Goal: Task Accomplishment & Management: Use online tool/utility

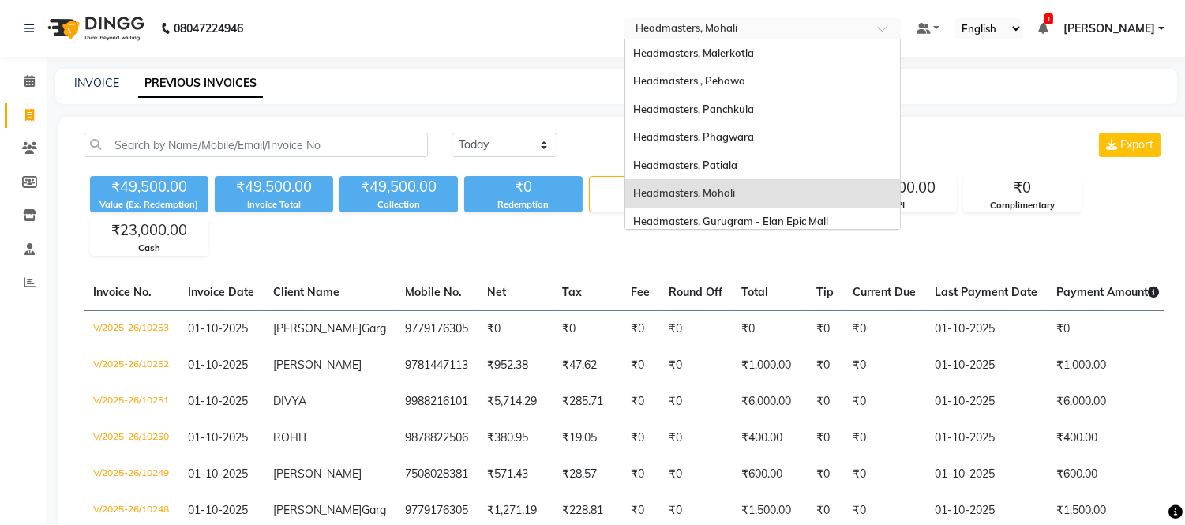
click at [714, 25] on input "text" at bounding box center [746, 30] width 229 height 16
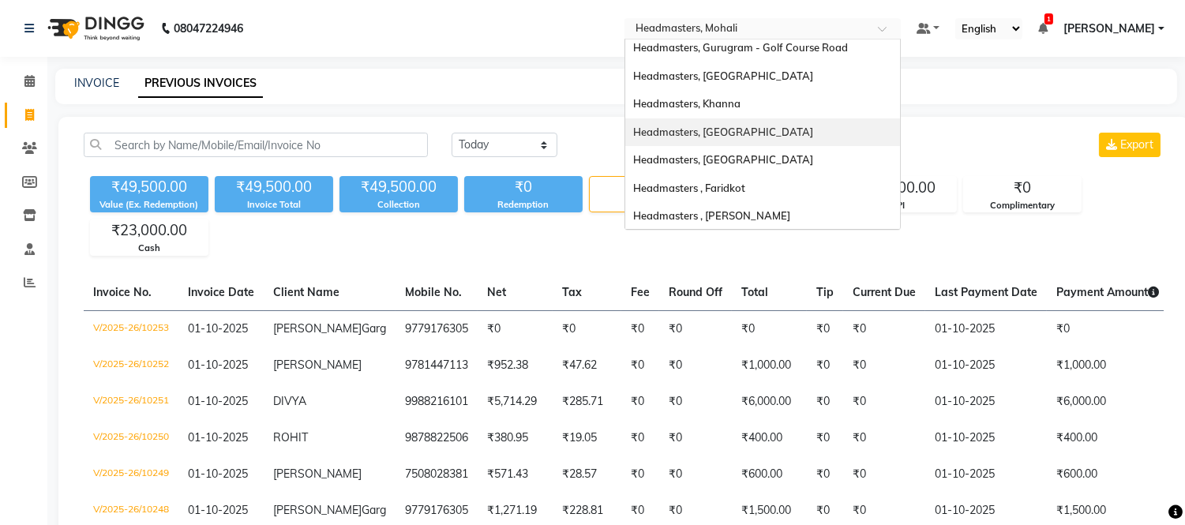
click at [752, 141] on div "Headmasters, [GEOGRAPHIC_DATA]" at bounding box center [762, 132] width 275 height 28
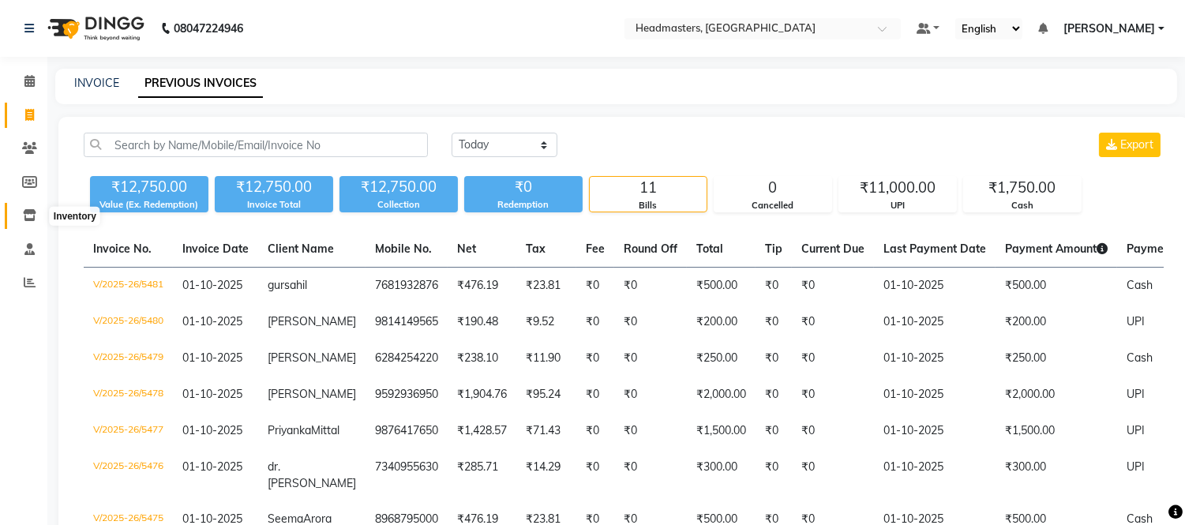
click at [32, 213] on icon at bounding box center [29, 215] width 13 height 12
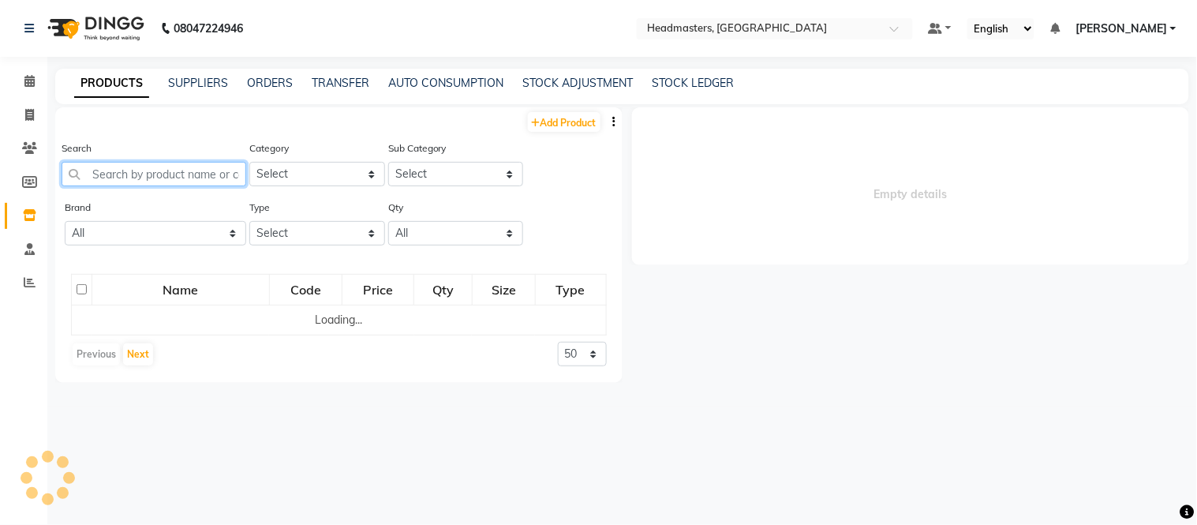
click at [147, 167] on input "text" at bounding box center [154, 174] width 185 height 24
click at [594, 119] on link "Add Product" at bounding box center [564, 122] width 73 height 20
select select "true"
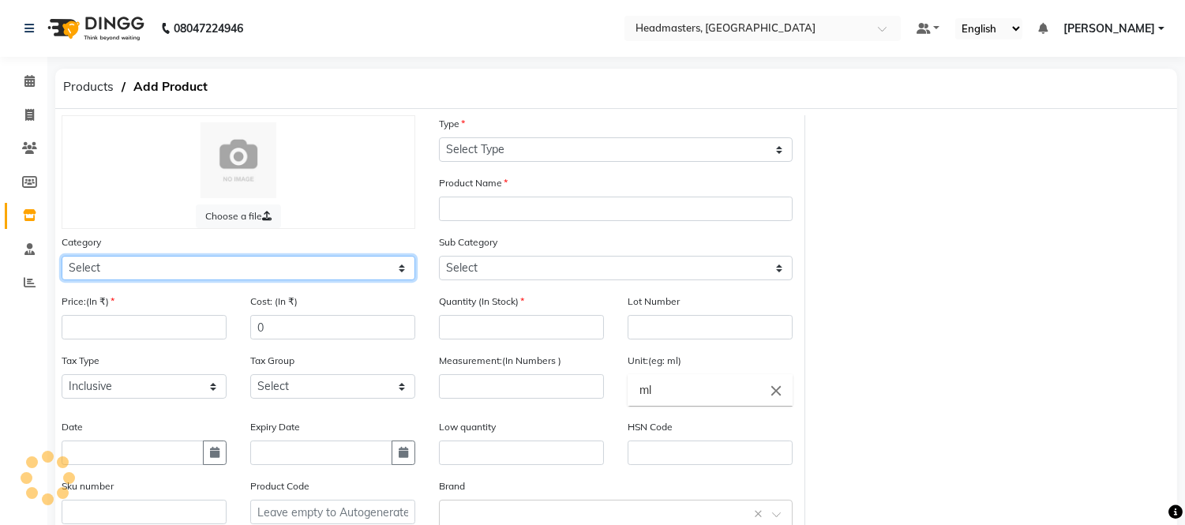
click at [245, 263] on select "Select Hair Skin Makeup Personal Care Appliances Beard Waxing Disposable Thread…" at bounding box center [239, 268] width 354 height 24
select select "1099101100"
click at [62, 256] on select "Select Hair Skin Makeup Personal Care Appliances Beard Waxing Disposable Thread…" at bounding box center [239, 268] width 354 height 24
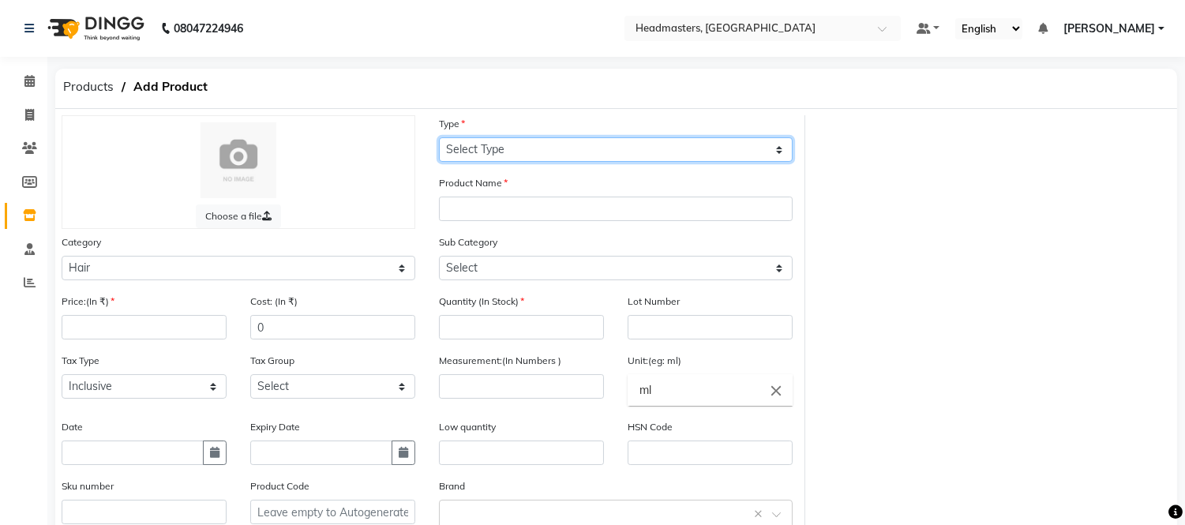
click at [509, 152] on select "Select Type Both Retail Consumable" at bounding box center [616, 149] width 354 height 24
select select "R"
click at [439, 137] on select "Select Type Both Retail Consumable" at bounding box center [616, 149] width 354 height 24
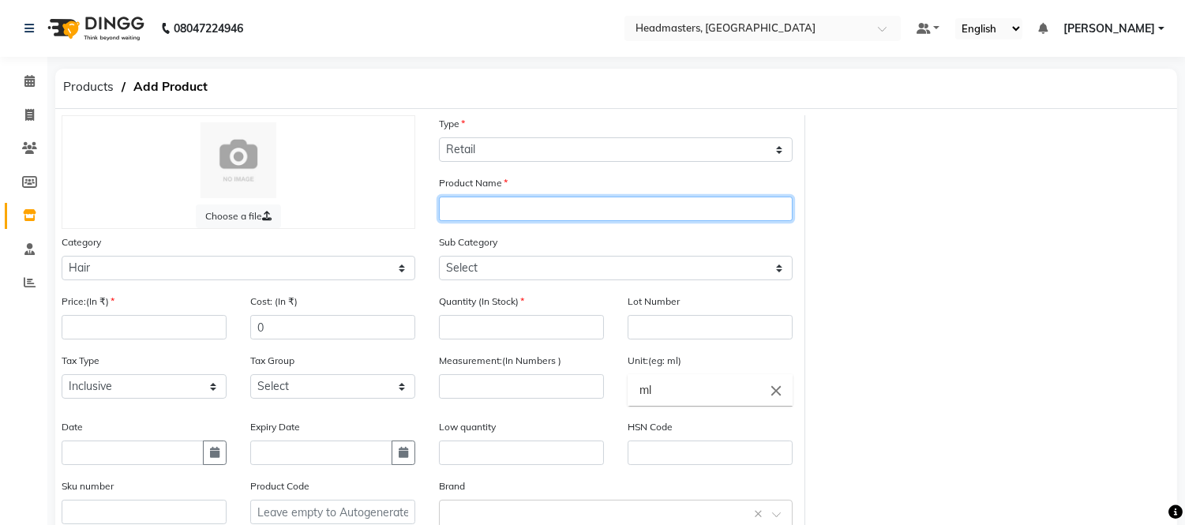
click at [491, 207] on input "text" at bounding box center [616, 209] width 354 height 24
type input "Loreal Extenso Sulfate Free Mask 196gm"
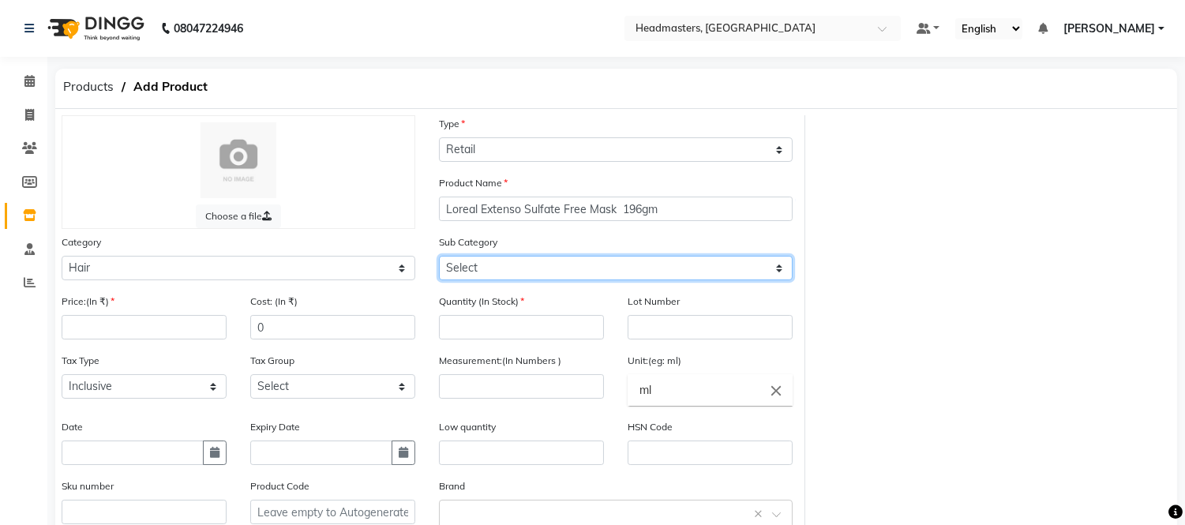
click at [480, 277] on select "Select Conditioner Shampoo Cream Mask Oil Serum Color Appliances Treatment Styl…" at bounding box center [616, 268] width 354 height 24
select select "1099101104"
click at [439, 256] on select "Select Conditioner Shampoo Cream Mask Oil Serum Color Appliances Treatment Styl…" at bounding box center [616, 268] width 354 height 24
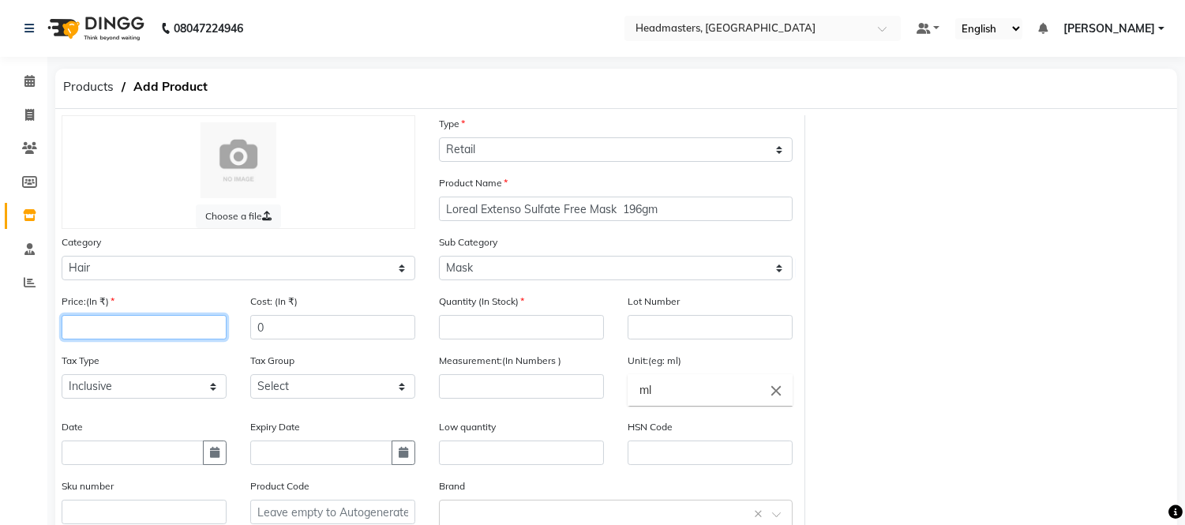
click at [193, 327] on input "number" at bounding box center [144, 327] width 165 height 24
type input "1220"
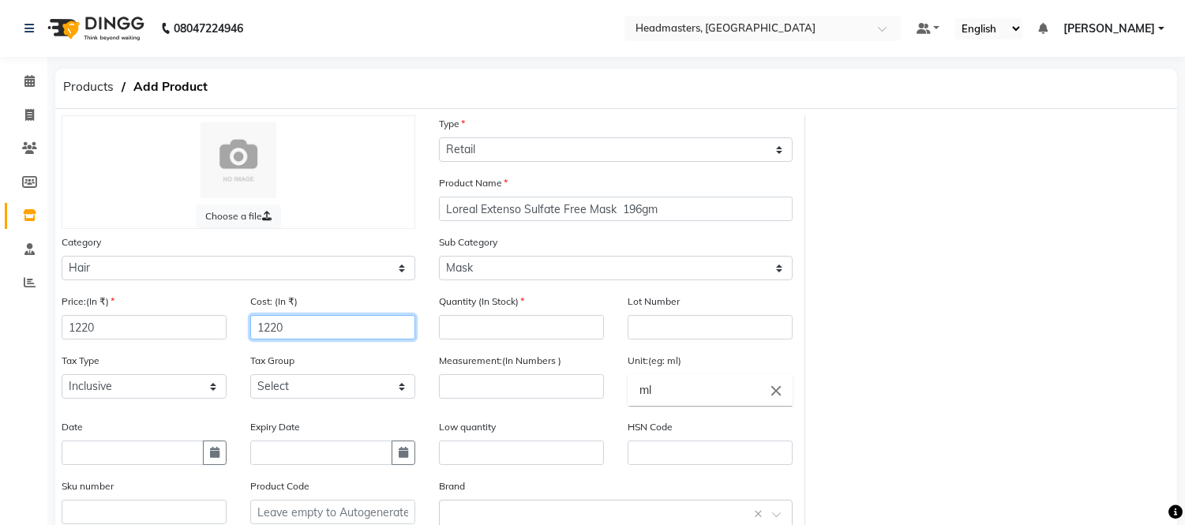
type input "1220"
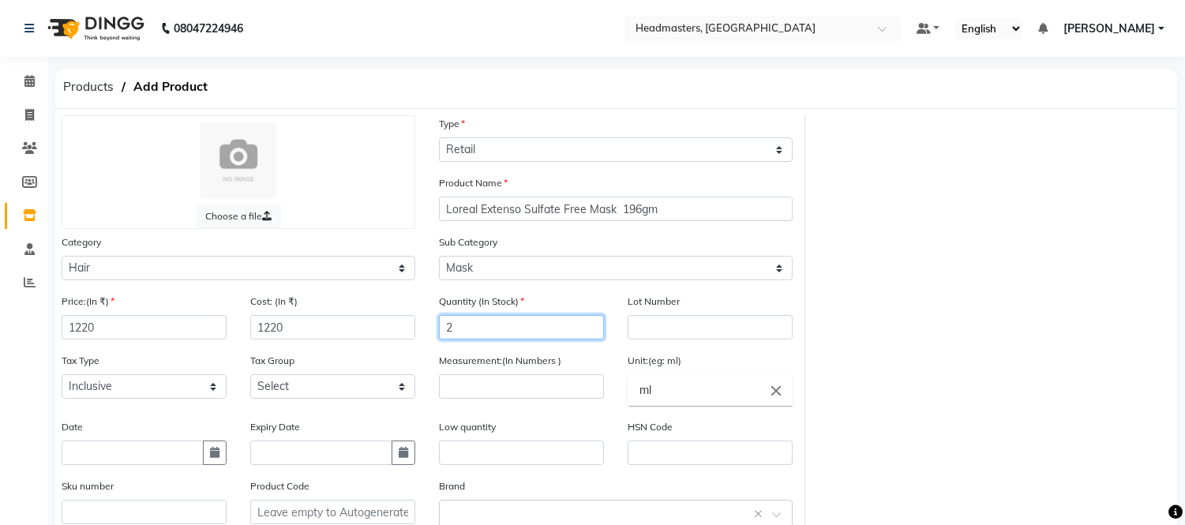
type input "2"
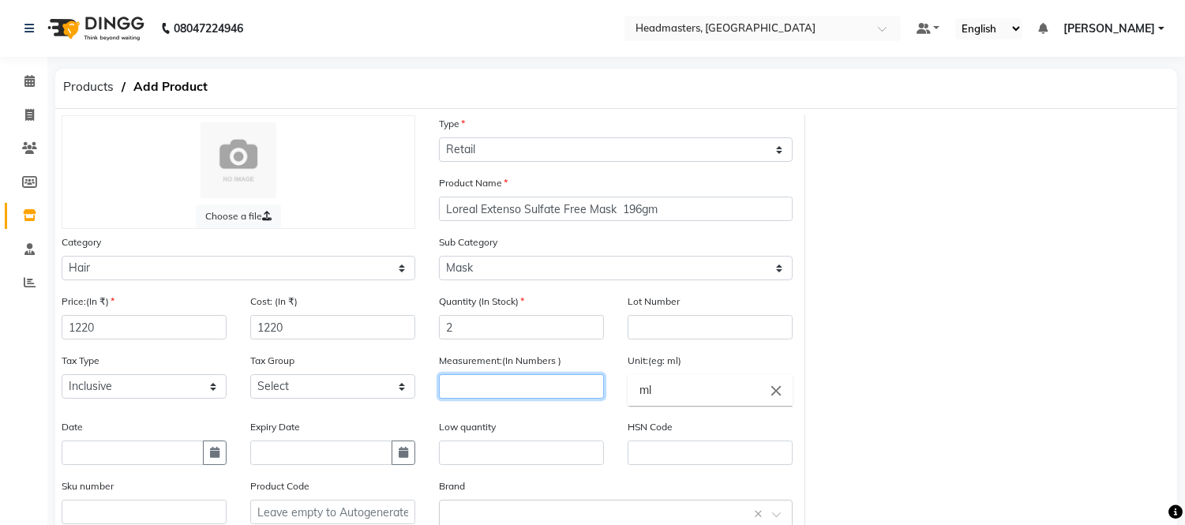
click at [503, 392] on input "number" at bounding box center [521, 386] width 165 height 24
type input "196"
drag, startPoint x: 672, startPoint y: 395, endPoint x: 603, endPoint y: 399, distance: 68.8
click at [628, 399] on ng-autocomplete "ml close ml" at bounding box center [710, 390] width 165 height 32
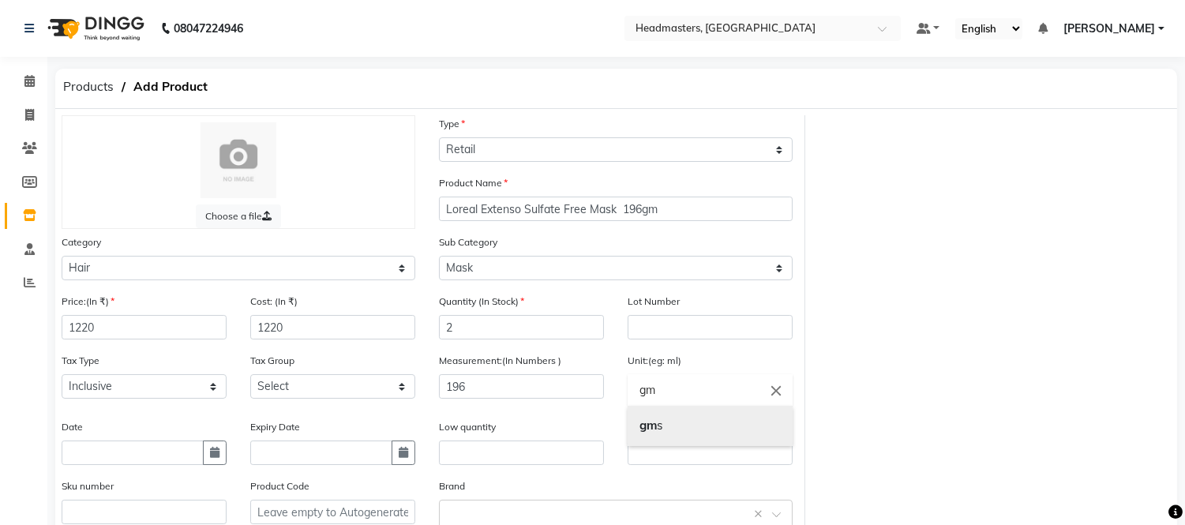
click at [660, 437] on link "gm s" at bounding box center [710, 426] width 165 height 40
type input "gms"
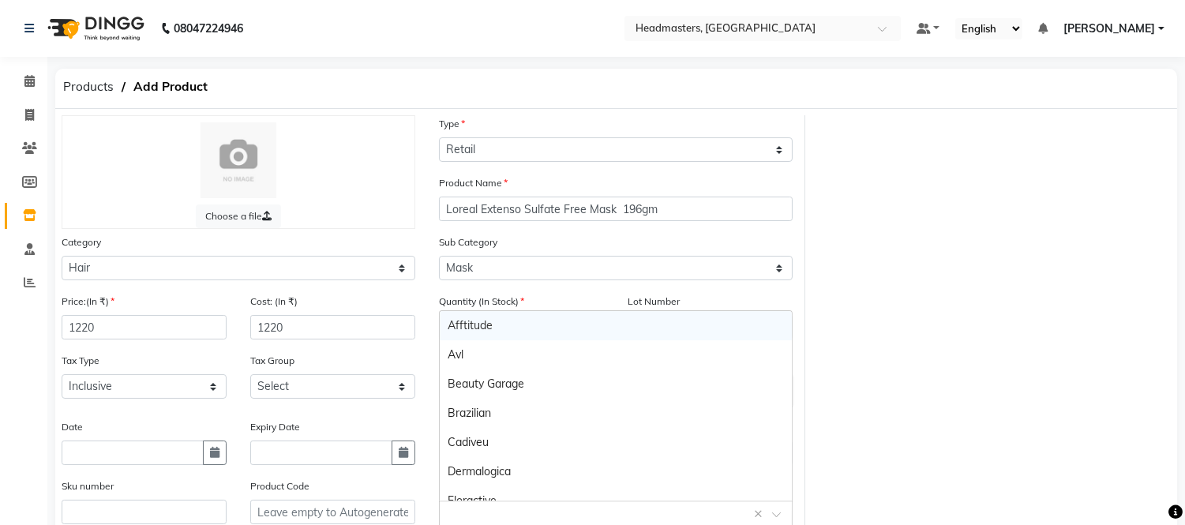
click at [508, 507] on input "text" at bounding box center [600, 512] width 305 height 17
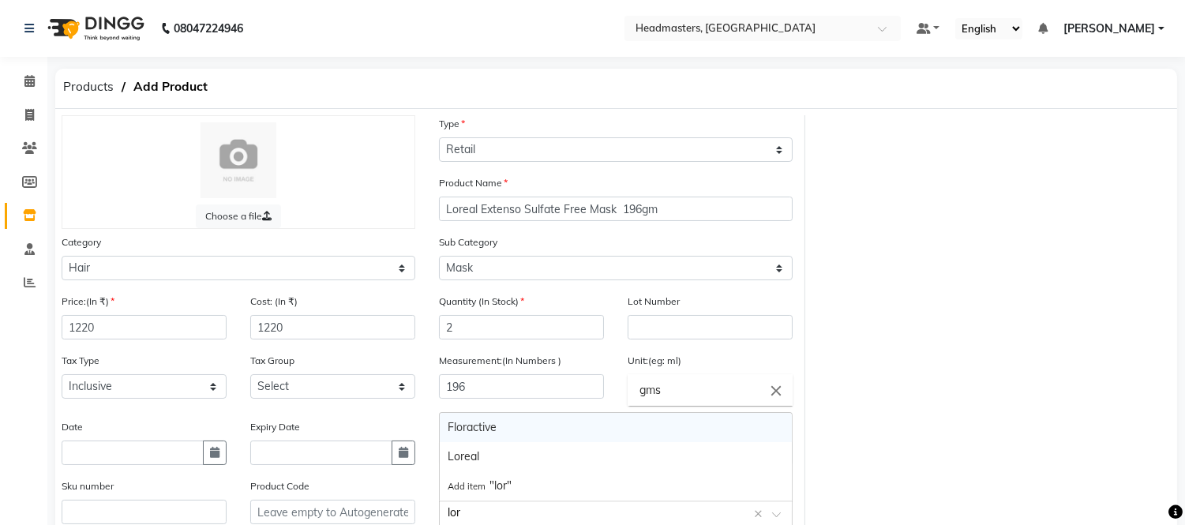
type input "lore"
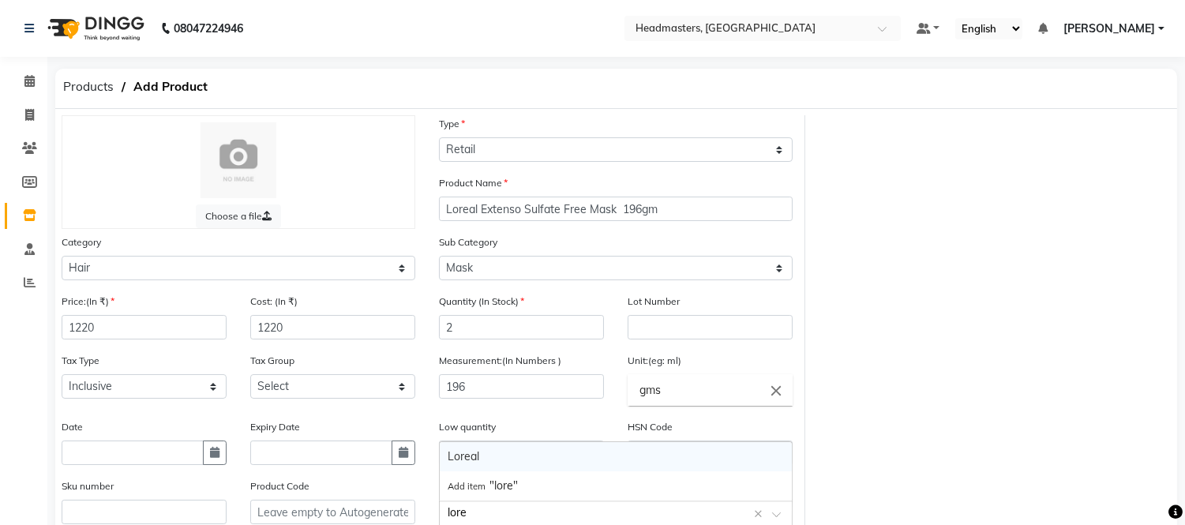
click at [469, 455] on div "Loreal" at bounding box center [616, 456] width 352 height 29
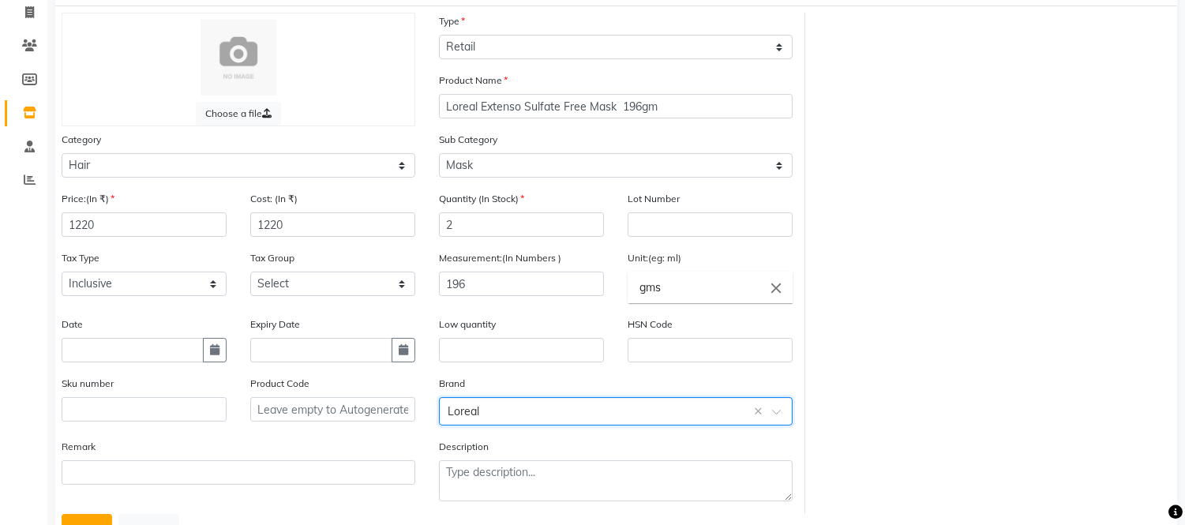
scroll to position [168, 0]
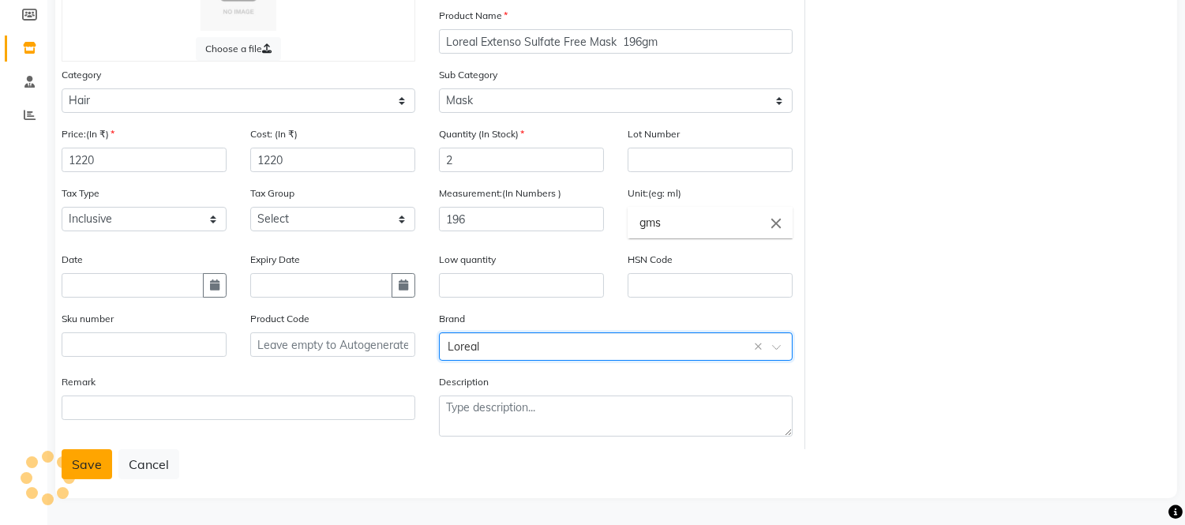
click at [99, 458] on button "Save" at bounding box center [87, 464] width 51 height 30
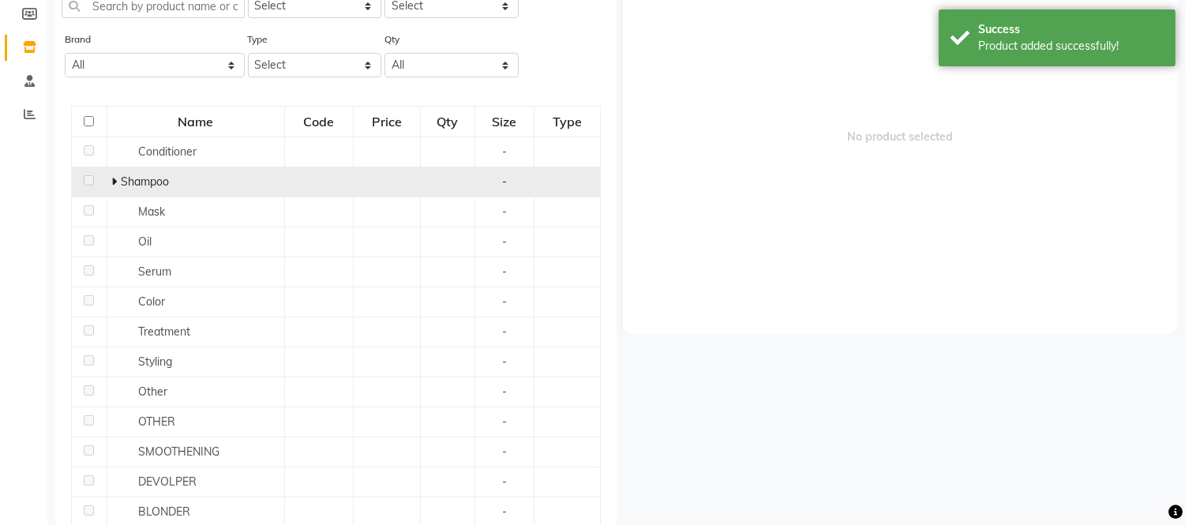
scroll to position [9, 0]
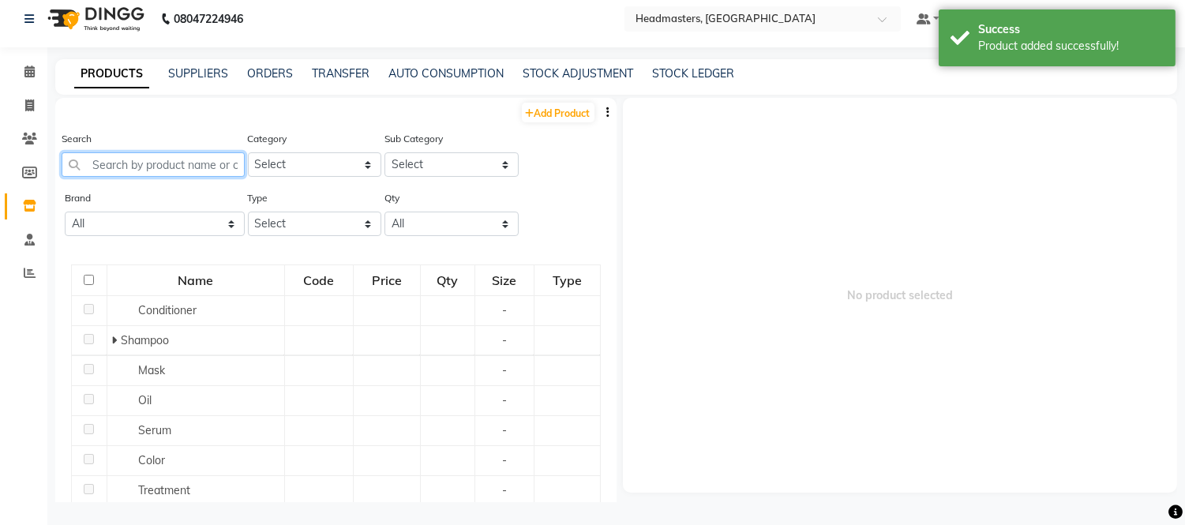
click at [167, 168] on input "text" at bounding box center [153, 164] width 183 height 24
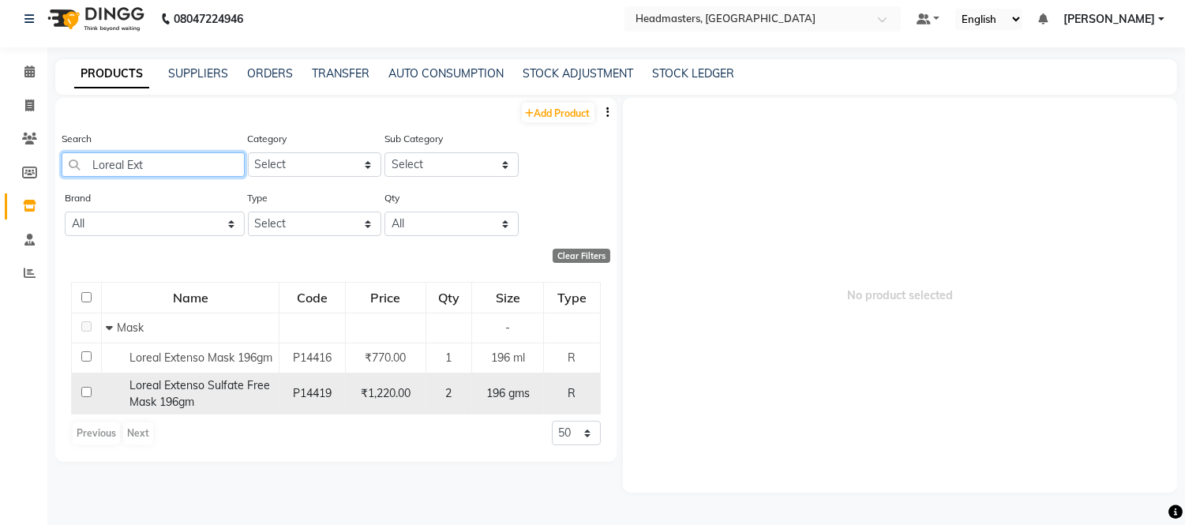
type input "Loreal Ext"
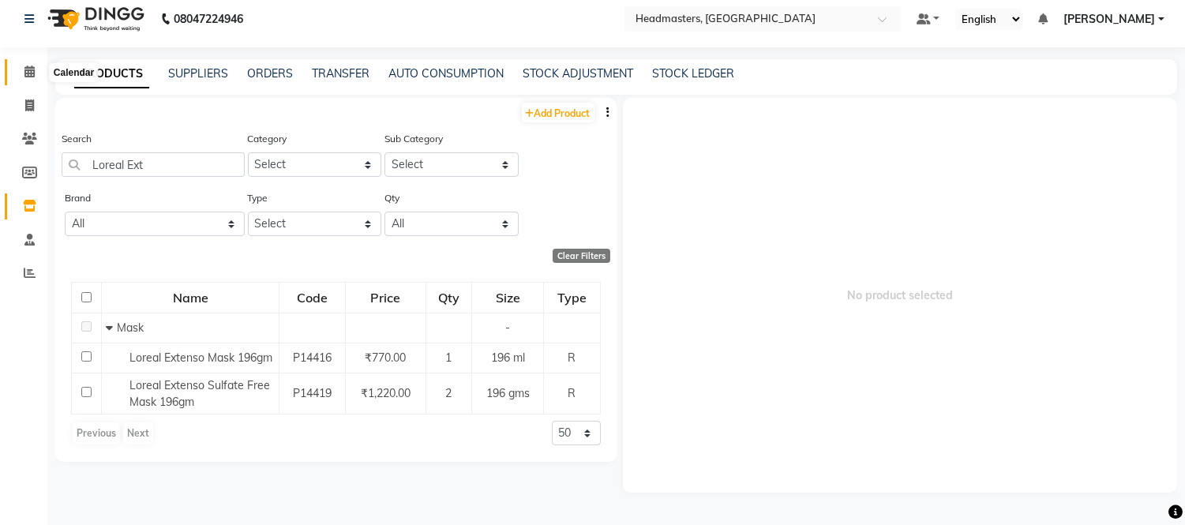
click at [36, 69] on span at bounding box center [30, 72] width 28 height 18
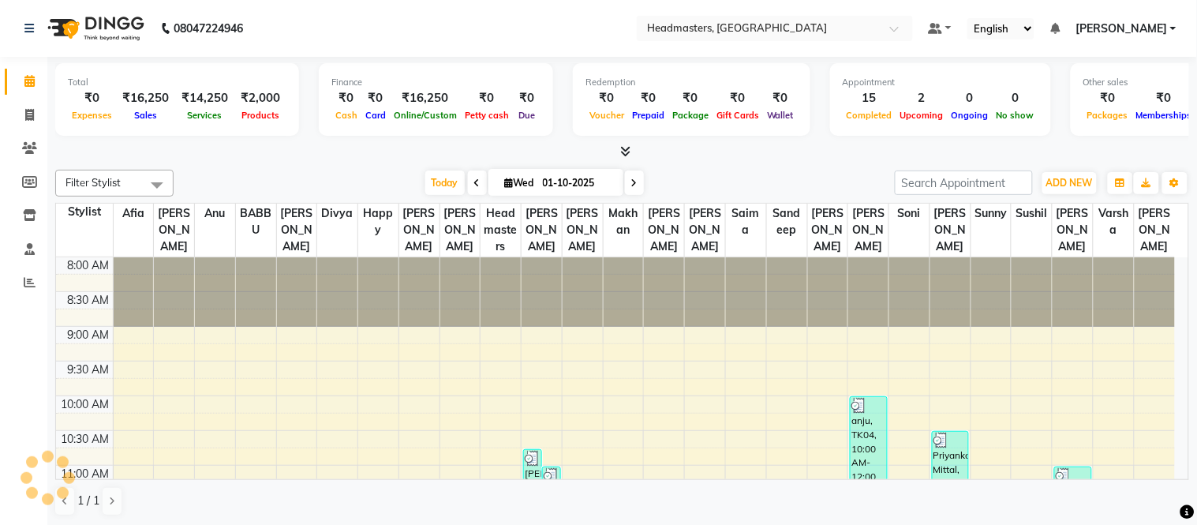
scroll to position [419, 0]
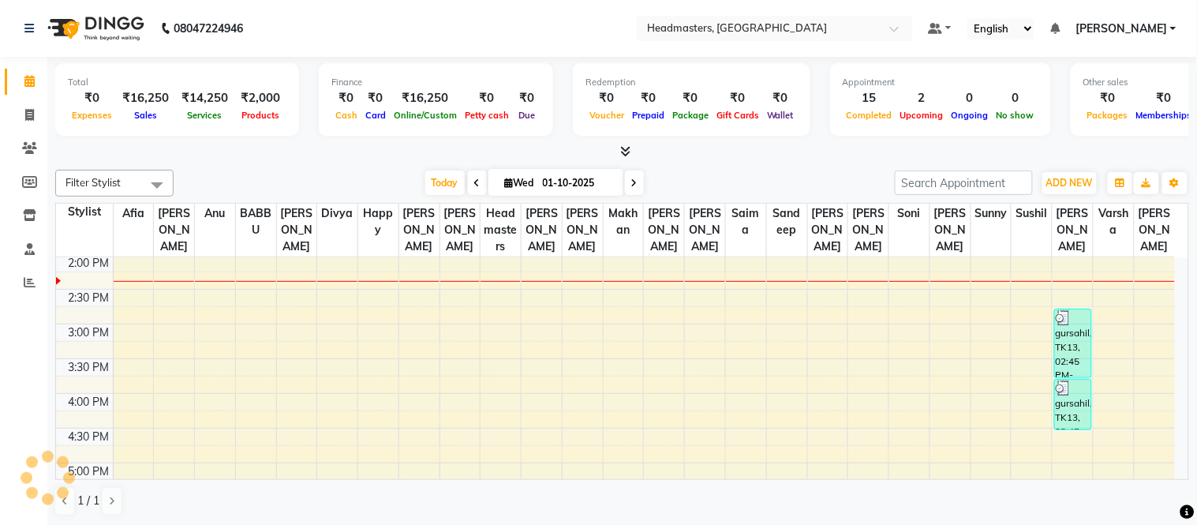
click at [474, 32] on nav "08047224946 Select Location × Headmasters, Sangrur Default Panel My Panel Engli…" at bounding box center [598, 28] width 1197 height 57
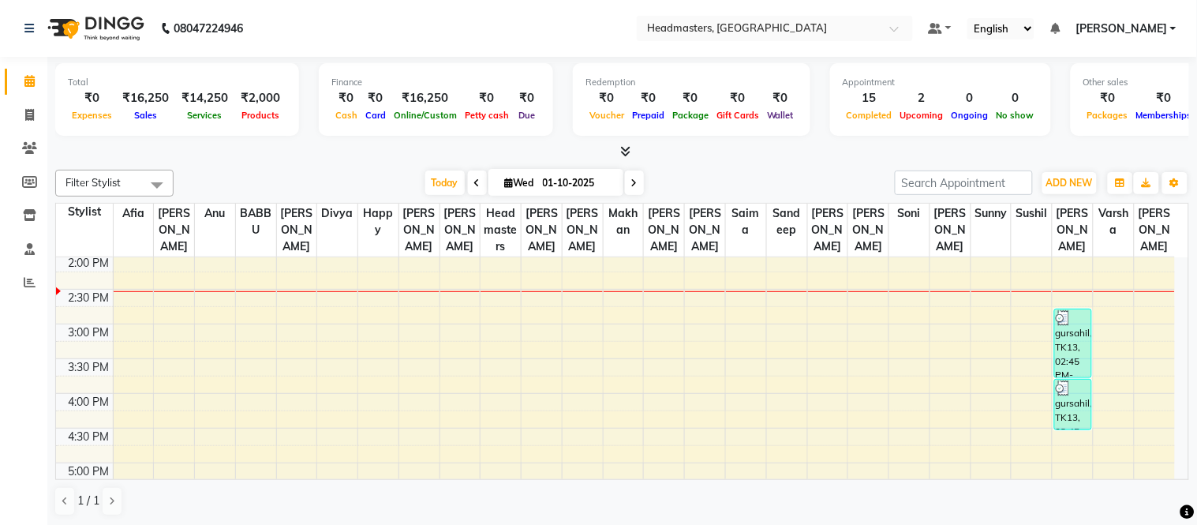
click at [372, 2] on nav "08047224946 Select Location × Headmasters, Sangrur Default Panel My Panel Engli…" at bounding box center [598, 28] width 1197 height 57
click at [300, 100] on div "Total ₹0 Expenses ₹16,250 Sales ₹14,250 Services ₹2,000 Products Finance ₹0 Cas…" at bounding box center [622, 101] width 1134 height 77
click at [626, 145] on icon at bounding box center [625, 151] width 10 height 12
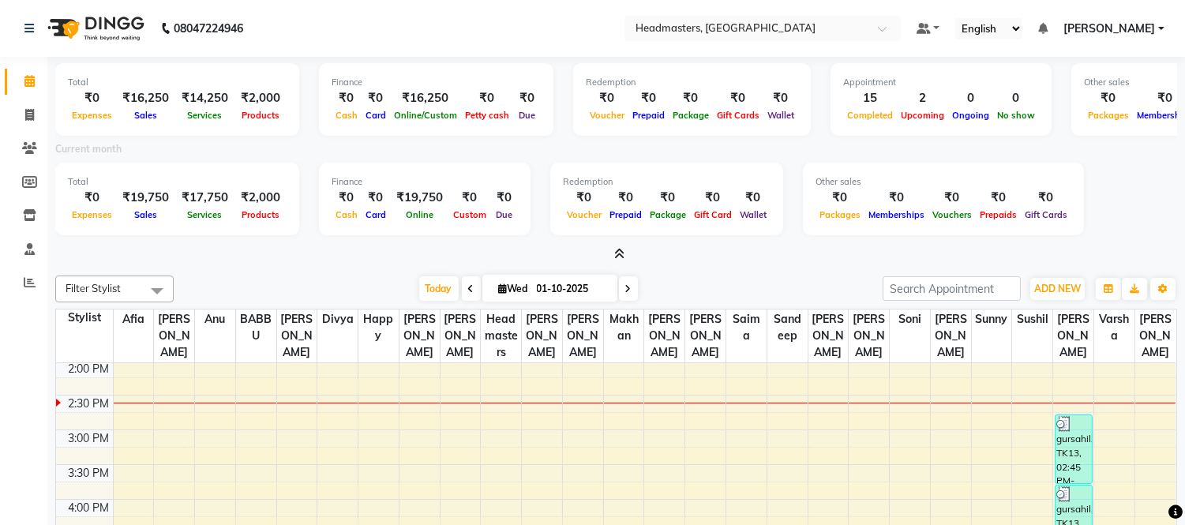
click at [618, 250] on icon at bounding box center [619, 254] width 10 height 12
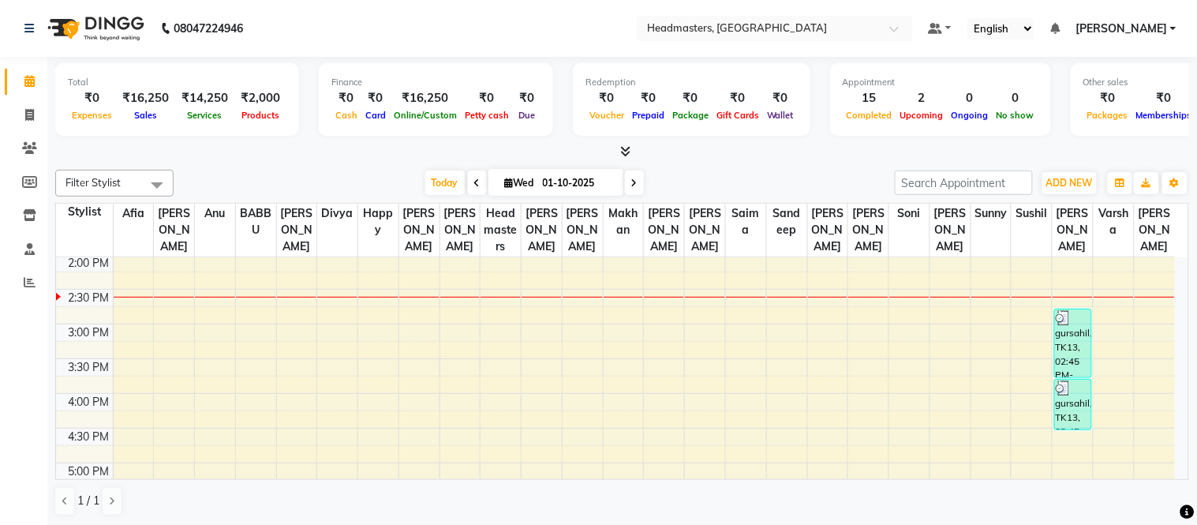
drag, startPoint x: 371, startPoint y: 52, endPoint x: 371, endPoint y: 43, distance: 8.7
click at [371, 48] on nav "08047224946 Select Location × Headmasters, Sangrur Default Panel My Panel Engli…" at bounding box center [598, 28] width 1197 height 57
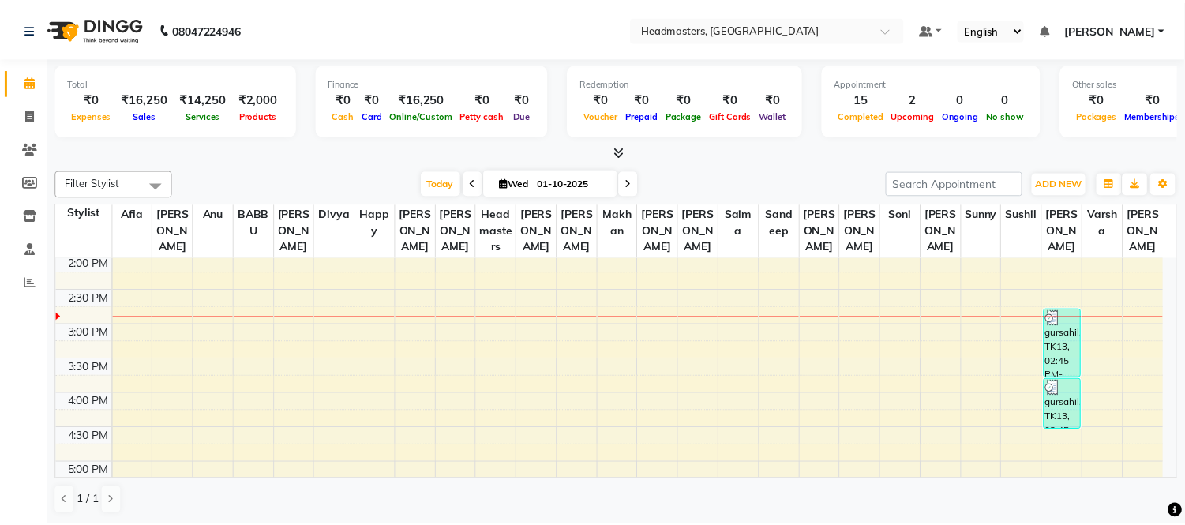
scroll to position [0, 0]
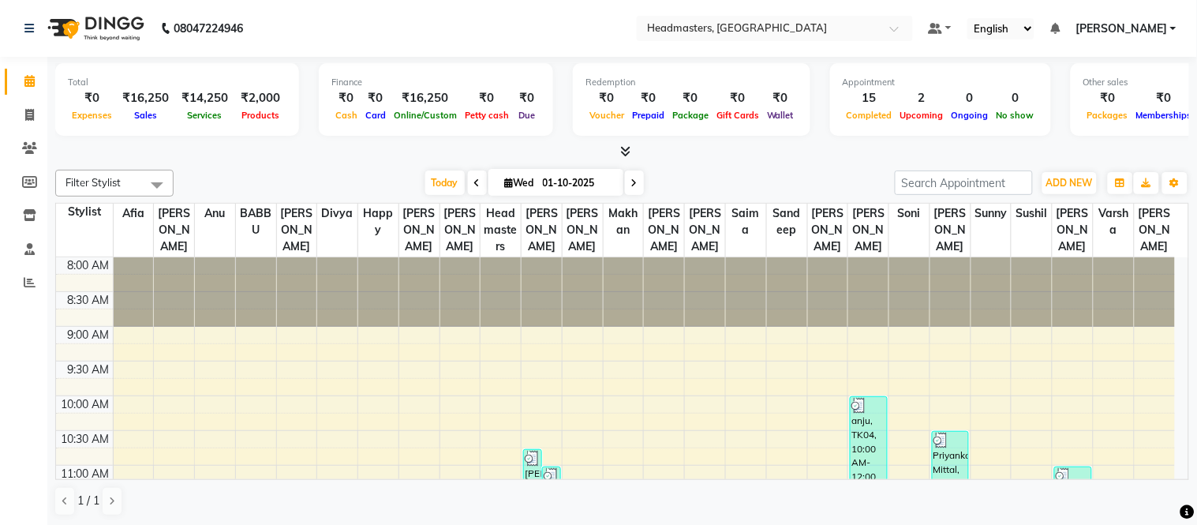
drag, startPoint x: 505, startPoint y: 49, endPoint x: 523, endPoint y: 12, distance: 41.3
click at [508, 44] on nav "08047224946 Select Location × Headmasters, Sangrur Default Panel My Panel Engli…" at bounding box center [598, 28] width 1197 height 57
drag, startPoint x: 396, startPoint y: 146, endPoint x: 439, endPoint y: 35, distance: 119.2
click at [397, 146] on div at bounding box center [622, 152] width 1134 height 17
click at [439, 35] on nav "08047224946 Select Location × Headmasters, Sangrur Default Panel My Panel Engli…" at bounding box center [598, 28] width 1197 height 57
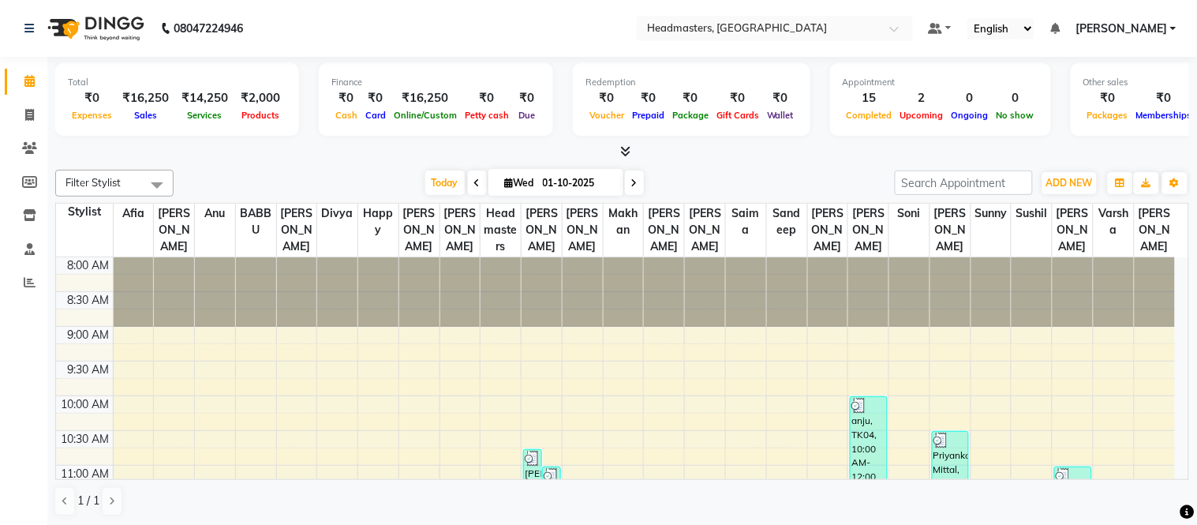
click at [621, 148] on icon at bounding box center [625, 151] width 10 height 12
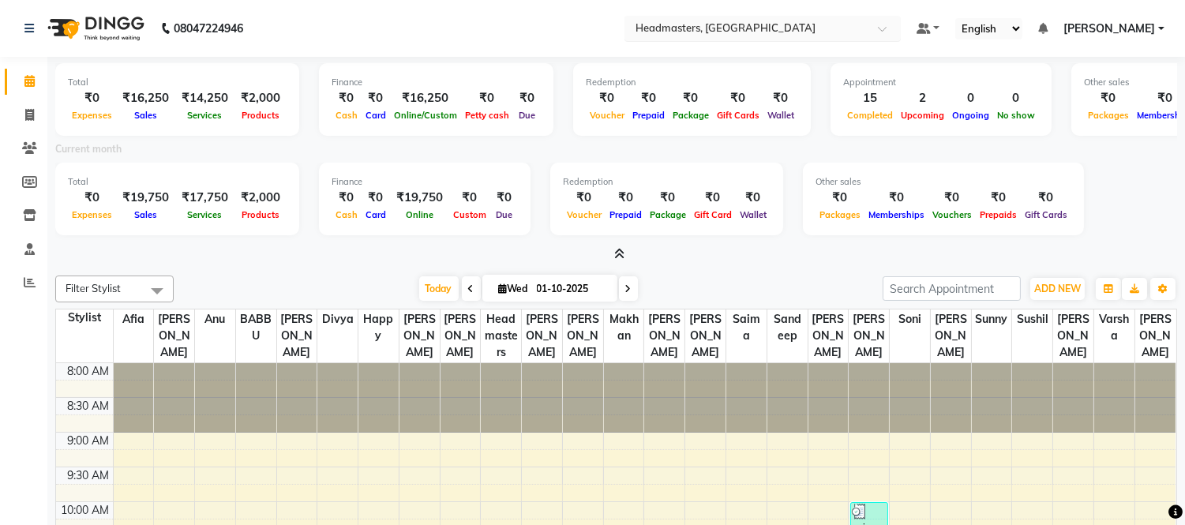
click at [736, 30] on input "text" at bounding box center [746, 28] width 229 height 16
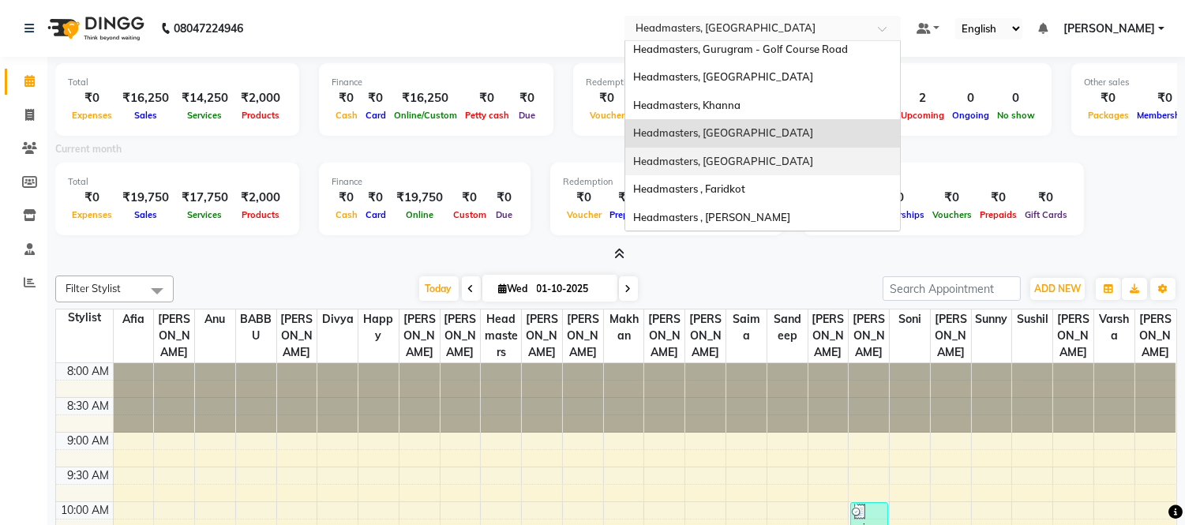
scroll to position [313, 0]
click at [759, 160] on span "Headmasters, [GEOGRAPHIC_DATA]" at bounding box center [723, 162] width 180 height 13
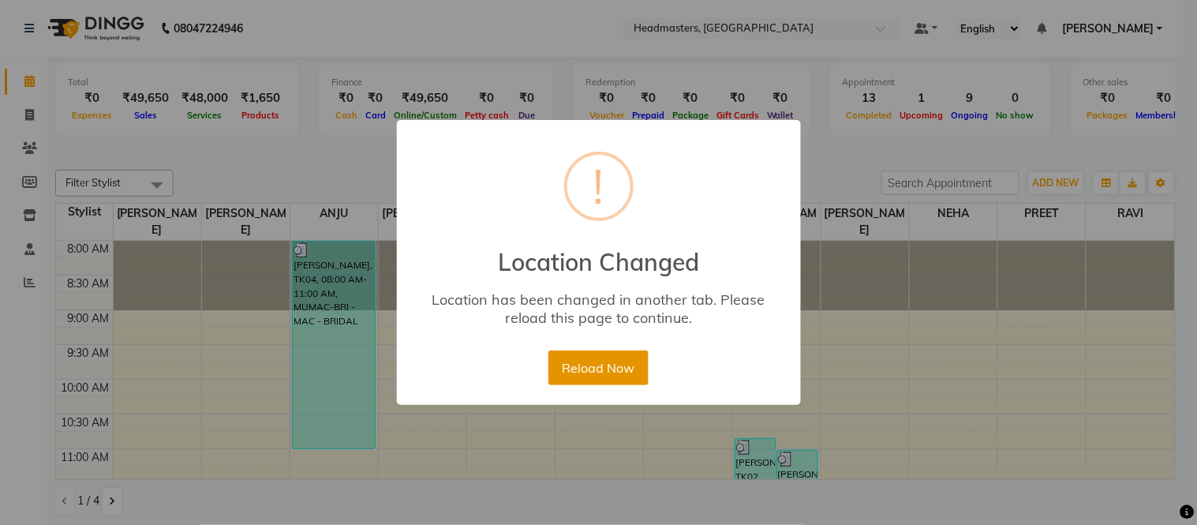
click at [632, 373] on button "Reload Now" at bounding box center [599, 367] width 100 height 35
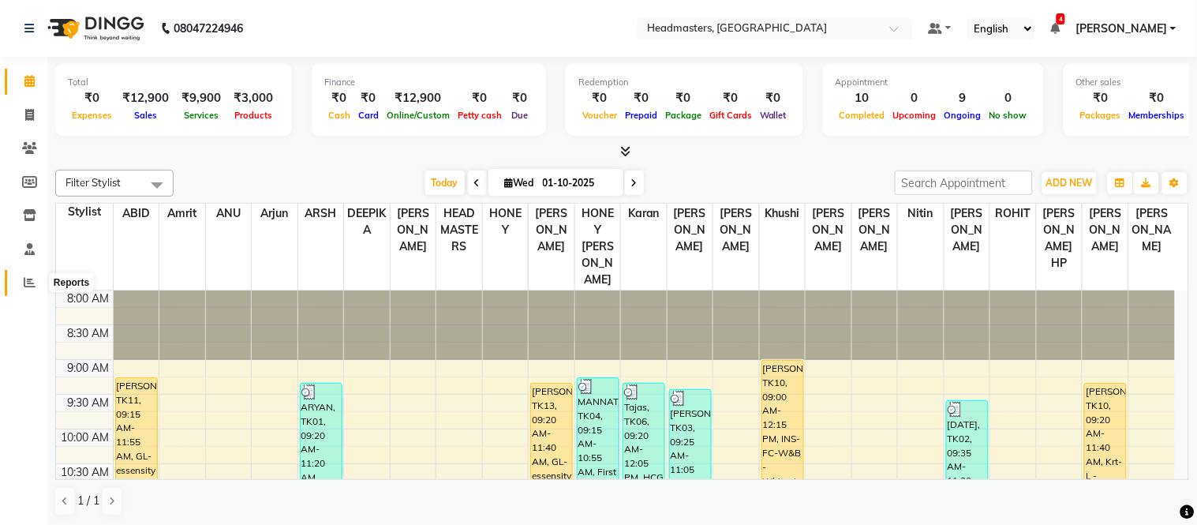
click at [28, 278] on icon at bounding box center [30, 282] width 12 height 12
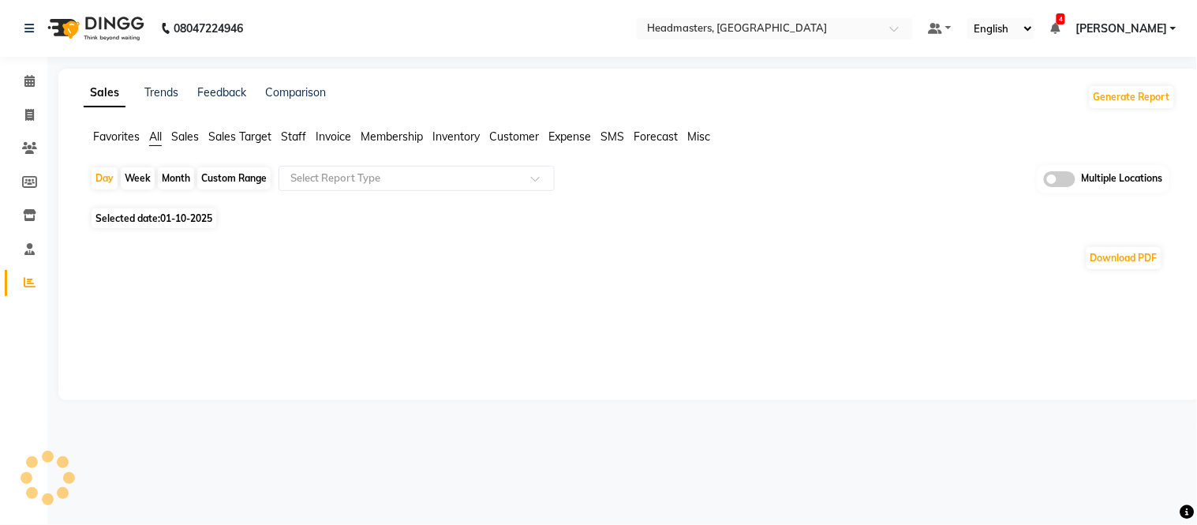
click at [292, 141] on span "Staff" at bounding box center [293, 136] width 25 height 14
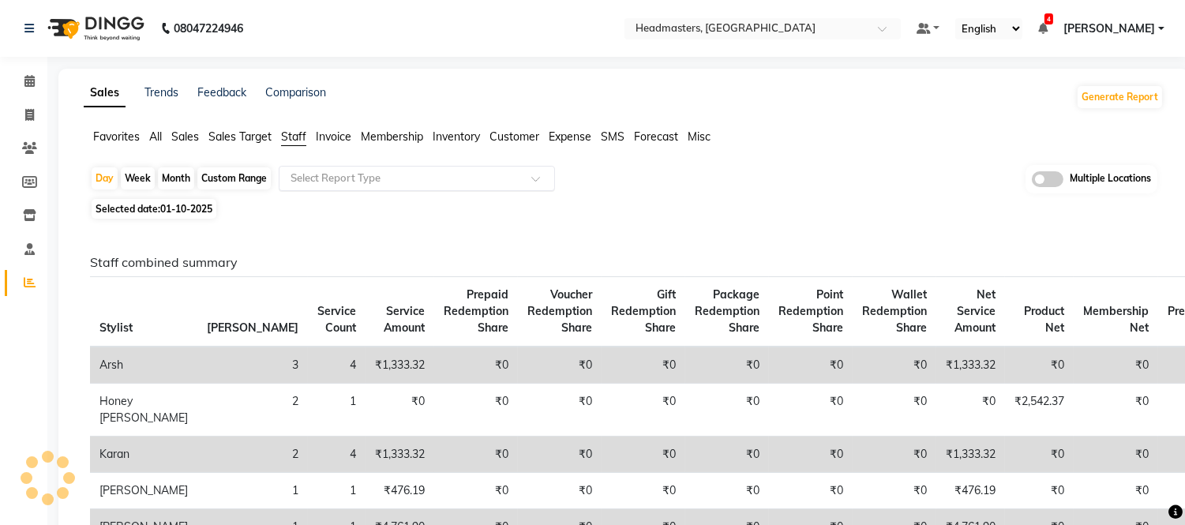
click at [311, 169] on div "Select Report Type" at bounding box center [417, 178] width 276 height 25
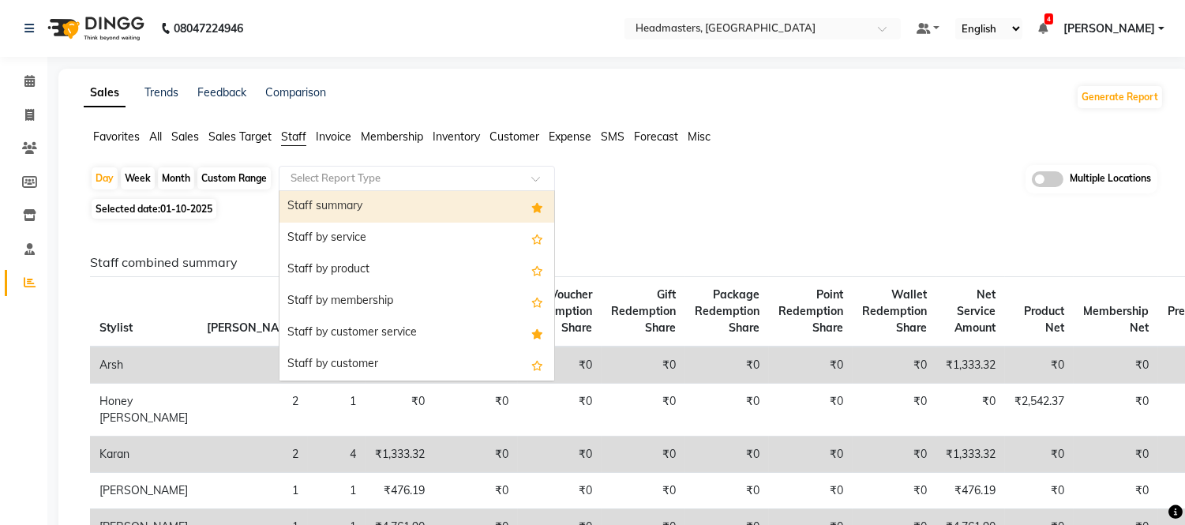
click at [317, 197] on div "Staff summary" at bounding box center [416, 207] width 275 height 32
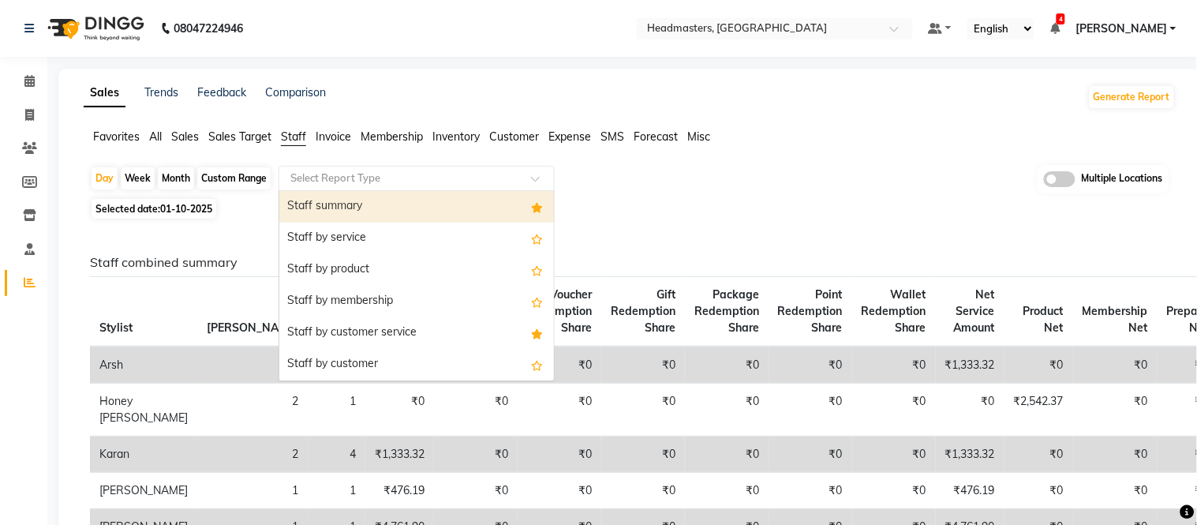
select select "full_report"
select select "csv"
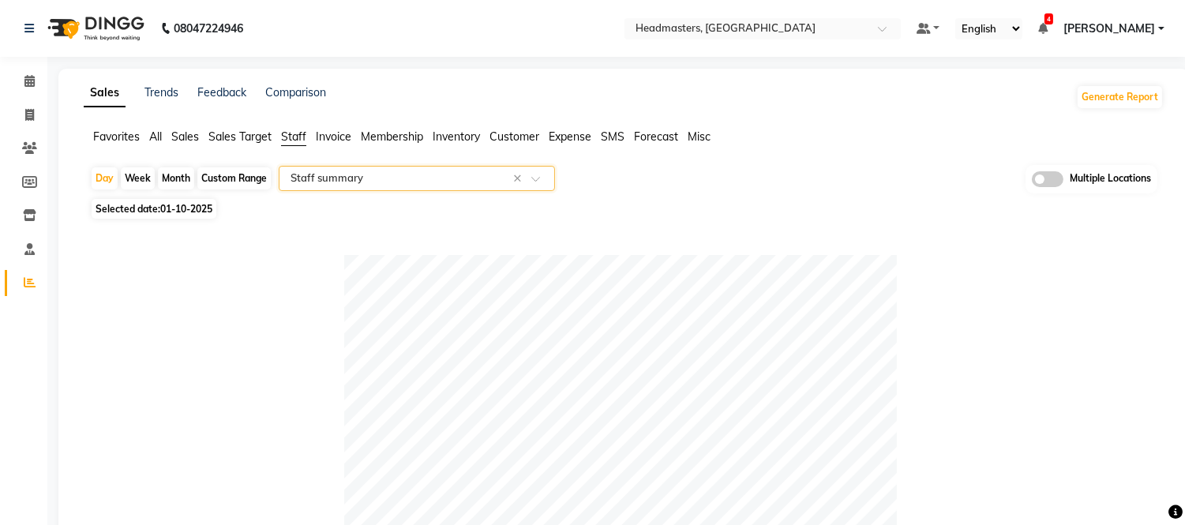
click at [163, 208] on span "01-10-2025" at bounding box center [186, 209] width 52 height 12
select select "10"
select select "2025"
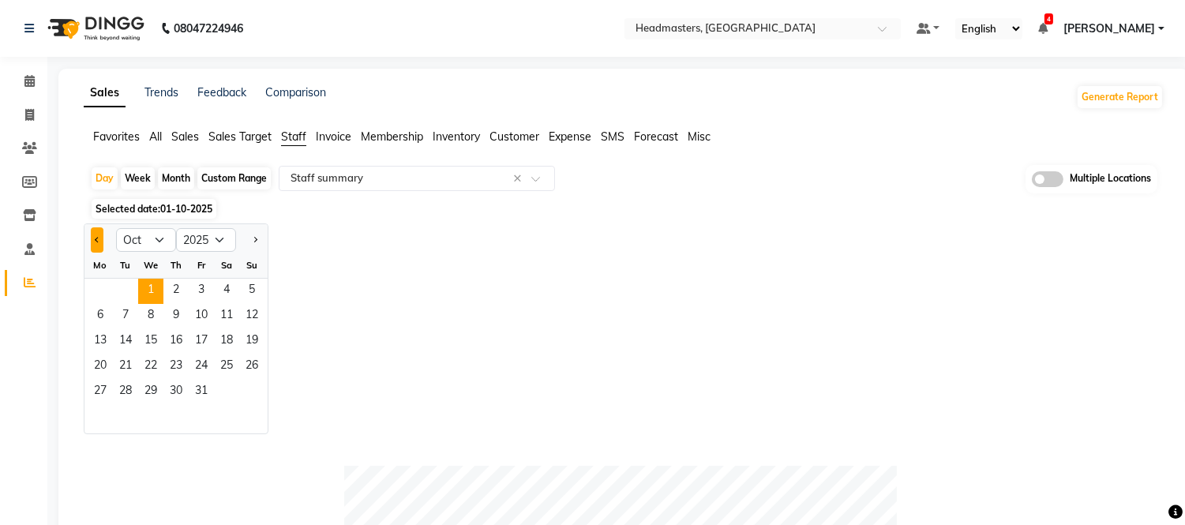
click at [98, 230] on button "Previous month" at bounding box center [97, 239] width 13 height 25
select select "9"
click at [115, 389] on span "30" at bounding box center [125, 392] width 25 height 25
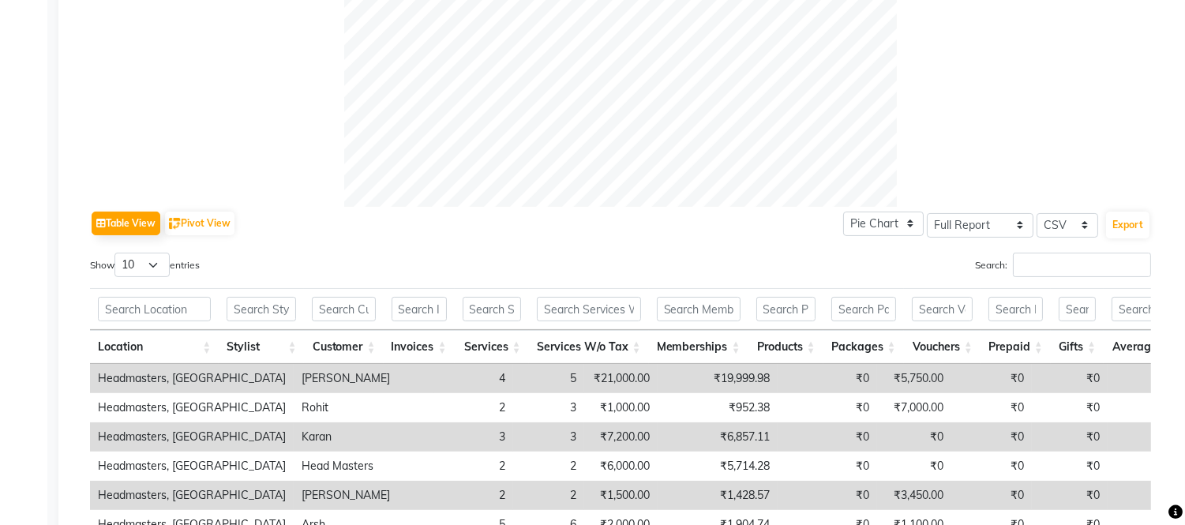
scroll to position [818, 0]
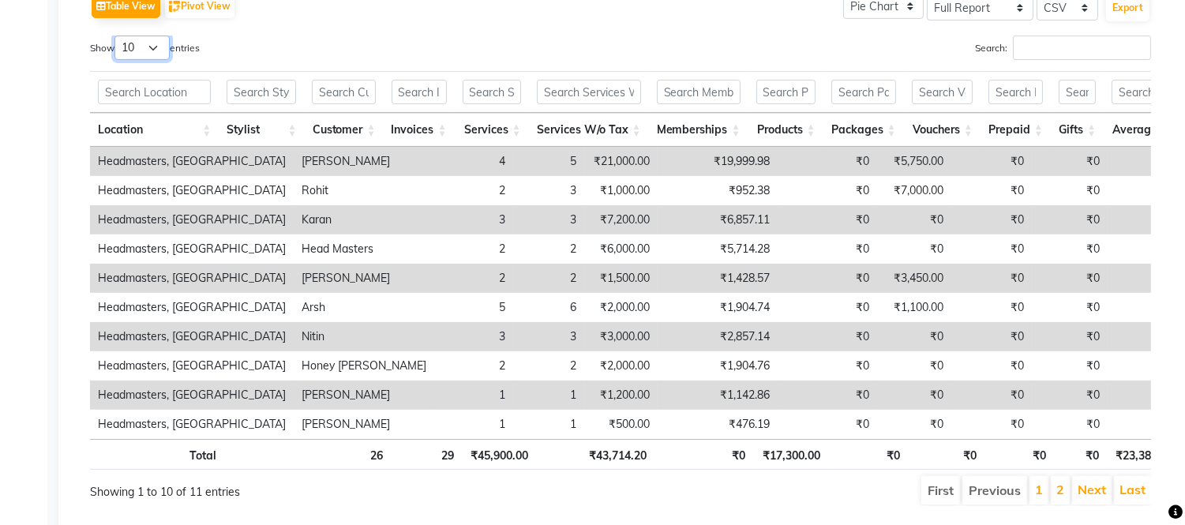
click at [156, 51] on select "10 25 50 100" at bounding box center [141, 48] width 55 height 24
select select "100"
click at [117, 36] on select "10 25 50 100" at bounding box center [141, 48] width 55 height 24
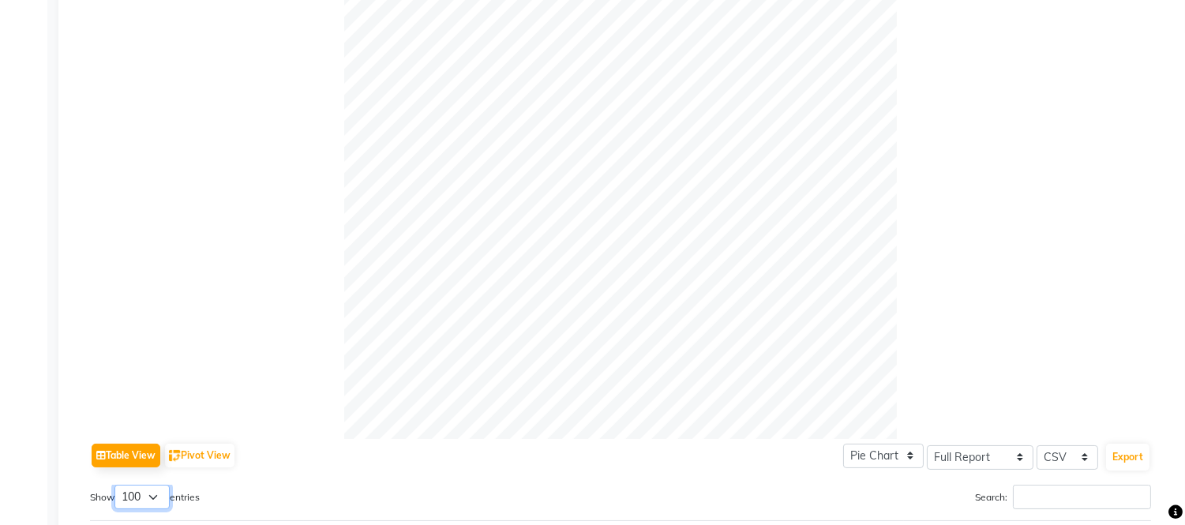
scroll to position [409, 0]
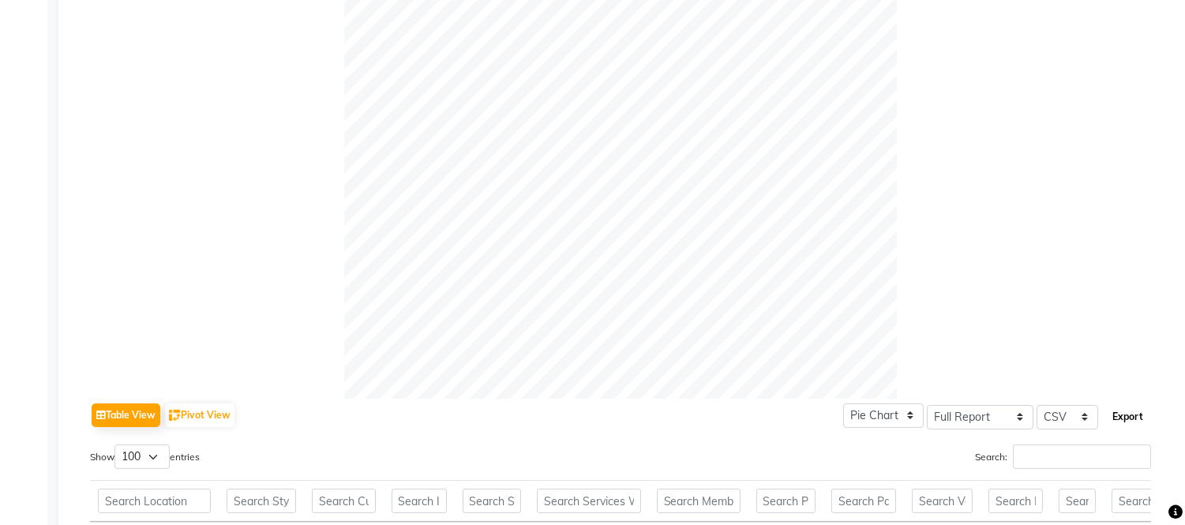
click at [1126, 407] on button "Export" at bounding box center [1127, 416] width 43 height 27
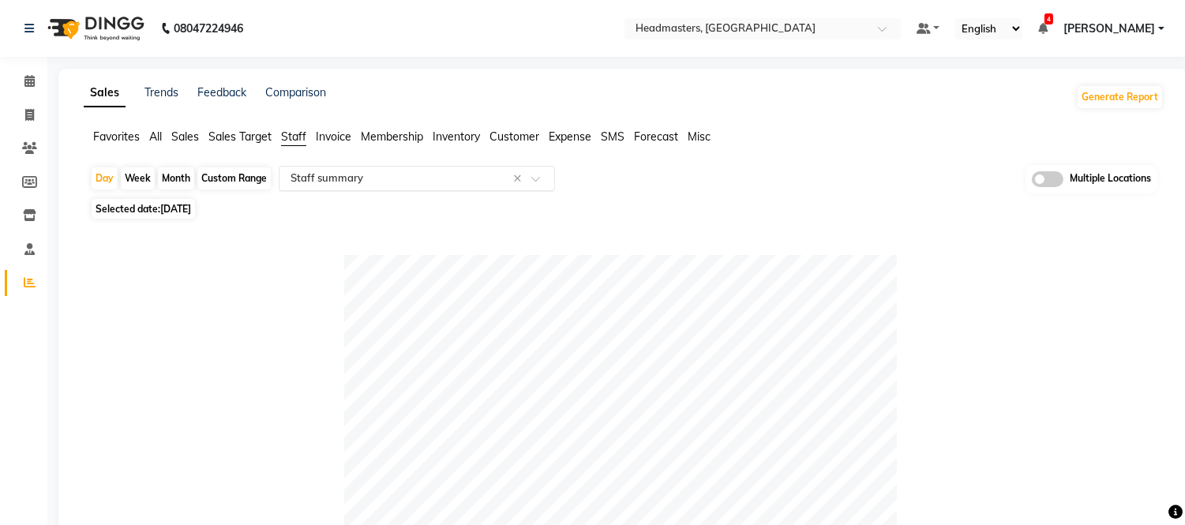
click at [329, 178] on input "text" at bounding box center [400, 179] width 227 height 16
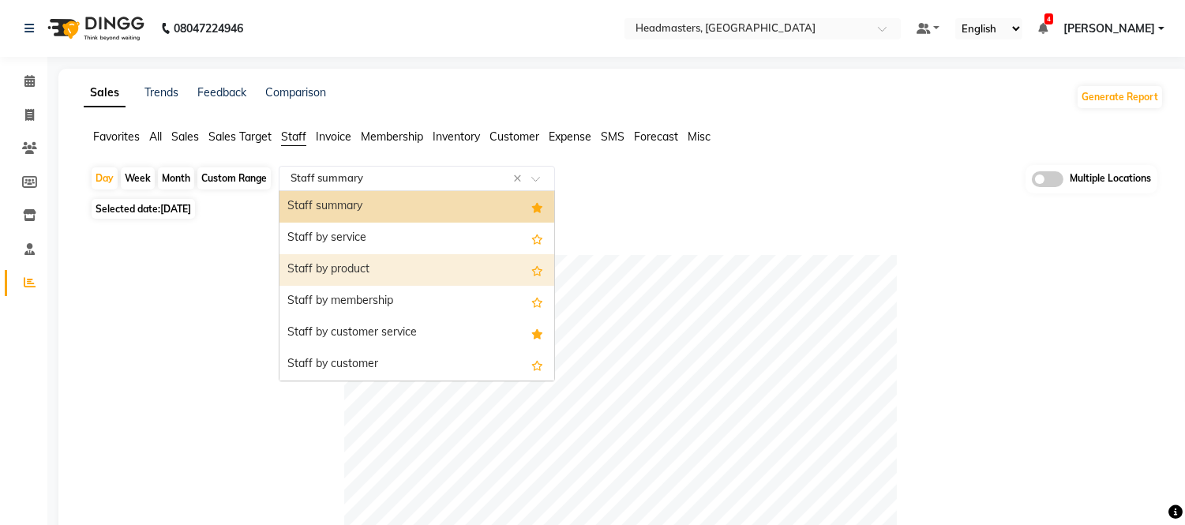
click at [336, 262] on div "Staff by product" at bounding box center [416, 270] width 275 height 32
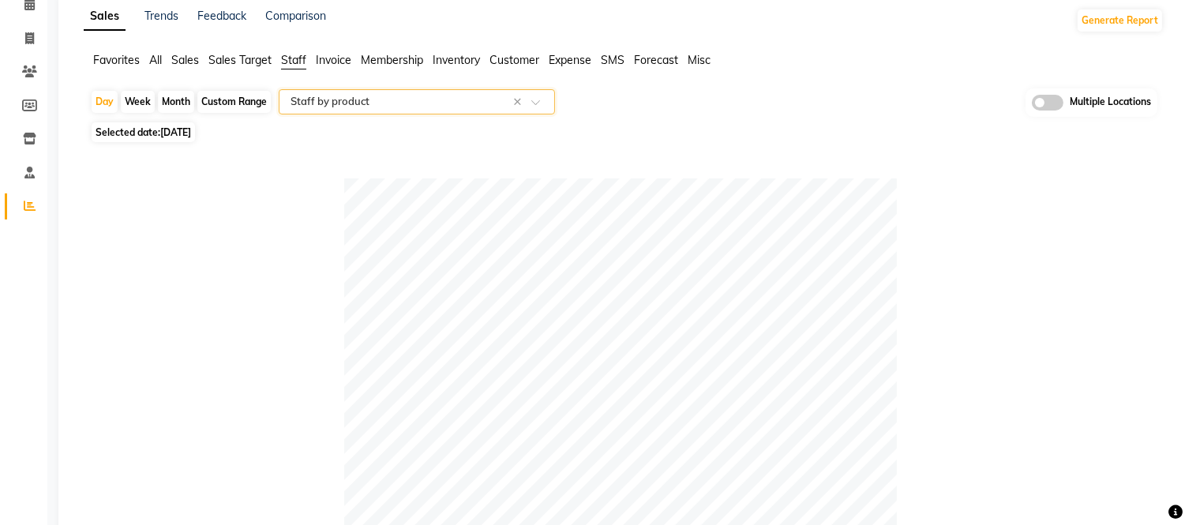
scroll to position [761, 0]
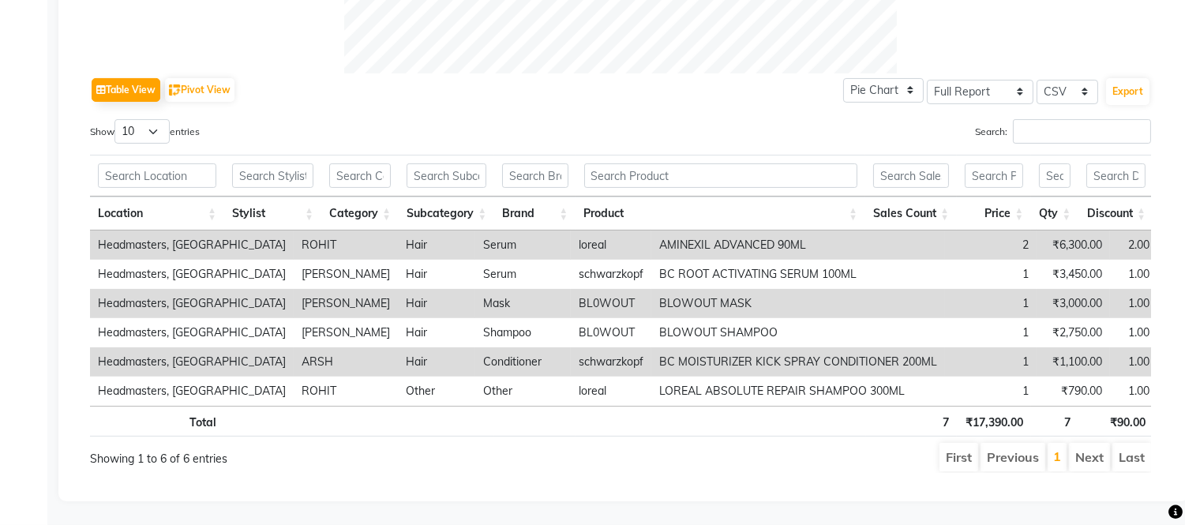
click at [310, 197] on th "Stylist" at bounding box center [272, 214] width 97 height 34
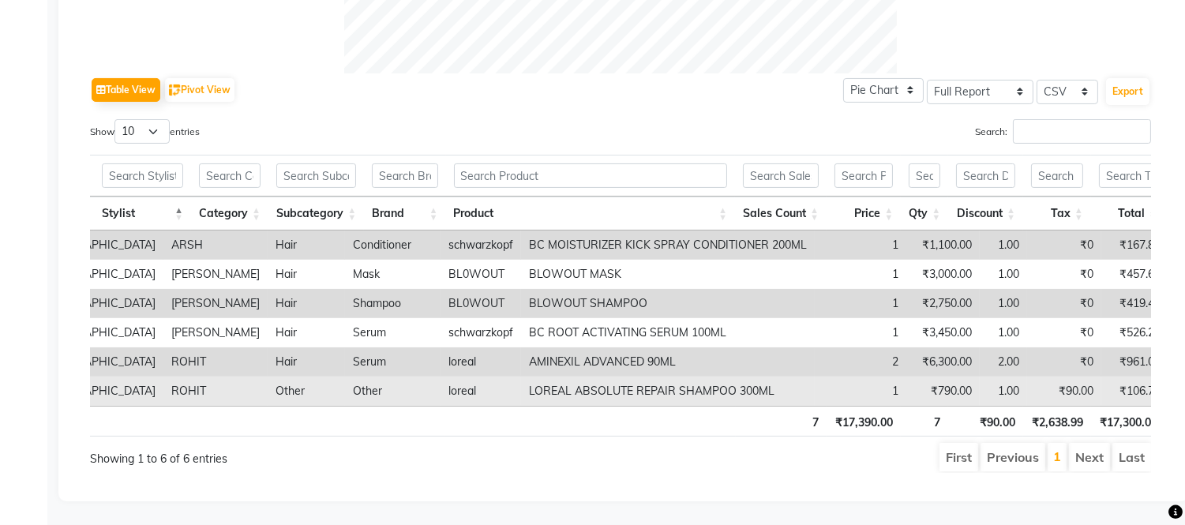
scroll to position [0, 0]
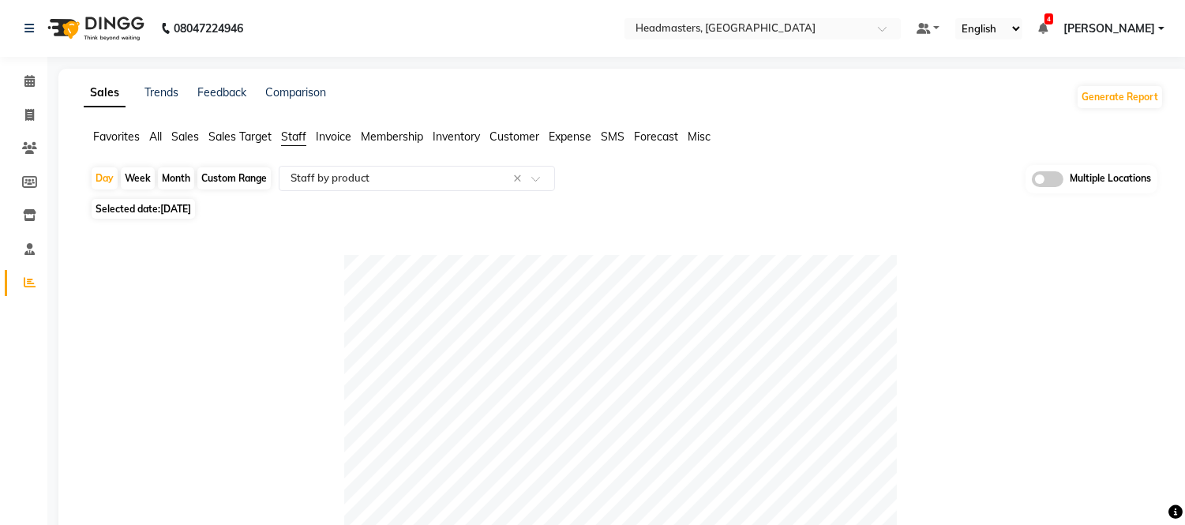
click at [759, 10] on nav "08047224946 Select Location × Headmasters, Amritsar Default Panel My Panel Engl…" at bounding box center [592, 28] width 1185 height 57
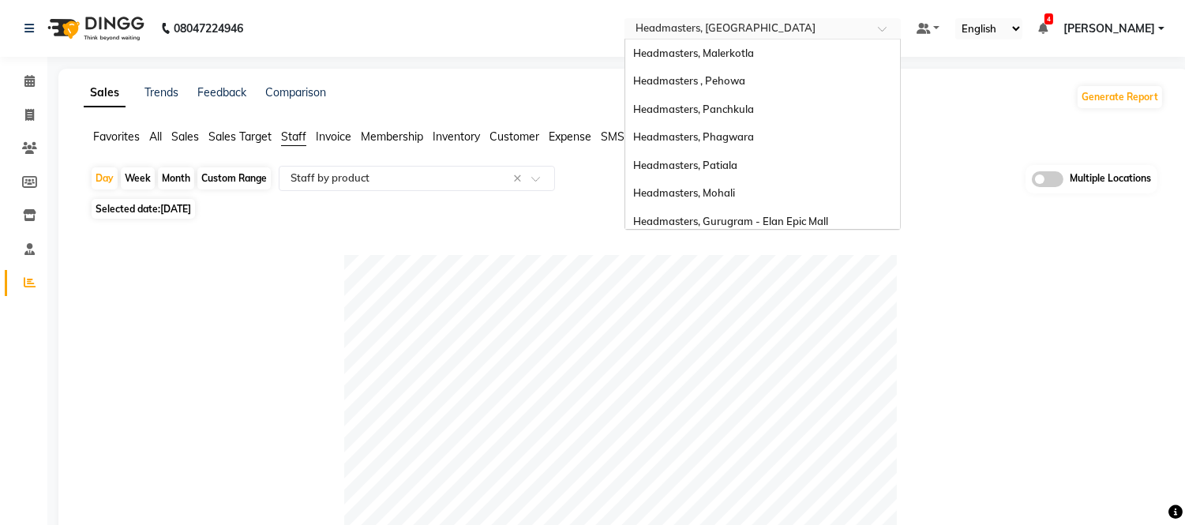
click at [759, 27] on input "text" at bounding box center [746, 30] width 229 height 16
click at [754, 112] on span "Headmasters, Panchkula" at bounding box center [693, 109] width 121 height 13
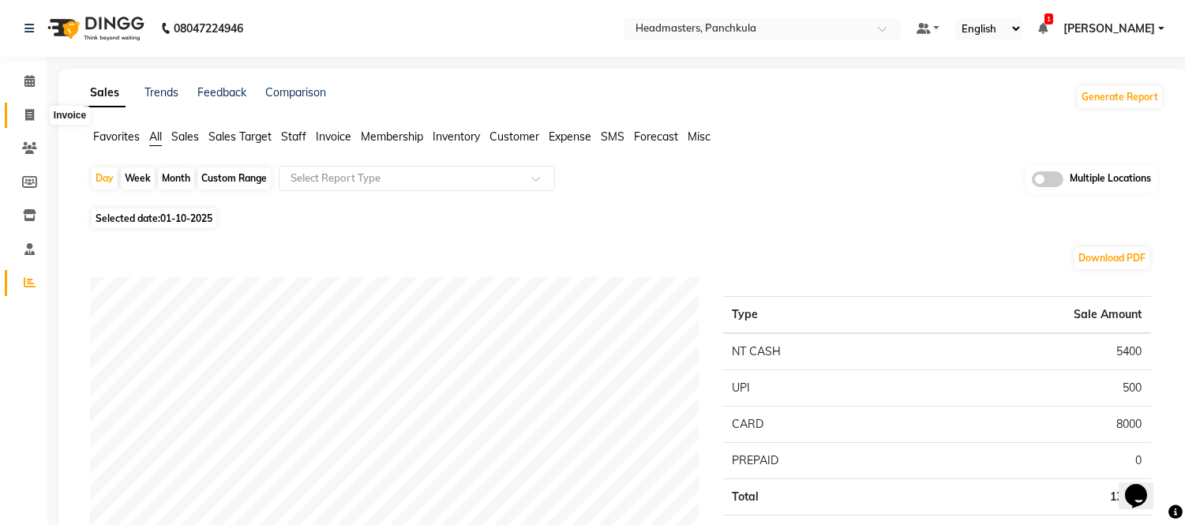
click at [28, 107] on span at bounding box center [30, 116] width 28 height 18
select select "7376"
select select "service"
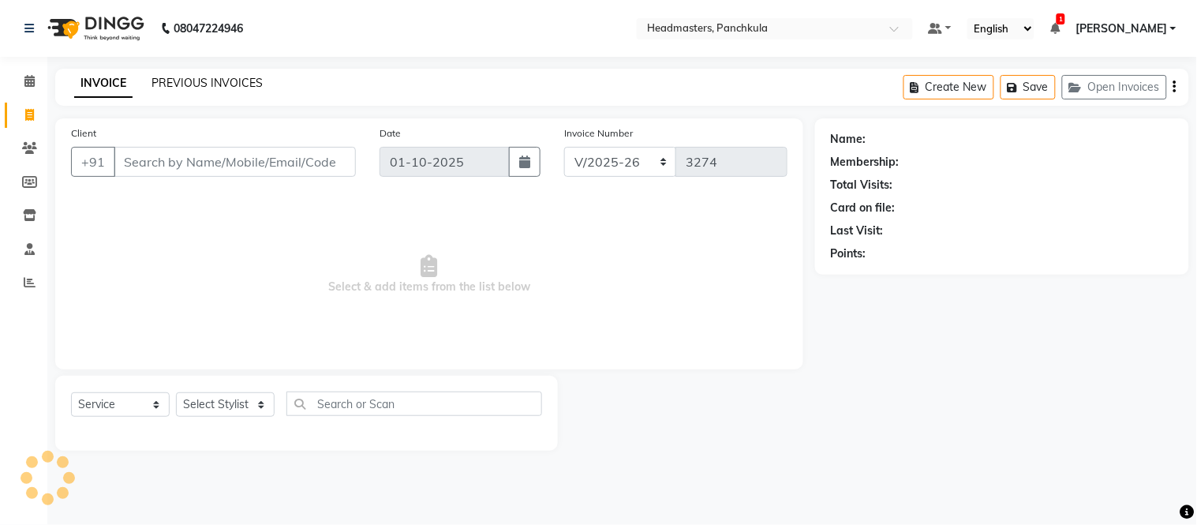
click at [215, 84] on link "PREVIOUS INVOICES" at bounding box center [207, 83] width 111 height 14
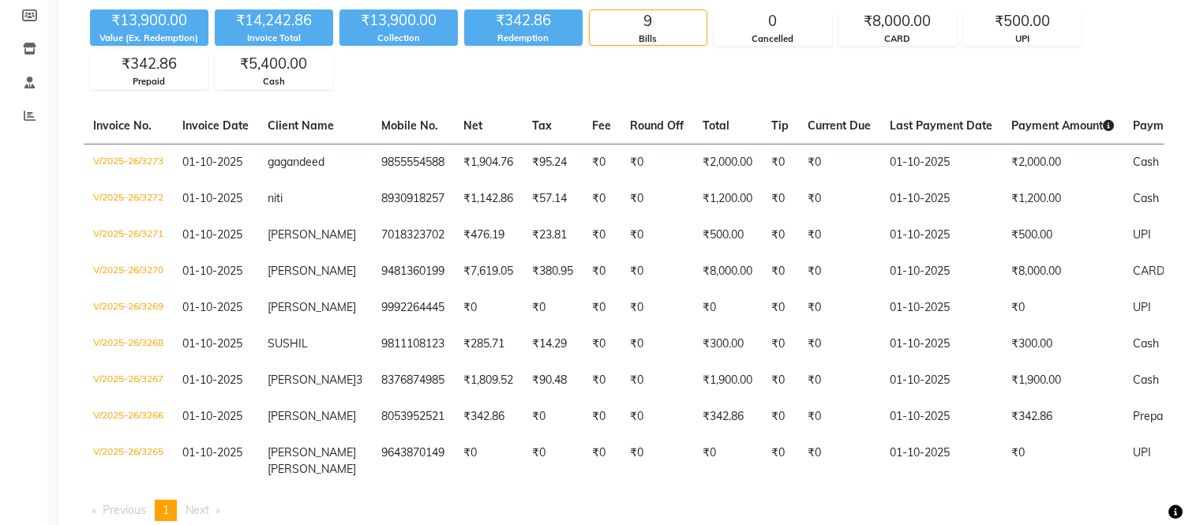
scroll to position [204, 0]
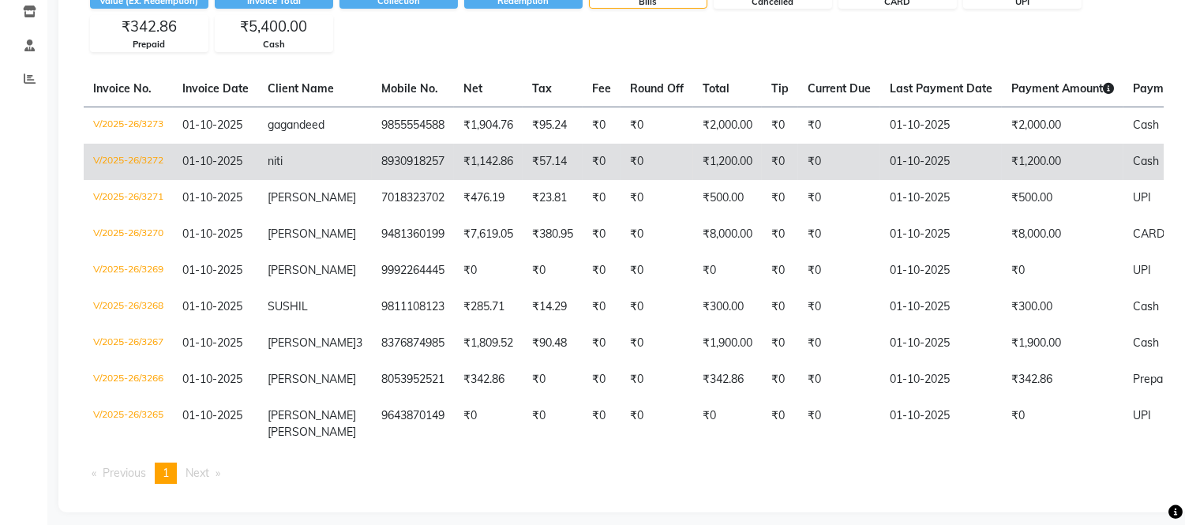
click at [282, 158] on span "niti" at bounding box center [275, 161] width 15 height 14
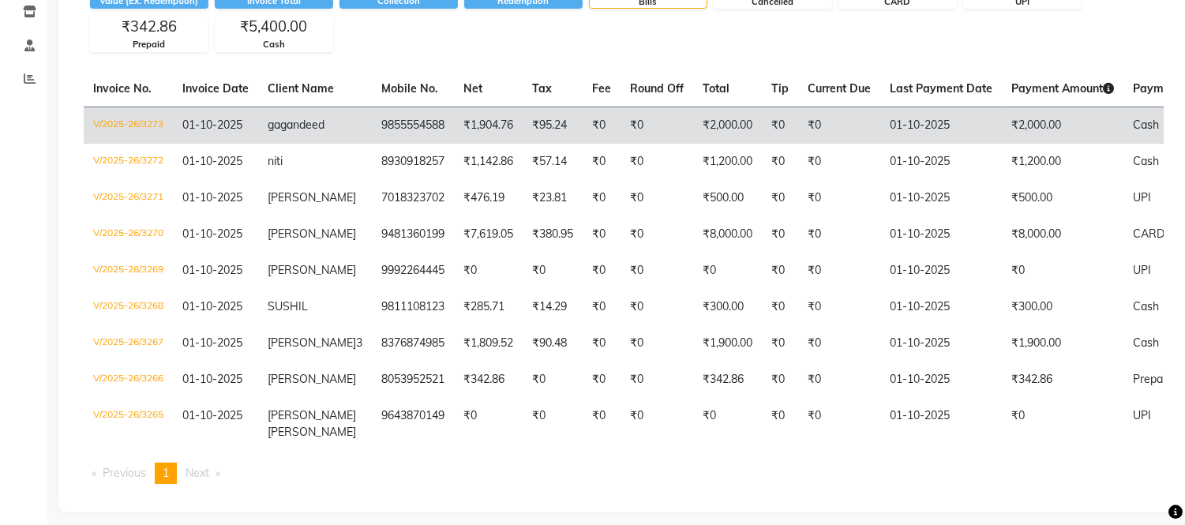
scroll to position [0, 0]
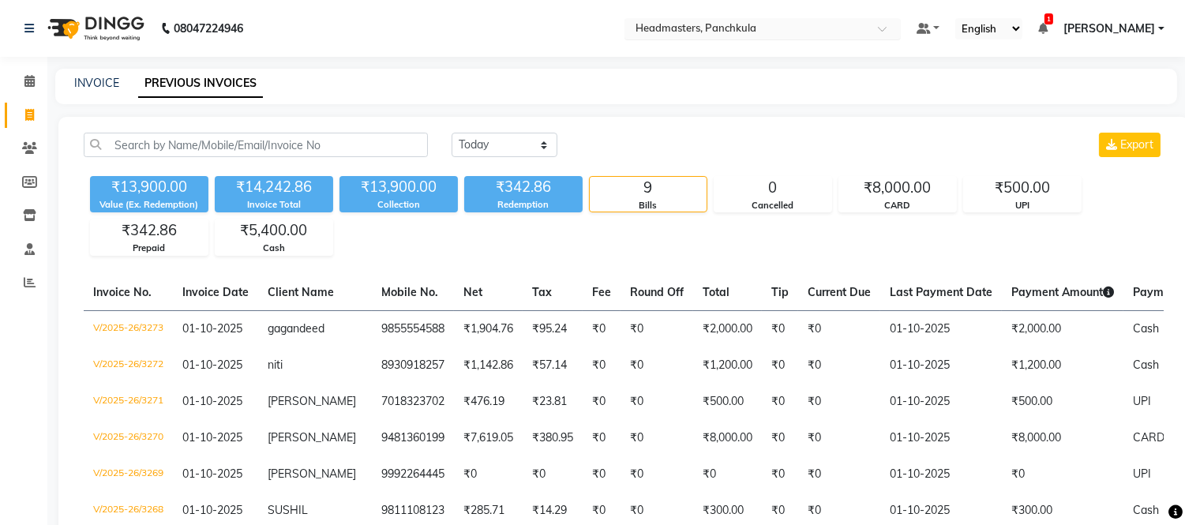
click at [755, 33] on input "text" at bounding box center [746, 30] width 229 height 16
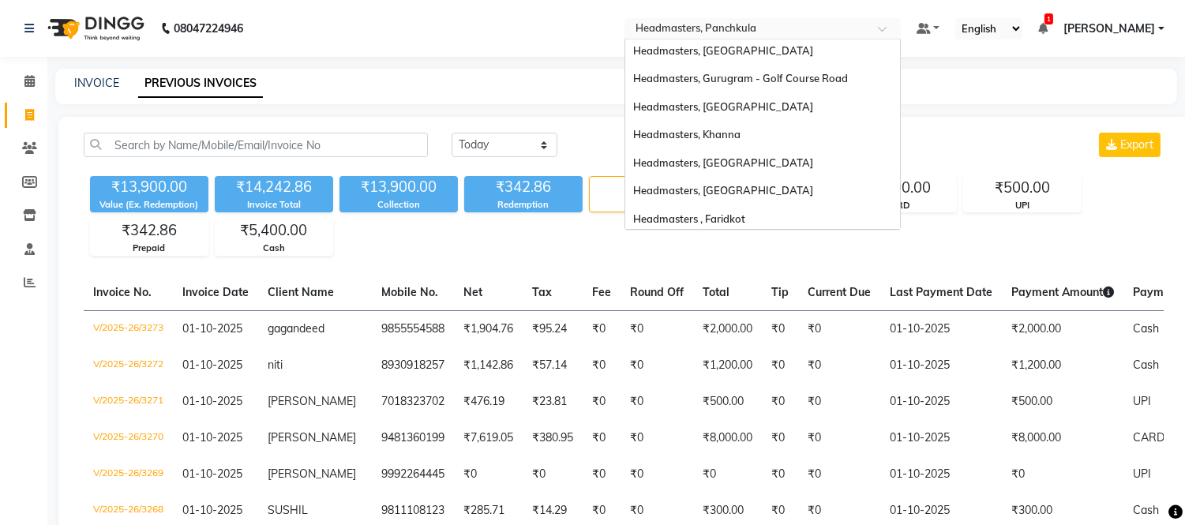
scroll to position [313, 0]
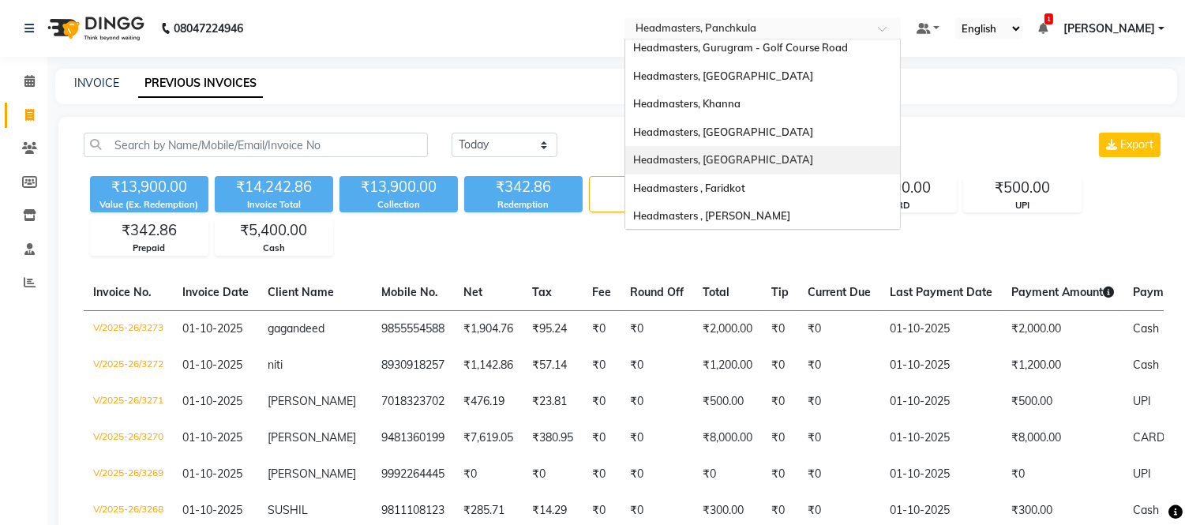
click at [760, 153] on span "Headmasters, Amritsar" at bounding box center [723, 159] width 180 height 13
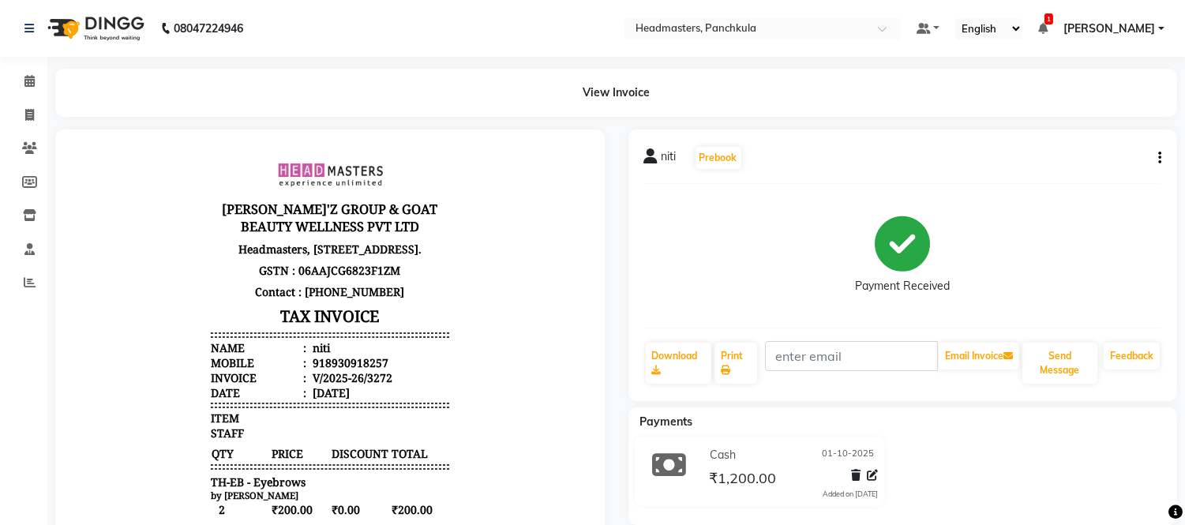
click at [1156, 163] on button "button" at bounding box center [1156, 158] width 9 height 17
click at [1080, 163] on div "Edit Item Staff" at bounding box center [1081, 168] width 108 height 20
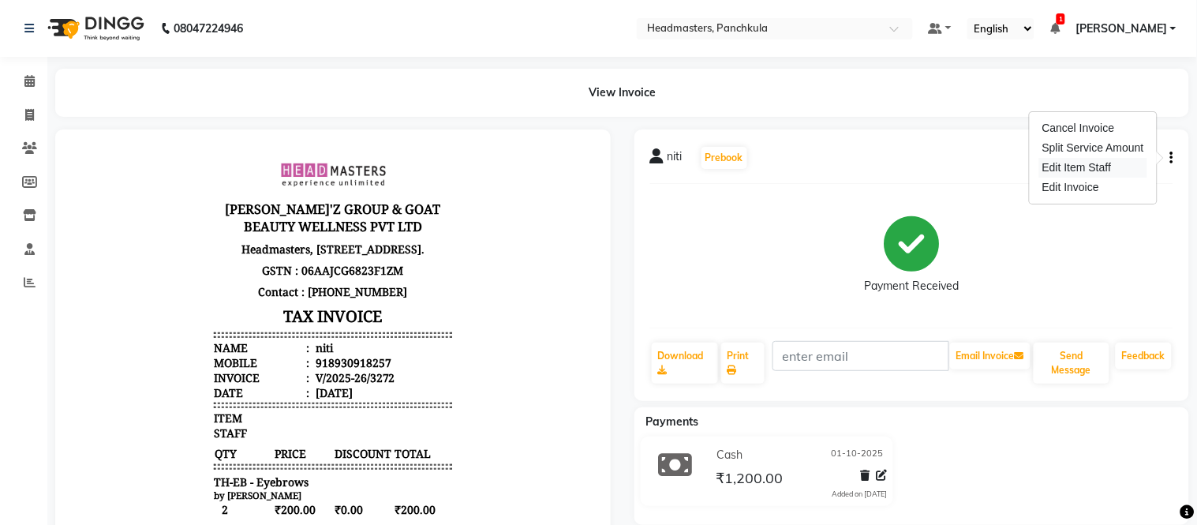
select select
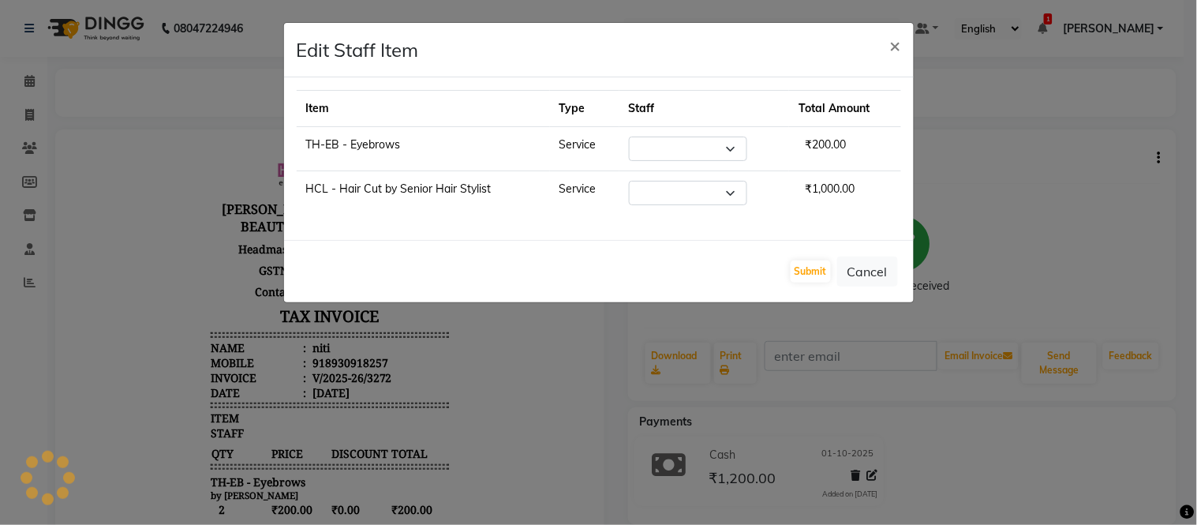
select select "64054"
click at [648, 188] on select "Select [PERSON_NAME] Danish HEAD [PERSON_NAME] [PERSON_NAME] Ritu [PERSON_NAME]…" at bounding box center [688, 193] width 118 height 24
select select "66077"
click at [629, 181] on select "Select [PERSON_NAME] Danish HEAD [PERSON_NAME] [PERSON_NAME] Ritu [PERSON_NAME]…" at bounding box center [688, 193] width 118 height 24
click at [826, 262] on button "Submit" at bounding box center [811, 271] width 40 height 22
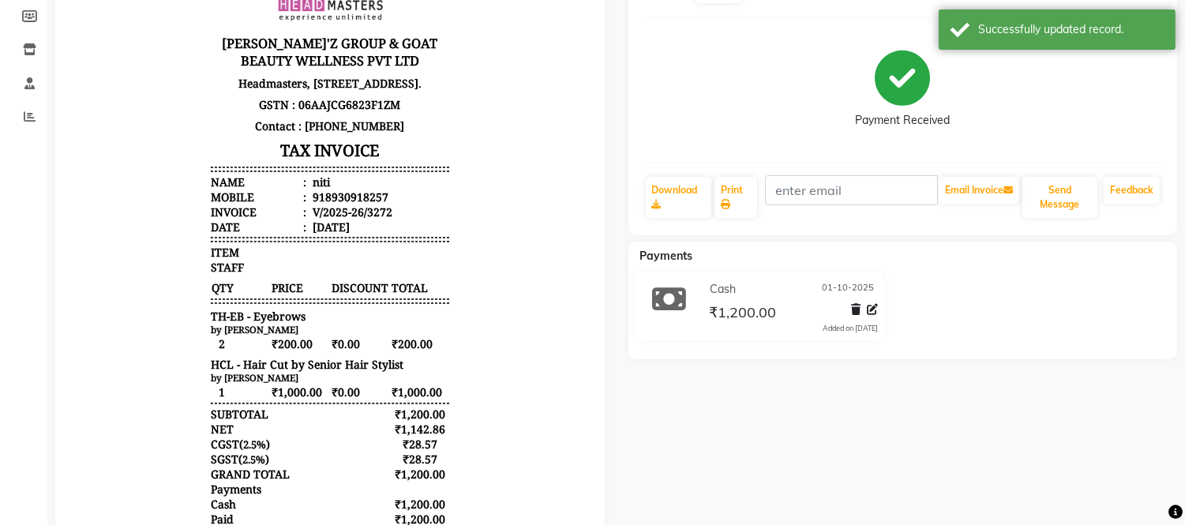
scroll to position [276, 0]
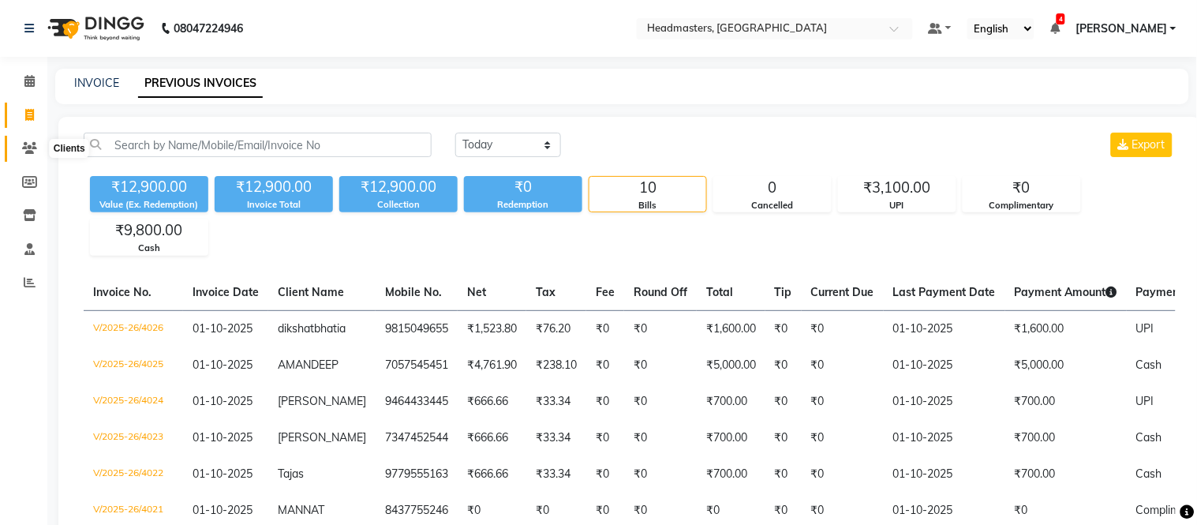
click at [25, 148] on icon at bounding box center [29, 148] width 15 height 12
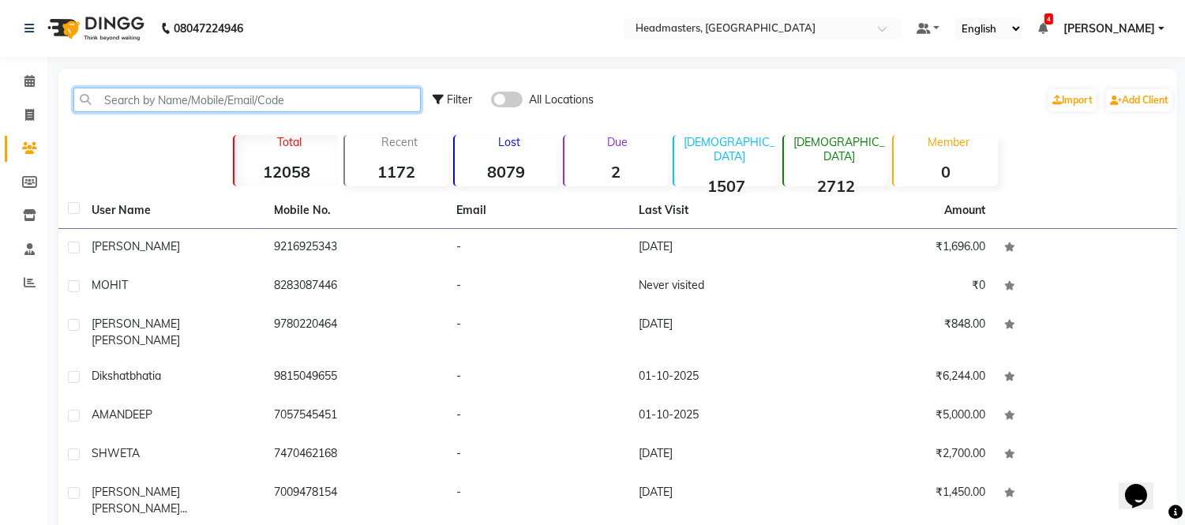
click at [163, 99] on input "text" at bounding box center [246, 100] width 347 height 24
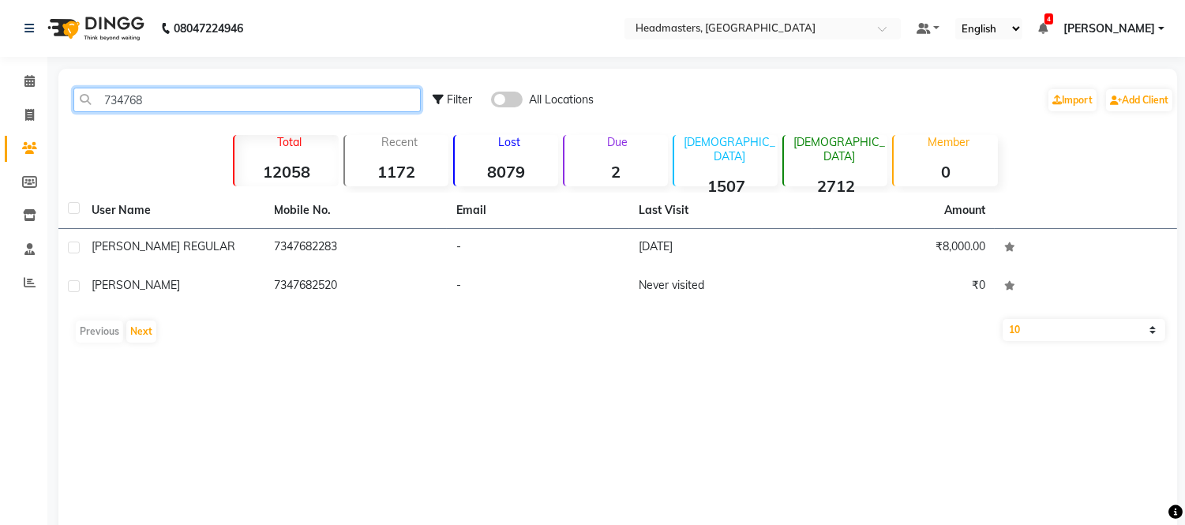
type input "734768"
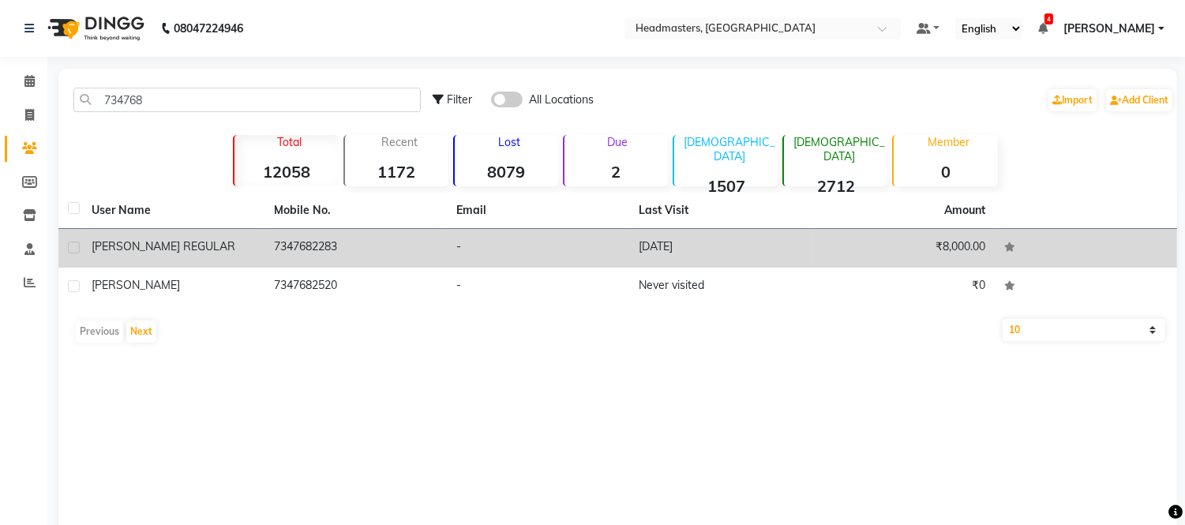
click at [263, 249] on td "ANGAD REGULAR" at bounding box center [173, 248] width 182 height 39
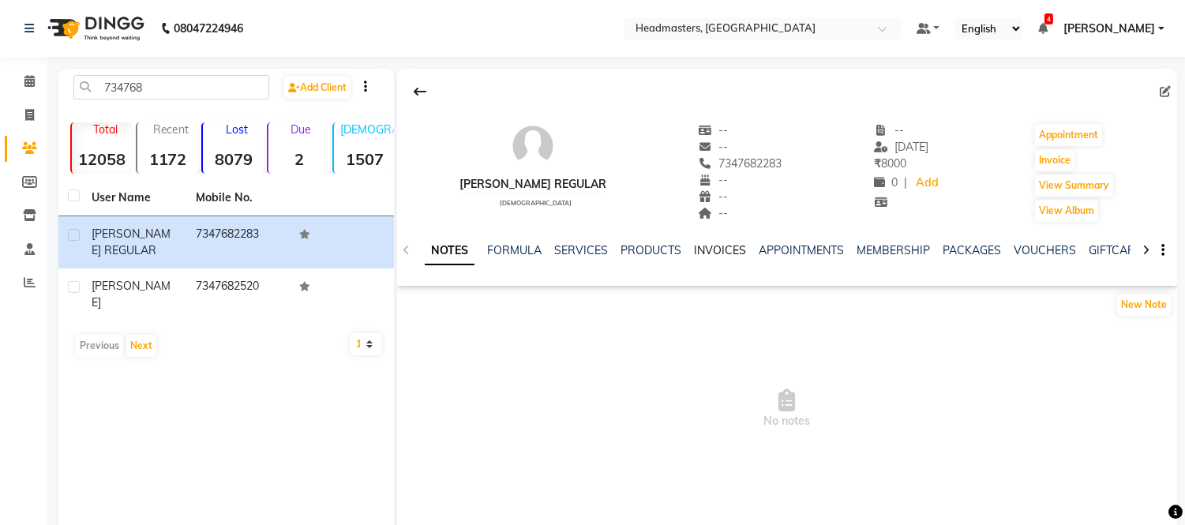
click at [711, 251] on link "INVOICES" at bounding box center [720, 250] width 52 height 14
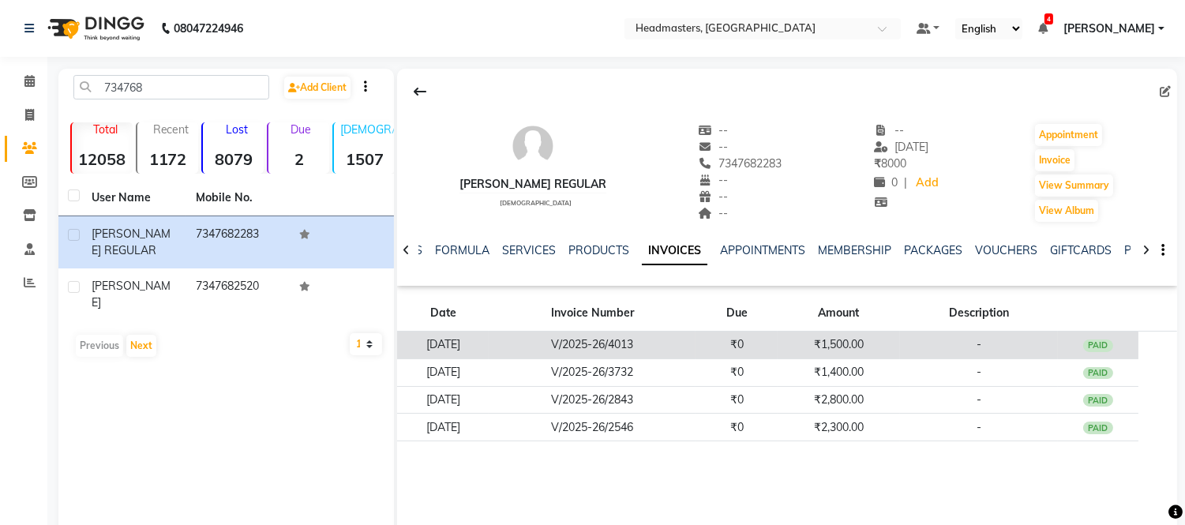
click at [737, 339] on td "₹0" at bounding box center [736, 346] width 82 height 28
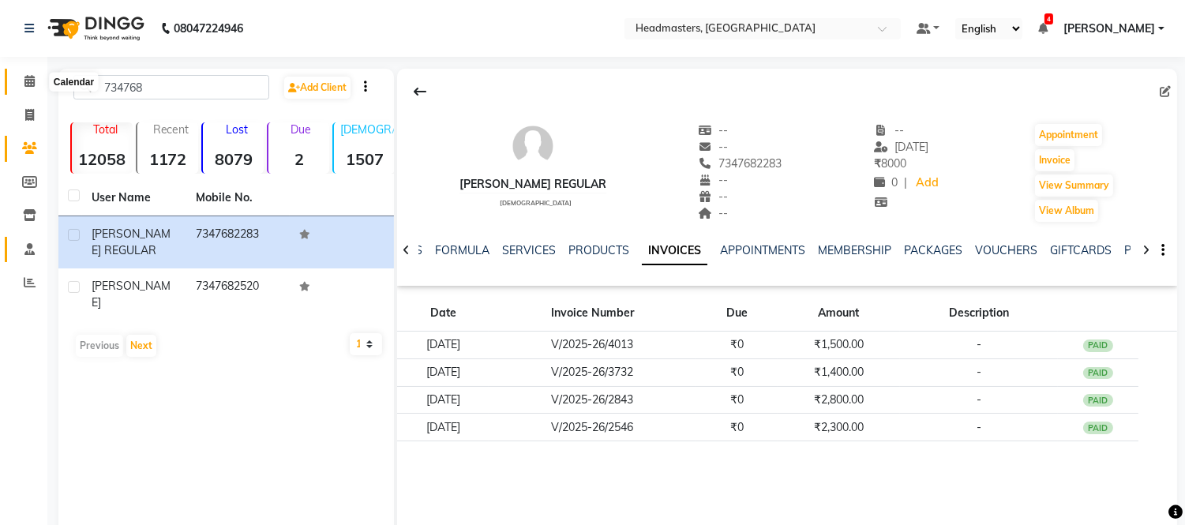
click at [25, 82] on icon at bounding box center [29, 81] width 10 height 12
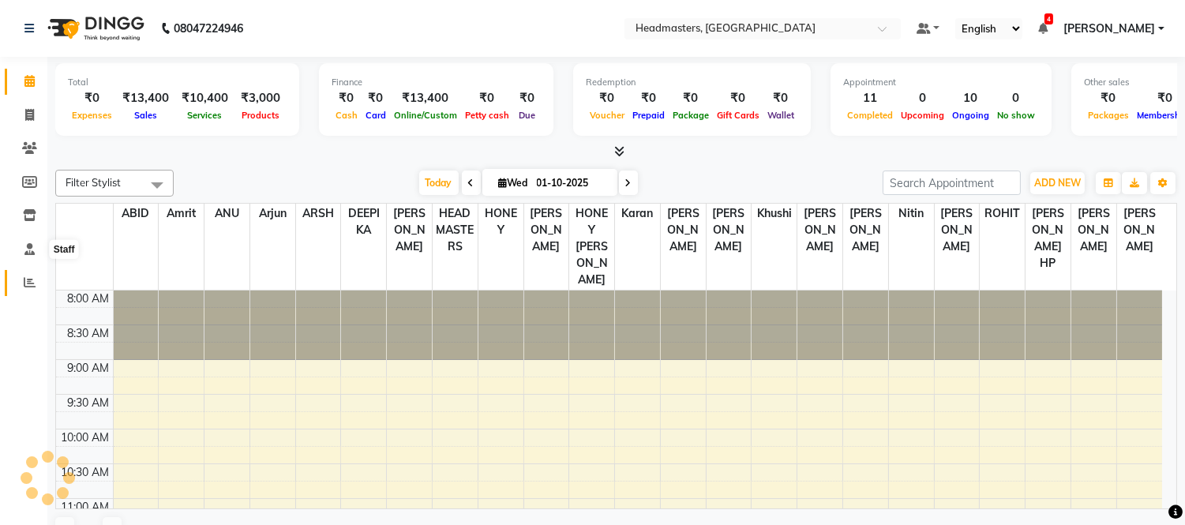
click at [32, 279] on icon at bounding box center [30, 282] width 12 height 12
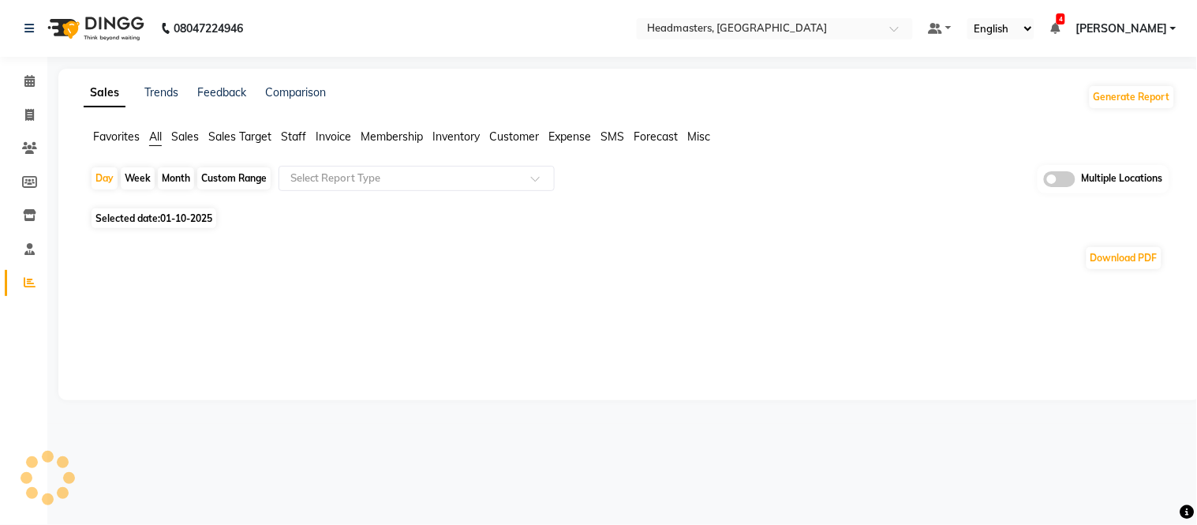
drag, startPoint x: 114, startPoint y: 138, endPoint x: 233, endPoint y: 164, distance: 122.0
click at [115, 138] on span "Favorites" at bounding box center [116, 136] width 47 height 14
click at [368, 180] on input "text" at bounding box center [400, 179] width 227 height 16
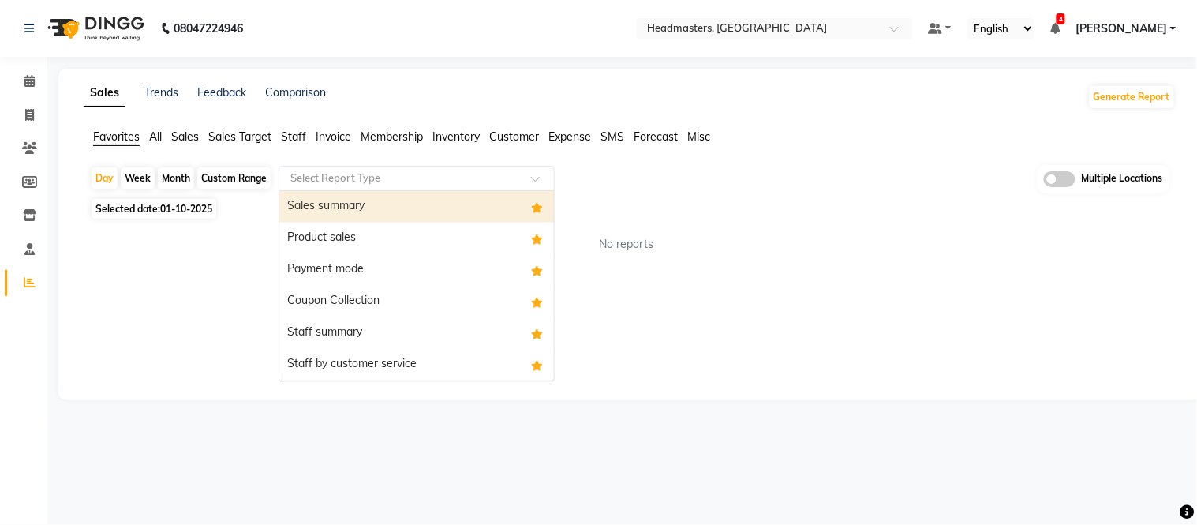
click at [362, 204] on div "Sales summary" at bounding box center [416, 207] width 275 height 32
select select "full_report"
select select "csv"
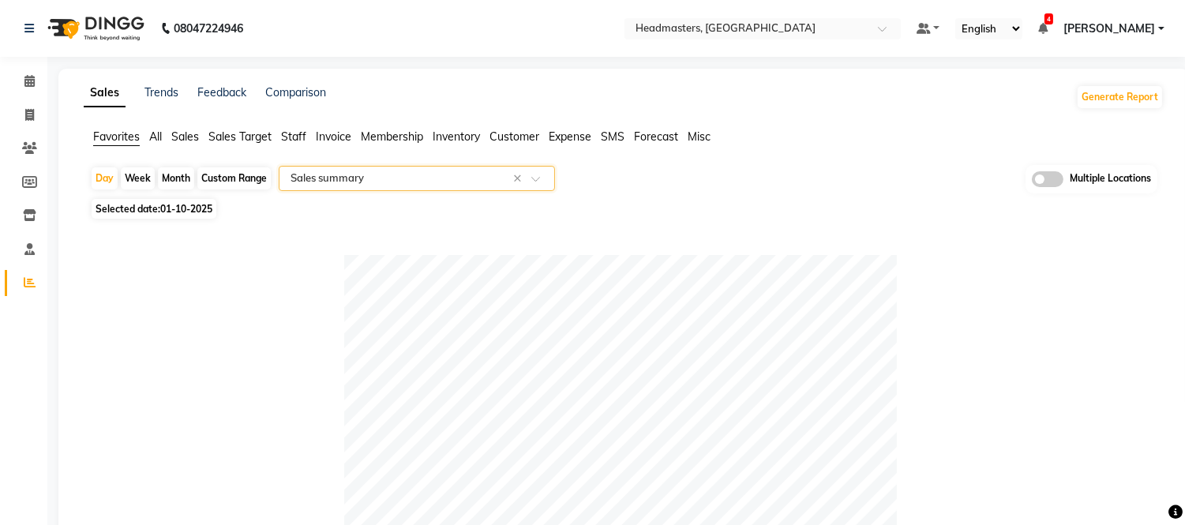
click at [169, 208] on span "01-10-2025" at bounding box center [186, 209] width 52 height 12
select select "10"
select select "2025"
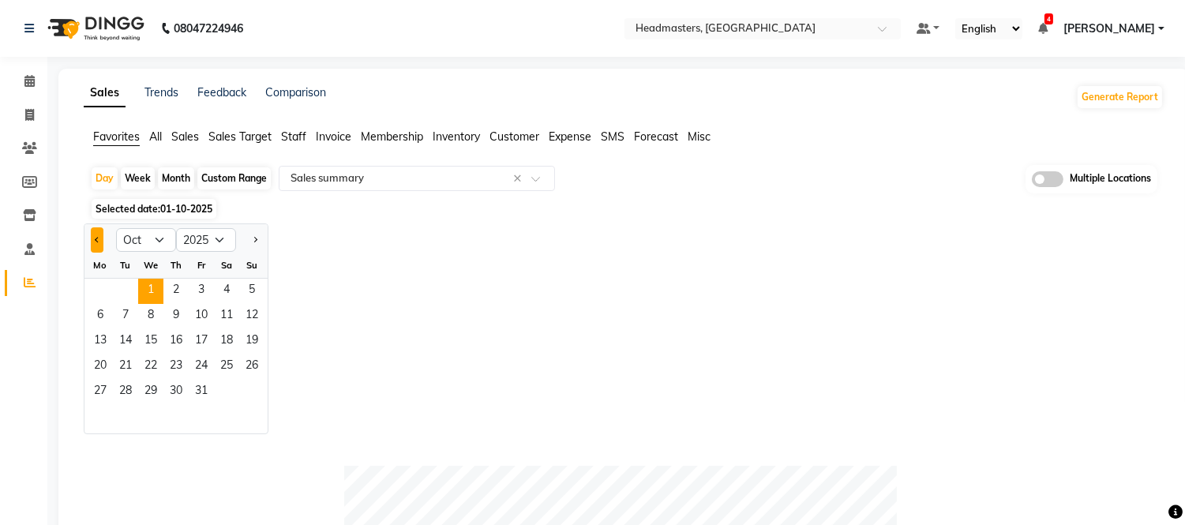
click at [92, 242] on button "Previous month" at bounding box center [97, 239] width 13 height 25
select select "9"
click at [134, 384] on span "30" at bounding box center [125, 392] width 25 height 25
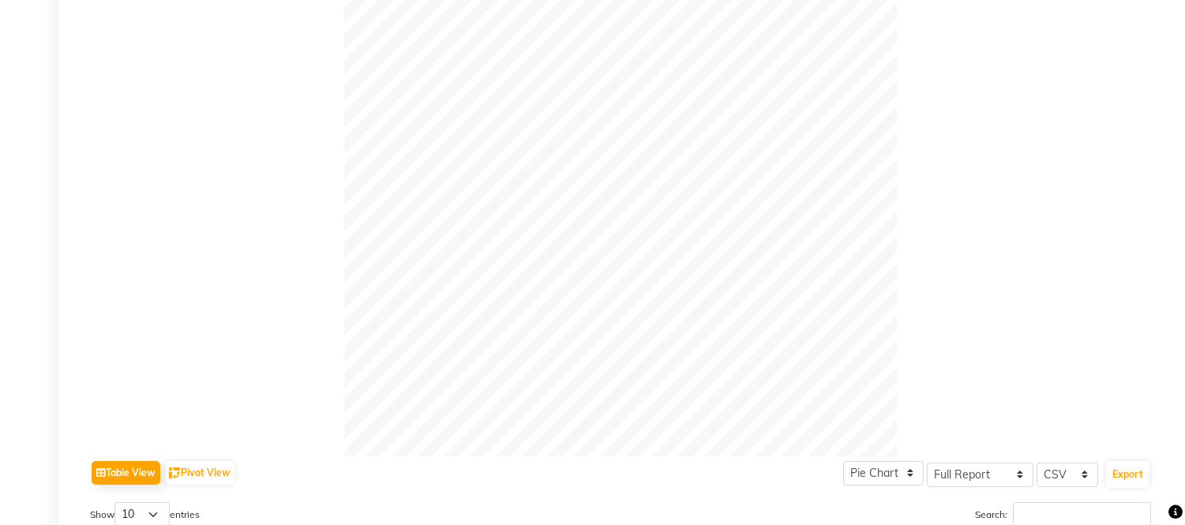
scroll to position [848, 0]
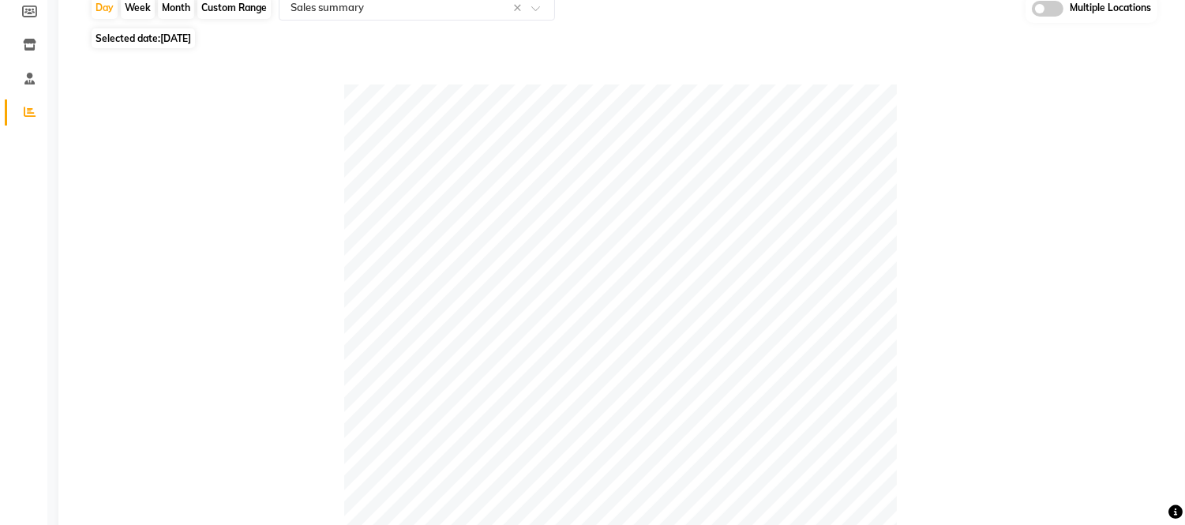
scroll to position [0, 0]
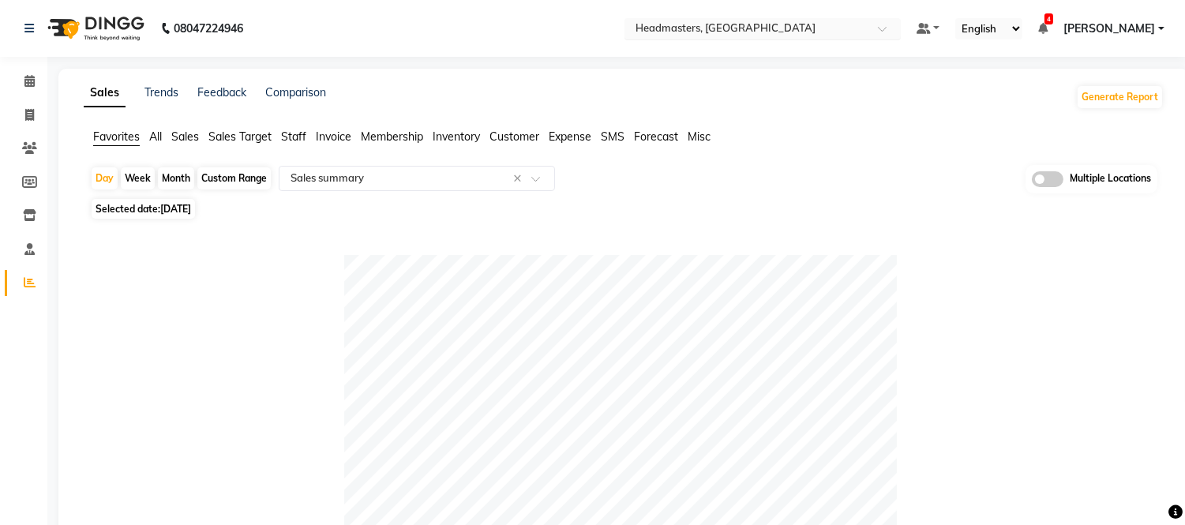
click at [756, 32] on input "text" at bounding box center [746, 30] width 229 height 16
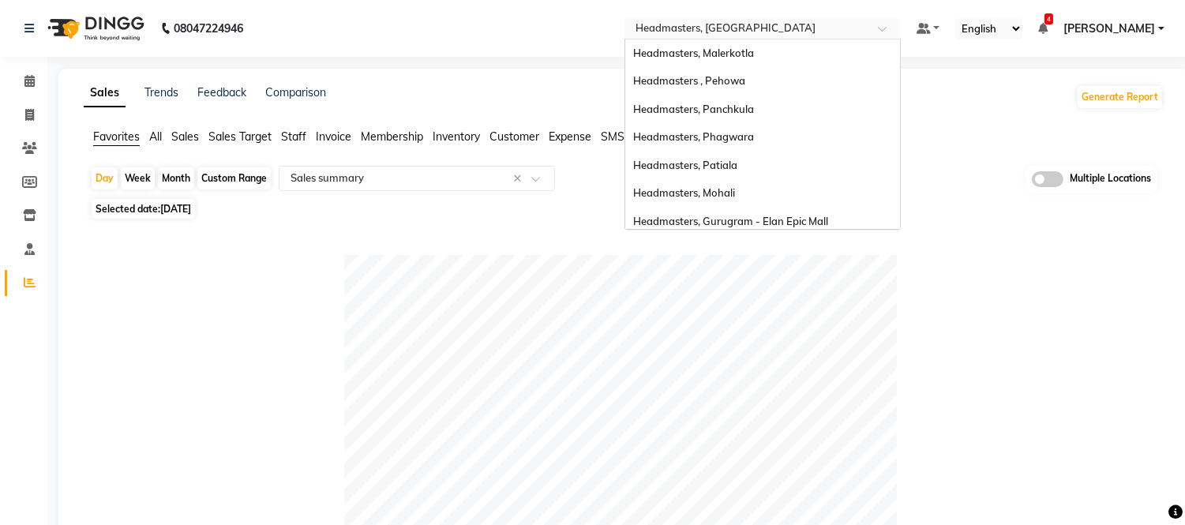
scroll to position [314, 0]
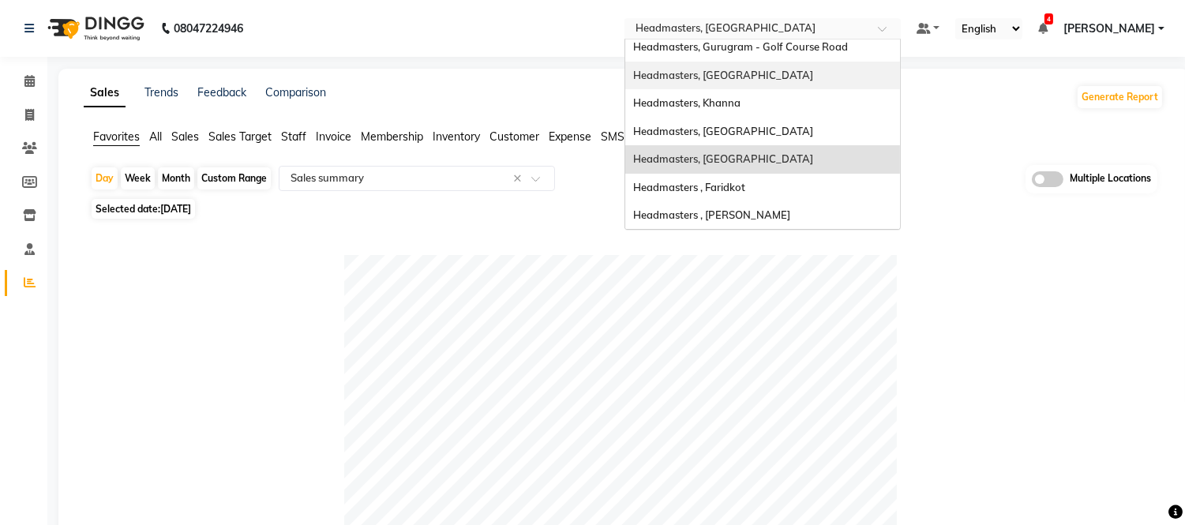
click at [759, 74] on span "Headmasters, [GEOGRAPHIC_DATA]" at bounding box center [723, 75] width 180 height 13
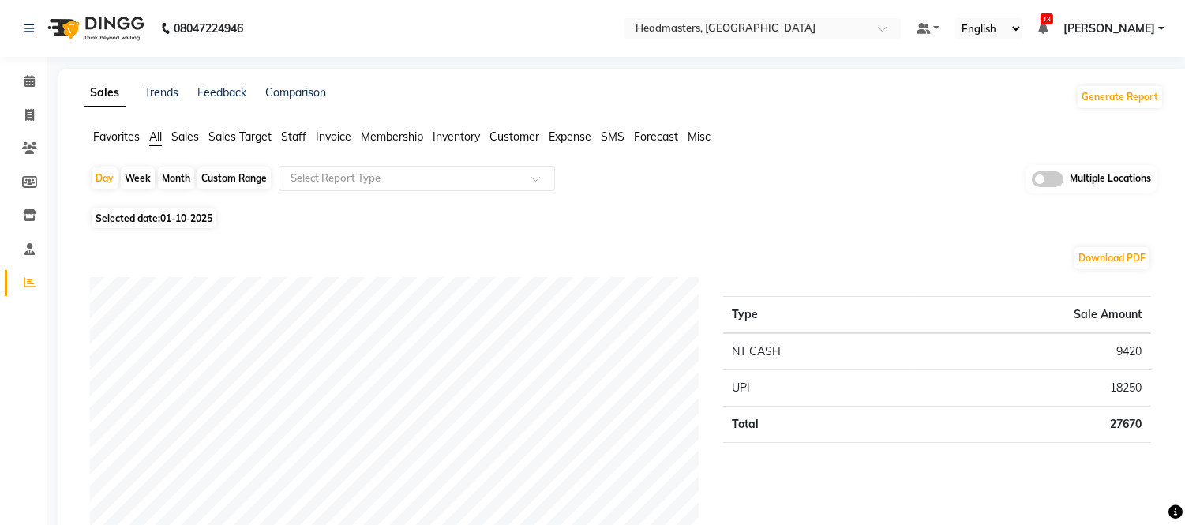
click at [114, 137] on span "Favorites" at bounding box center [116, 136] width 47 height 14
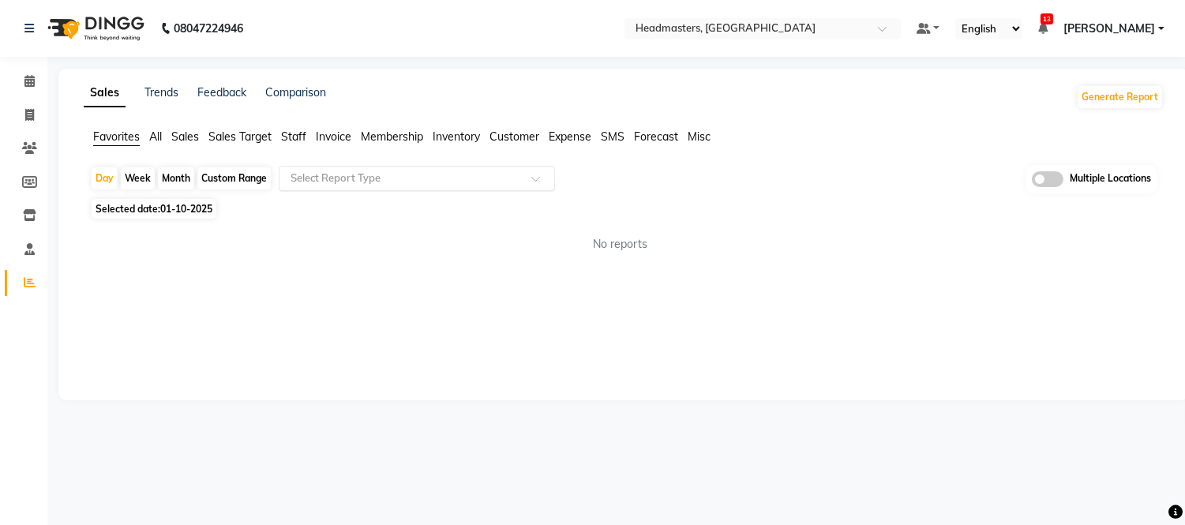
click at [414, 167] on app-reports "Favorites All Sales Sales Target Staff Invoice Membership Inventory Customer Ex…" at bounding box center [623, 197] width 1099 height 137
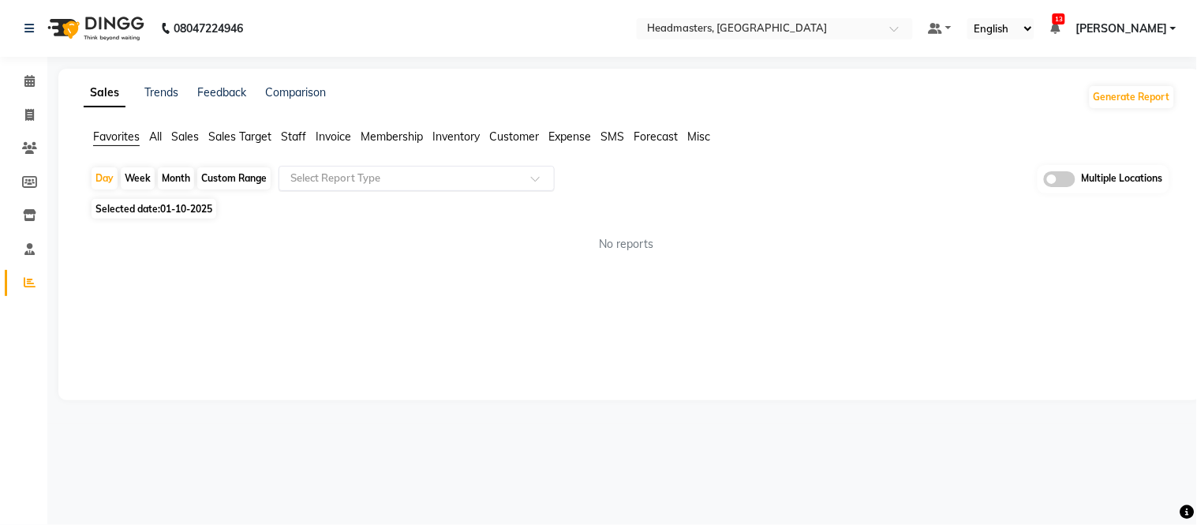
drag, startPoint x: 392, startPoint y: 182, endPoint x: 366, endPoint y: 182, distance: 25.3
click at [391, 182] on input "text" at bounding box center [400, 179] width 227 height 16
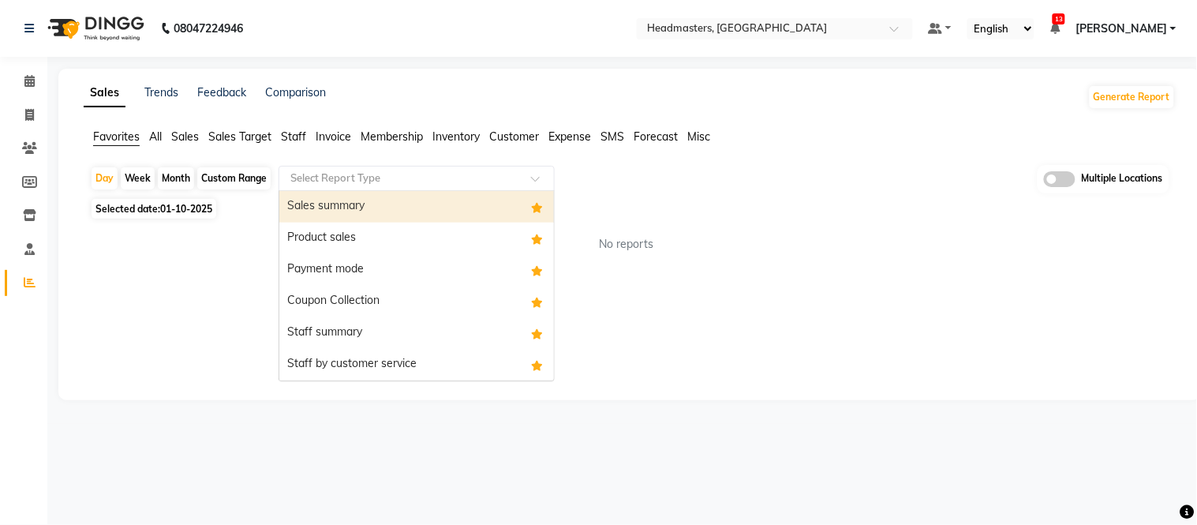
click at [293, 132] on span "Staff" at bounding box center [293, 136] width 25 height 14
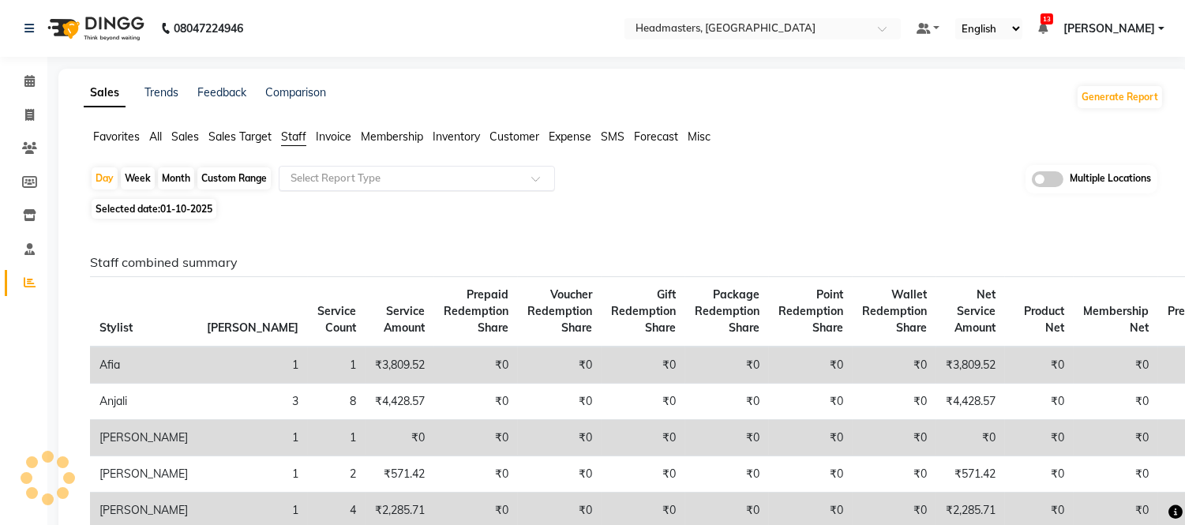
click at [305, 179] on input "text" at bounding box center [400, 179] width 227 height 16
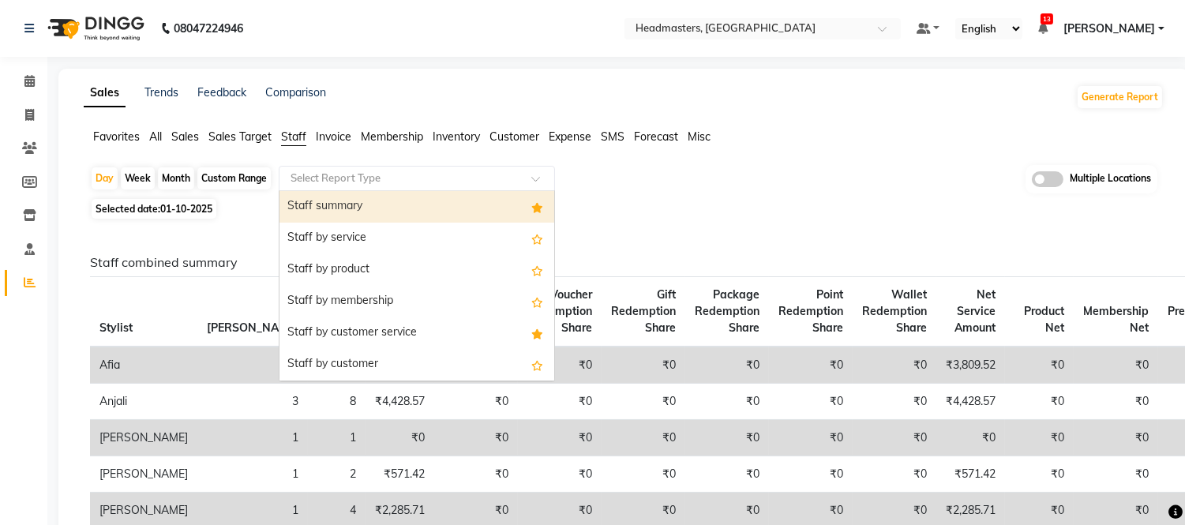
click at [311, 204] on div "Staff summary" at bounding box center [416, 207] width 275 height 32
select select "full_report"
select select "csv"
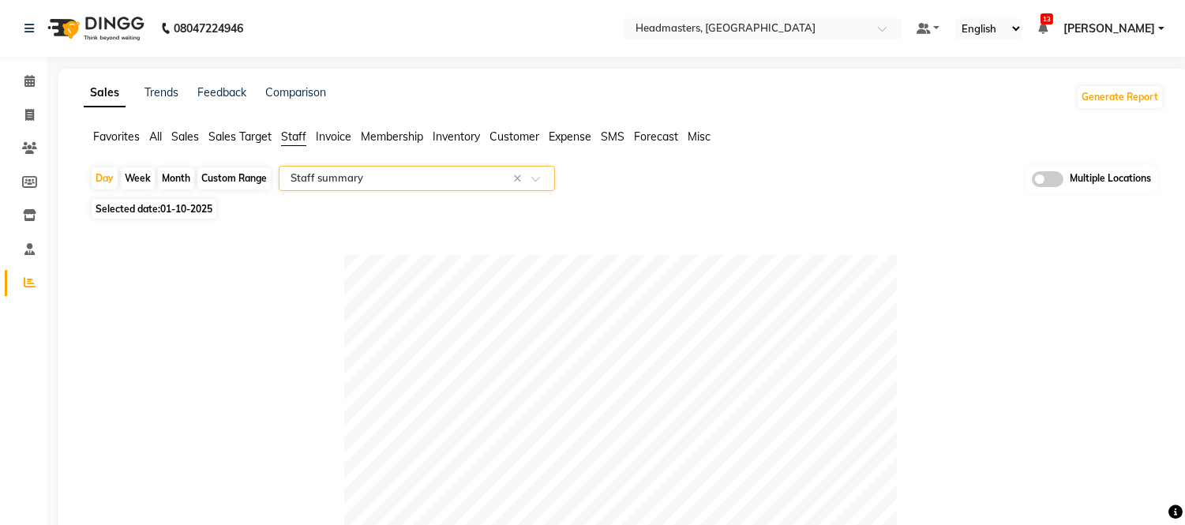
click at [183, 208] on span "01-10-2025" at bounding box center [186, 209] width 52 height 12
click at [146, 205] on span "Selected date: [DATE]" at bounding box center [154, 209] width 125 height 20
select select "10"
select select "2025"
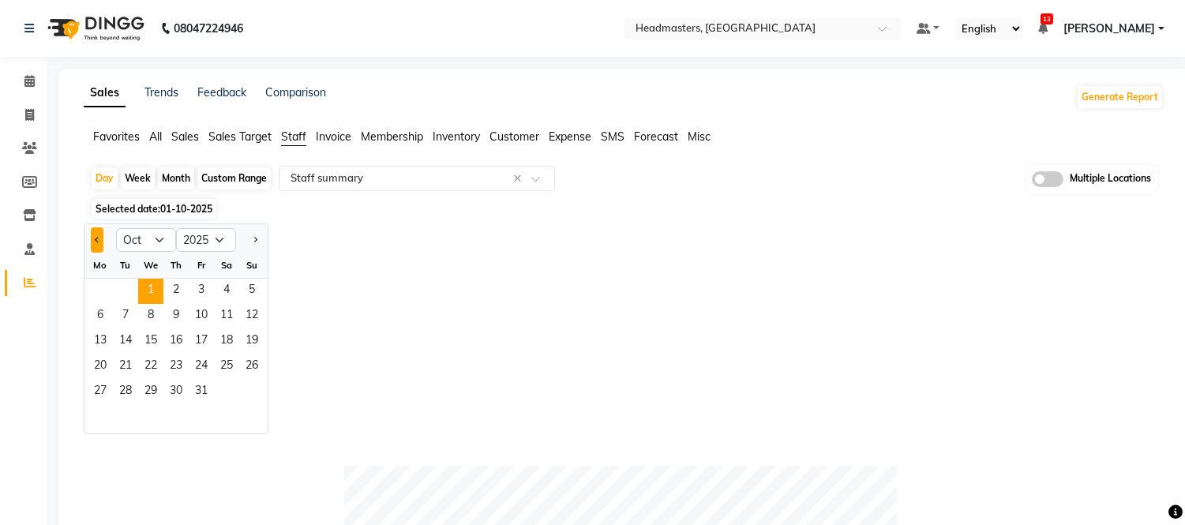
click at [99, 239] on span "Previous month" at bounding box center [98, 239] width 6 height 6
select select "9"
click at [136, 385] on span "30" at bounding box center [125, 392] width 25 height 25
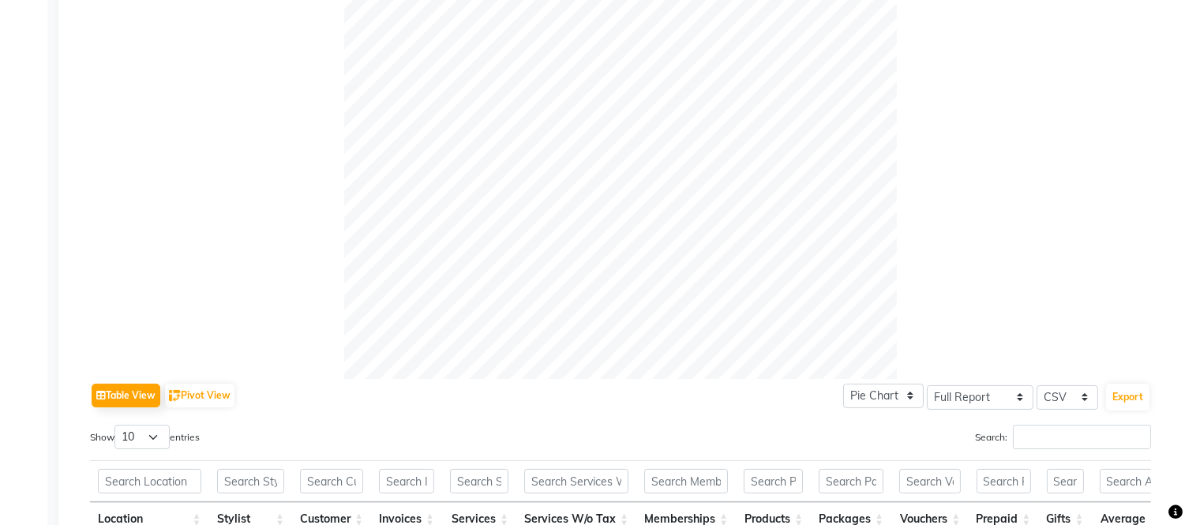
scroll to position [468, 0]
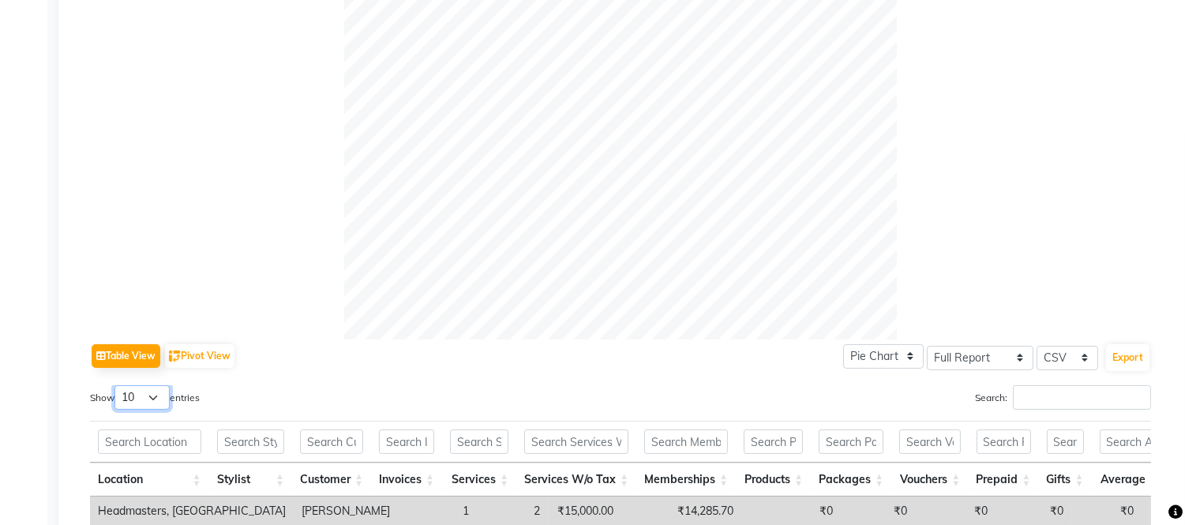
click at [148, 406] on select "10 25 50 100" at bounding box center [141, 397] width 55 height 24
select select "100"
click at [117, 385] on select "10 25 50 100" at bounding box center [141, 397] width 55 height 24
click at [1134, 358] on button "Export" at bounding box center [1127, 357] width 43 height 27
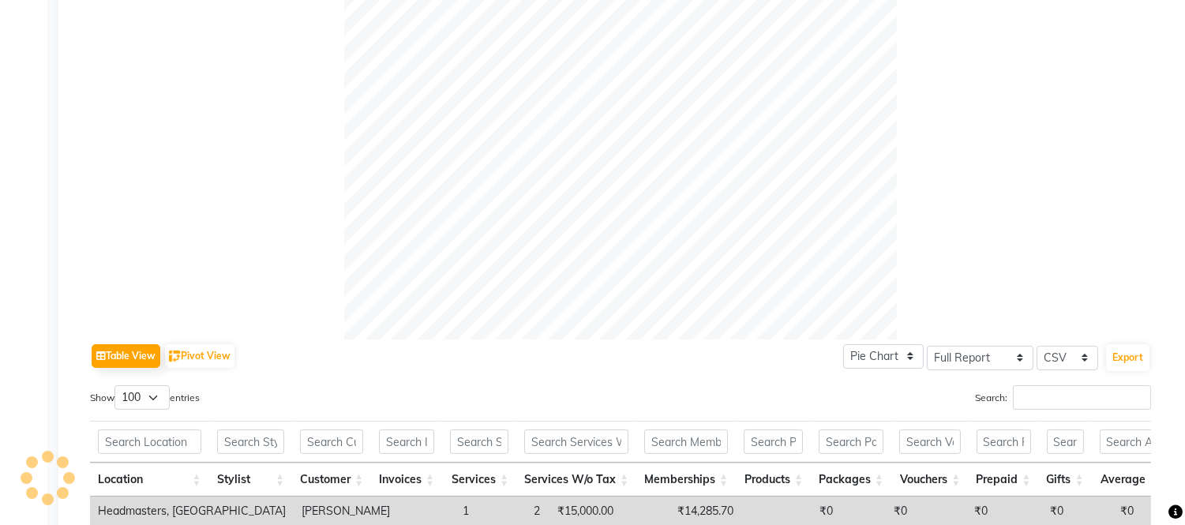
scroll to position [0, 0]
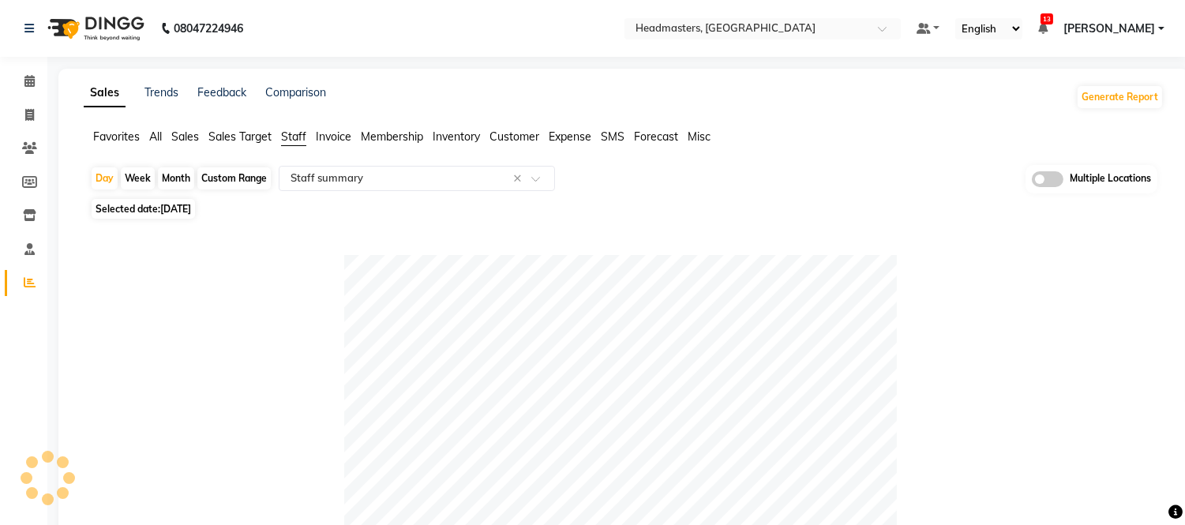
click at [871, 153] on div "Favorites All Sales Sales Target Staff Invoice Membership Inventory Customer Ex…" at bounding box center [624, 144] width 1104 height 30
click at [320, 175] on input "text" at bounding box center [400, 179] width 227 height 16
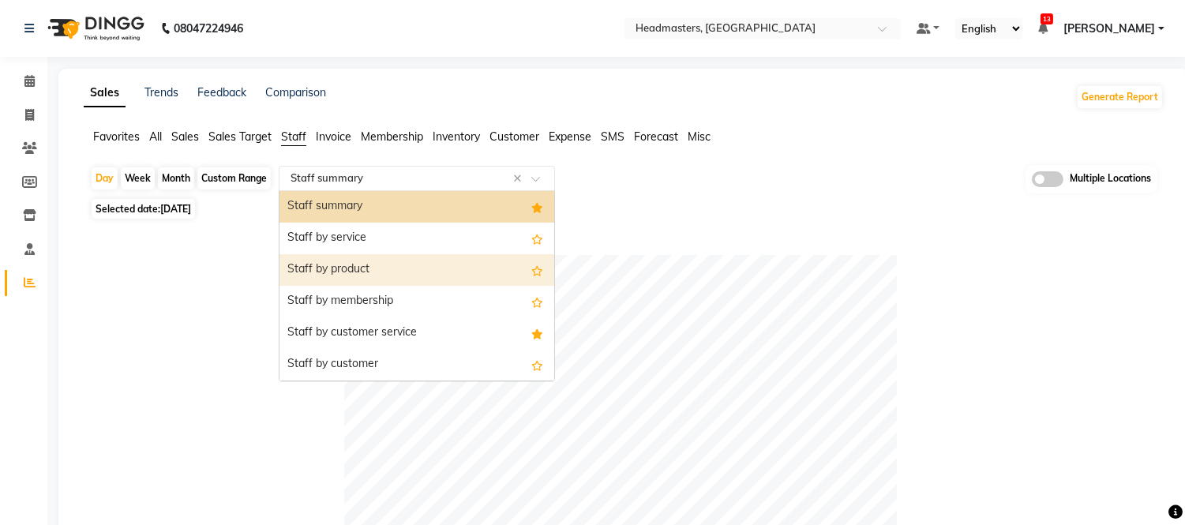
click at [341, 269] on div "Staff by product" at bounding box center [416, 270] width 275 height 32
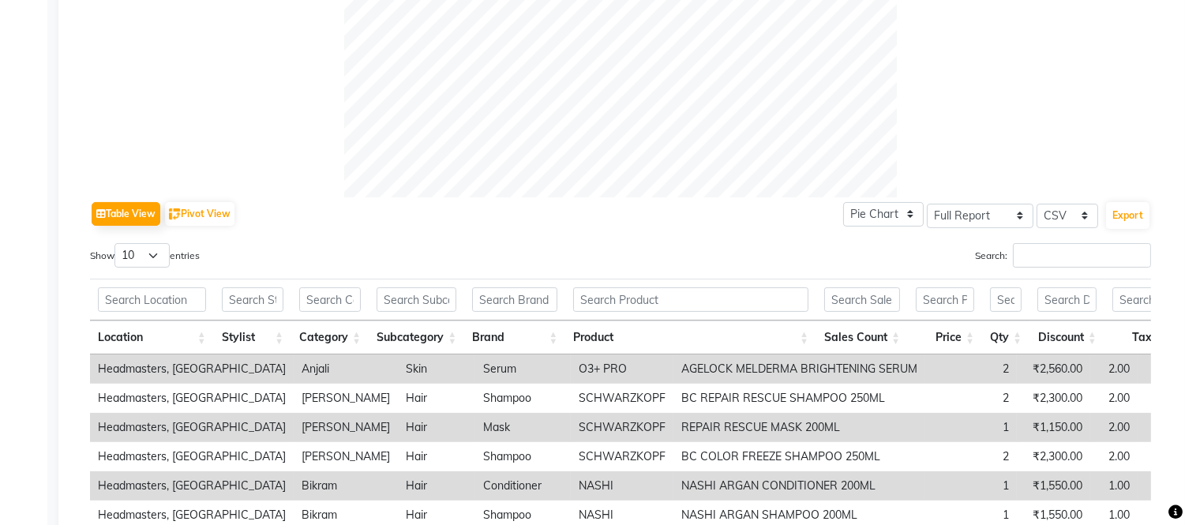
scroll to position [613, 0]
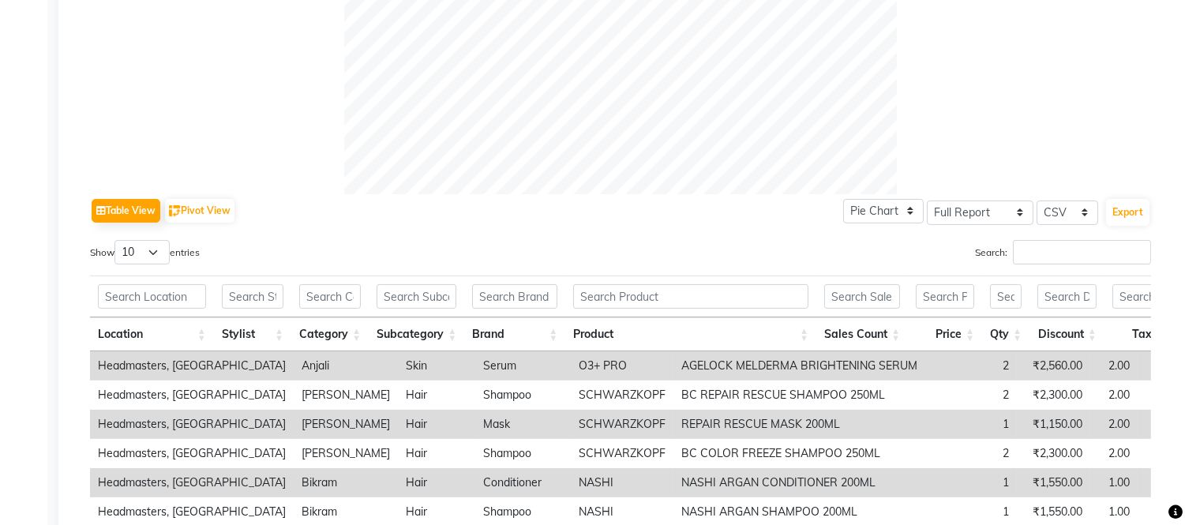
click at [278, 328] on th "Stylist" at bounding box center [252, 334] width 77 height 34
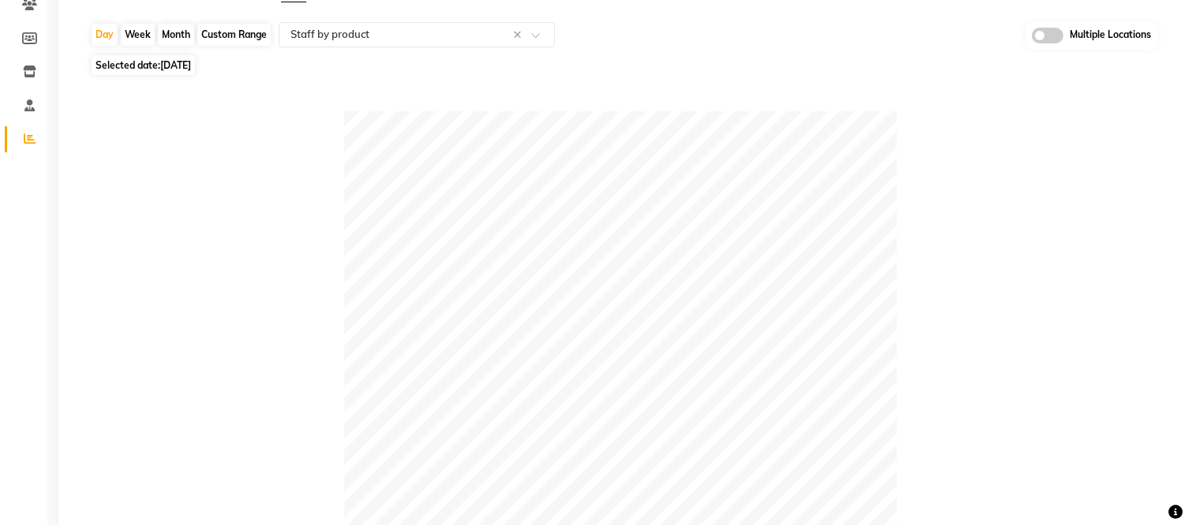
scroll to position [0, 0]
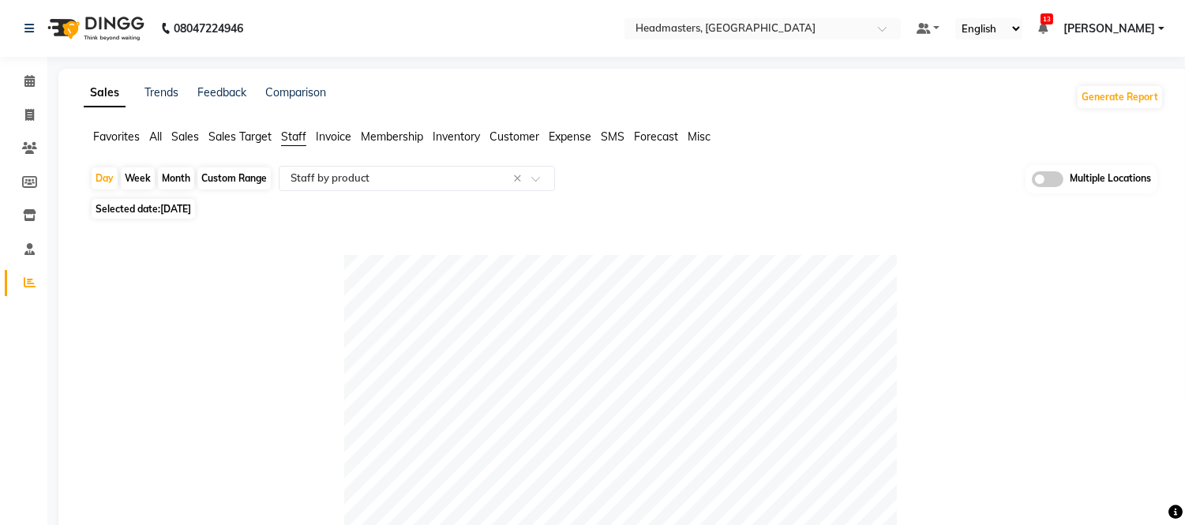
drag, startPoint x: 111, startPoint y: 132, endPoint x: 219, endPoint y: 171, distance: 114.4
click at [111, 132] on span "Favorites" at bounding box center [116, 136] width 47 height 14
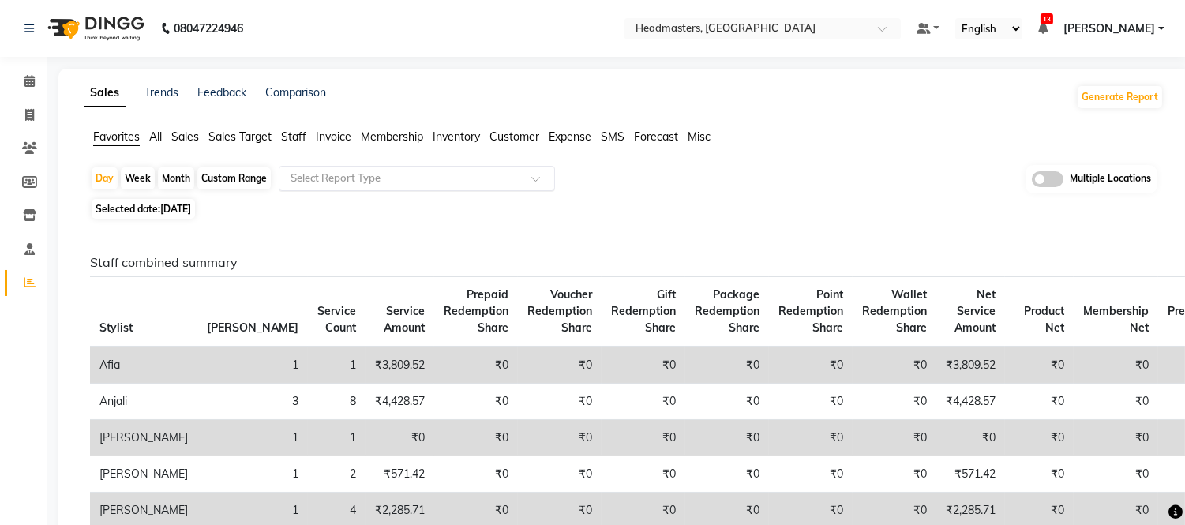
click at [288, 183] on input "text" at bounding box center [400, 179] width 227 height 16
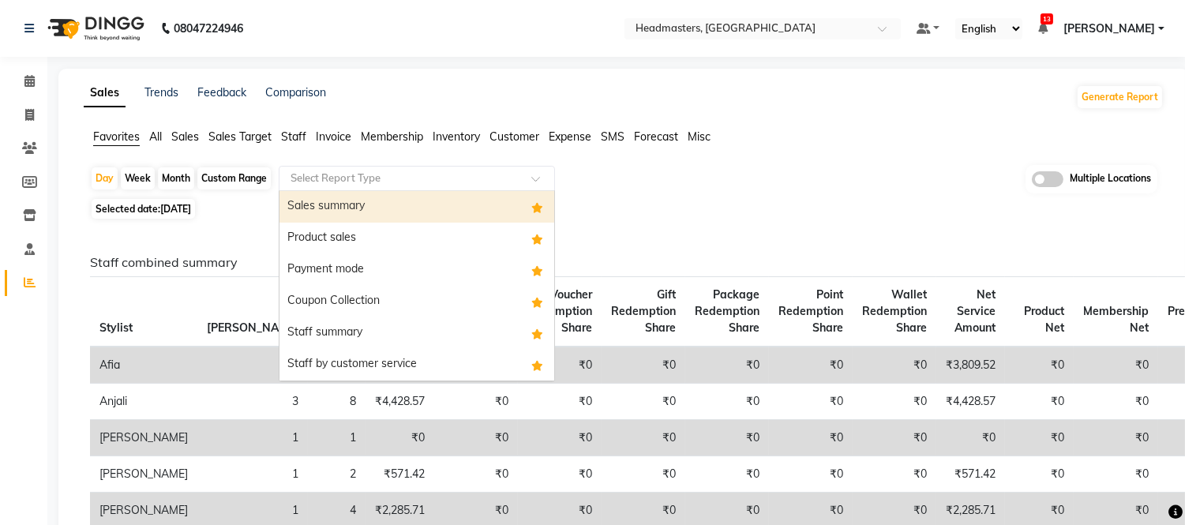
click at [305, 208] on div "Sales summary" at bounding box center [416, 207] width 275 height 32
select select "full_report"
select select "csv"
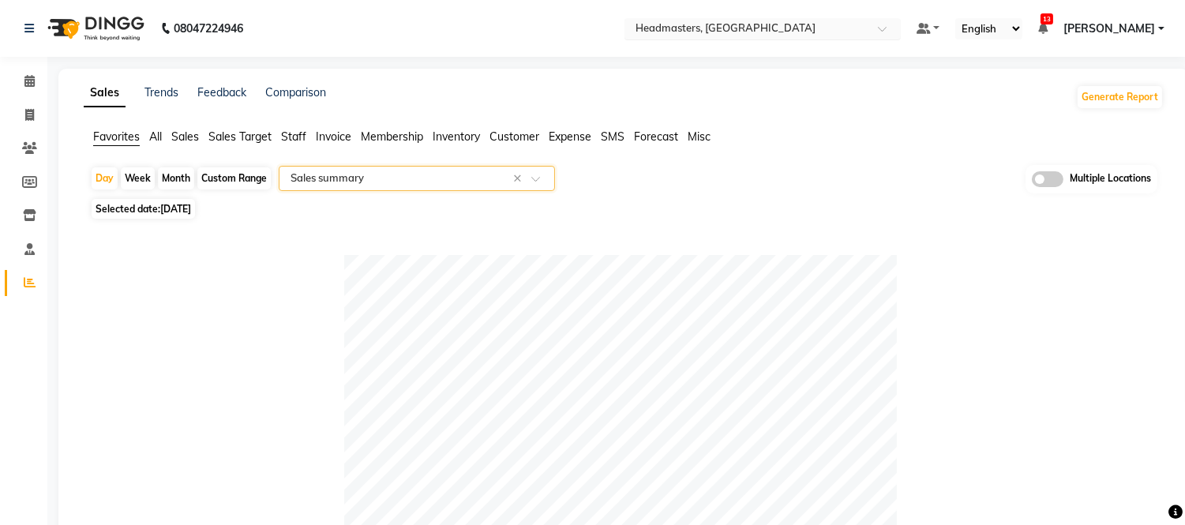
click at [696, 35] on input "text" at bounding box center [746, 30] width 229 height 16
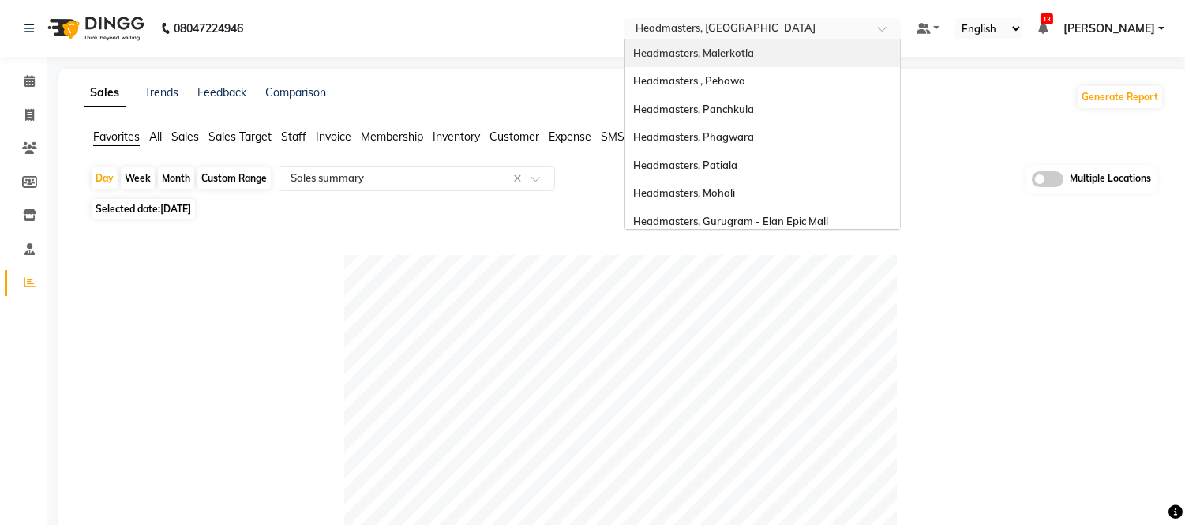
click at [754, 55] on span "Headmasters, Malerkotla" at bounding box center [693, 53] width 121 height 13
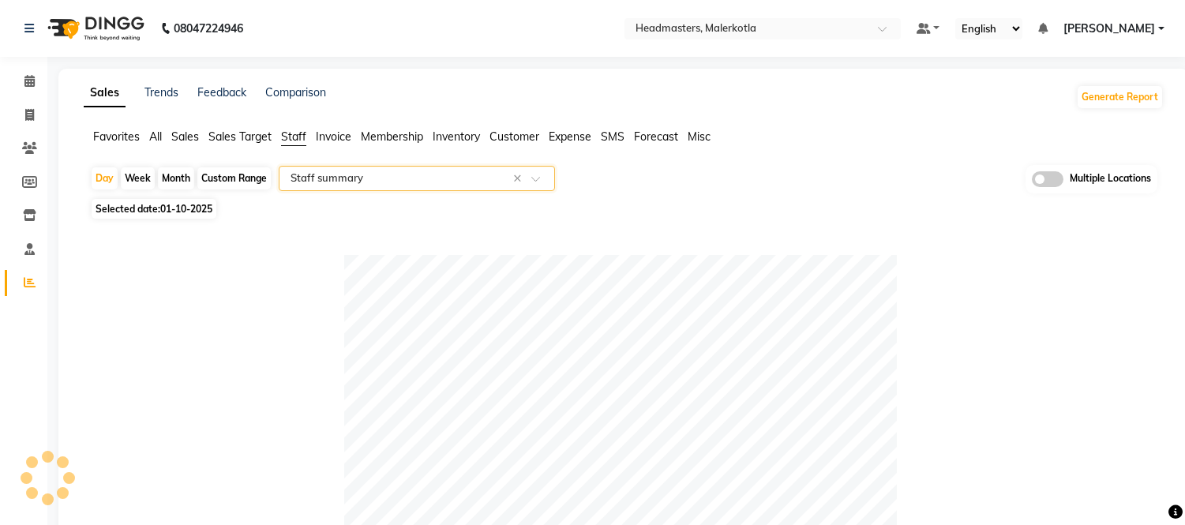
select select "full_report"
select select "csv"
click at [185, 201] on span "Selected date: [DATE]" at bounding box center [154, 209] width 125 height 20
select select "10"
select select "2025"
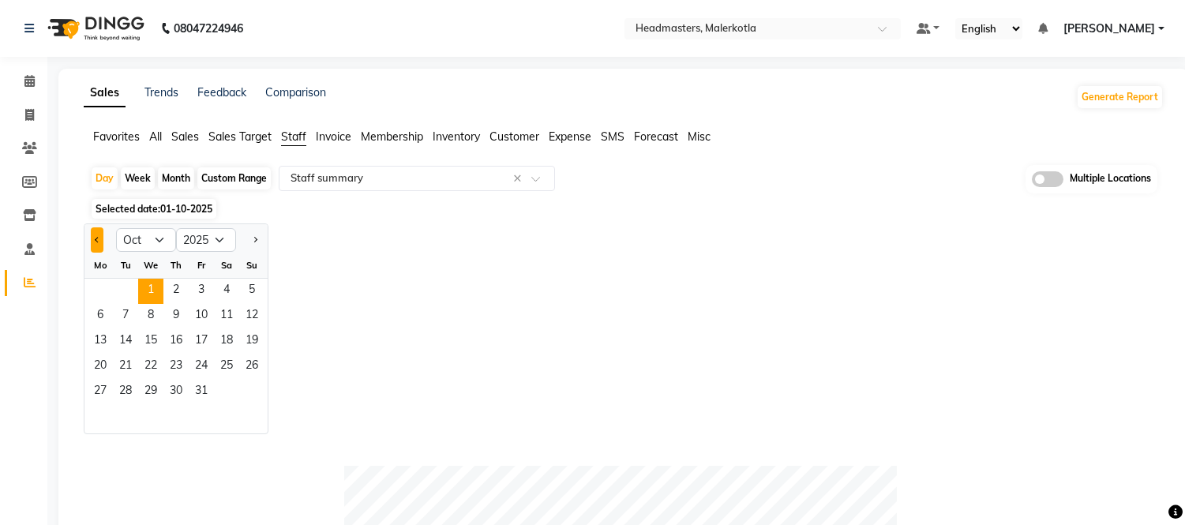
click at [93, 234] on button "Previous month" at bounding box center [97, 239] width 13 height 25
select select "9"
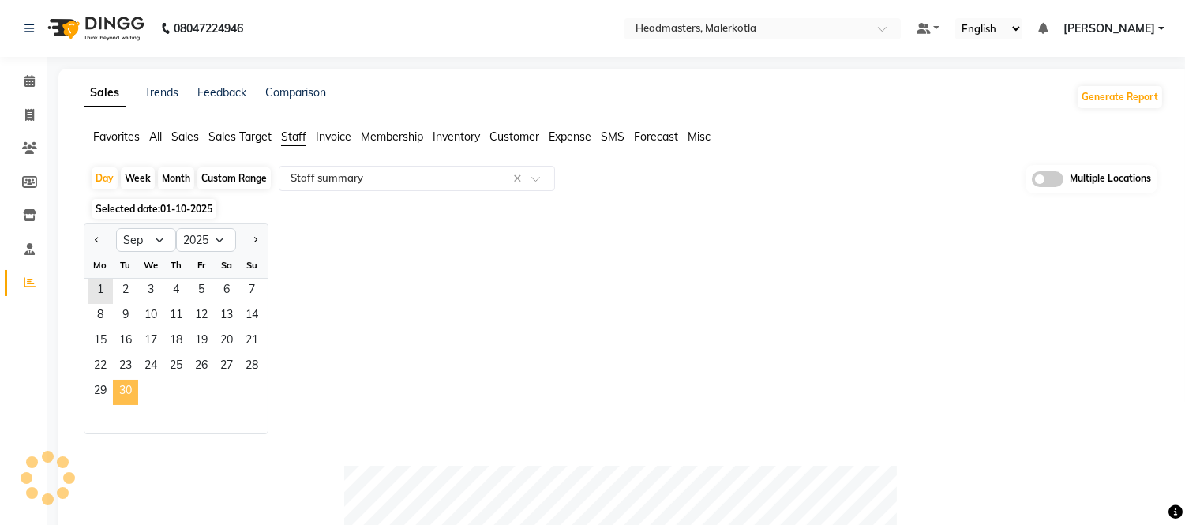
click at [131, 395] on span "30" at bounding box center [125, 392] width 25 height 25
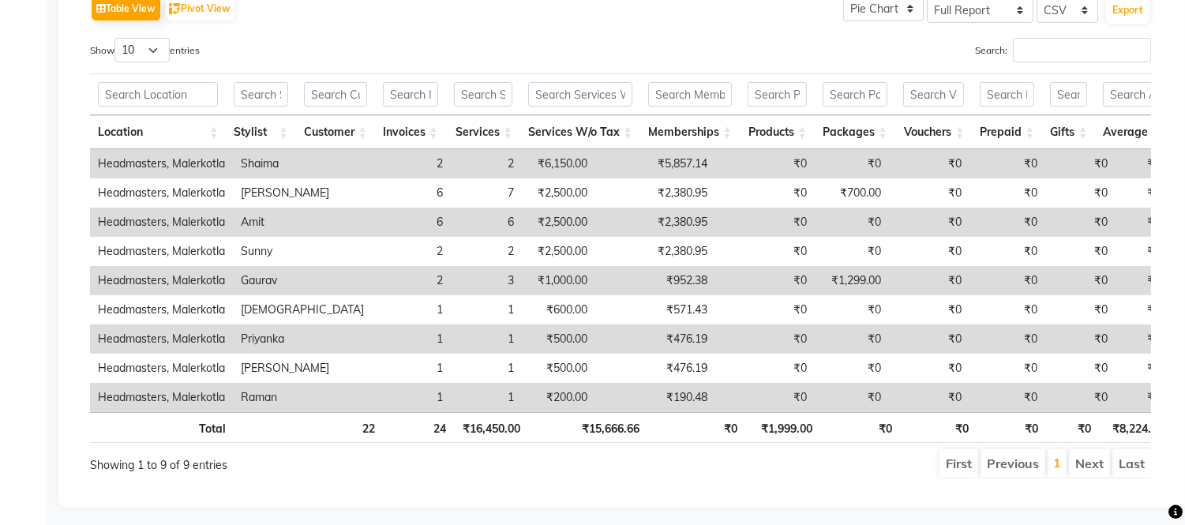
scroll to position [818, 0]
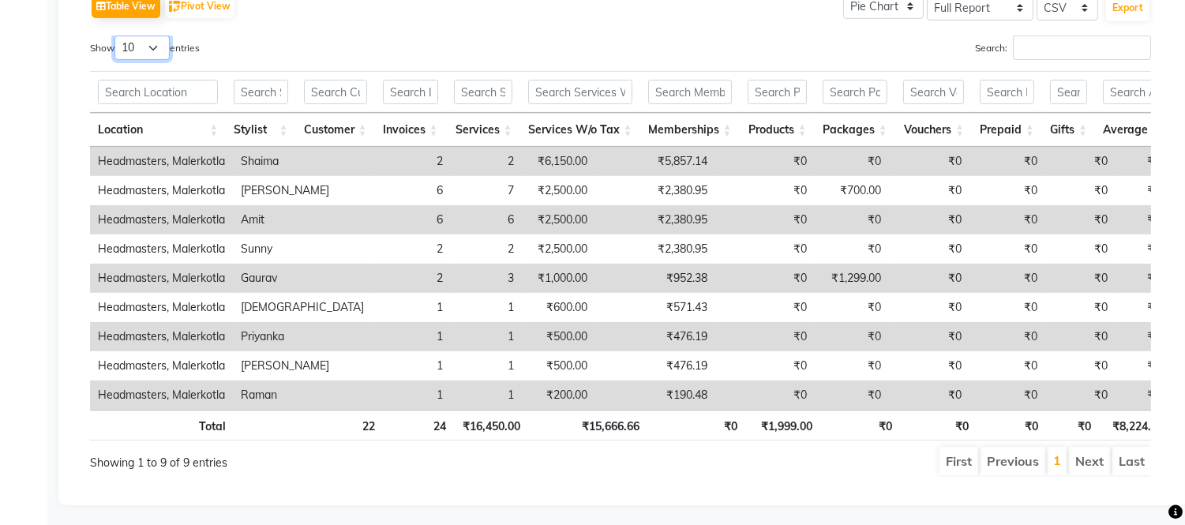
click at [161, 37] on select "10 25 50 100" at bounding box center [141, 48] width 55 height 24
select select "100"
click at [117, 36] on select "10 25 50 100" at bounding box center [141, 48] width 55 height 24
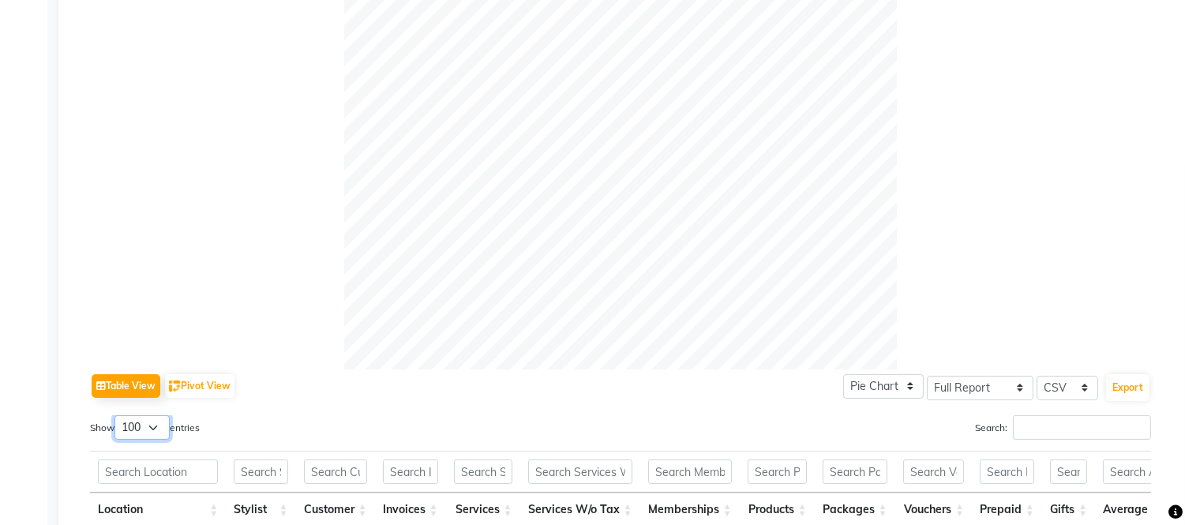
scroll to position [643, 0]
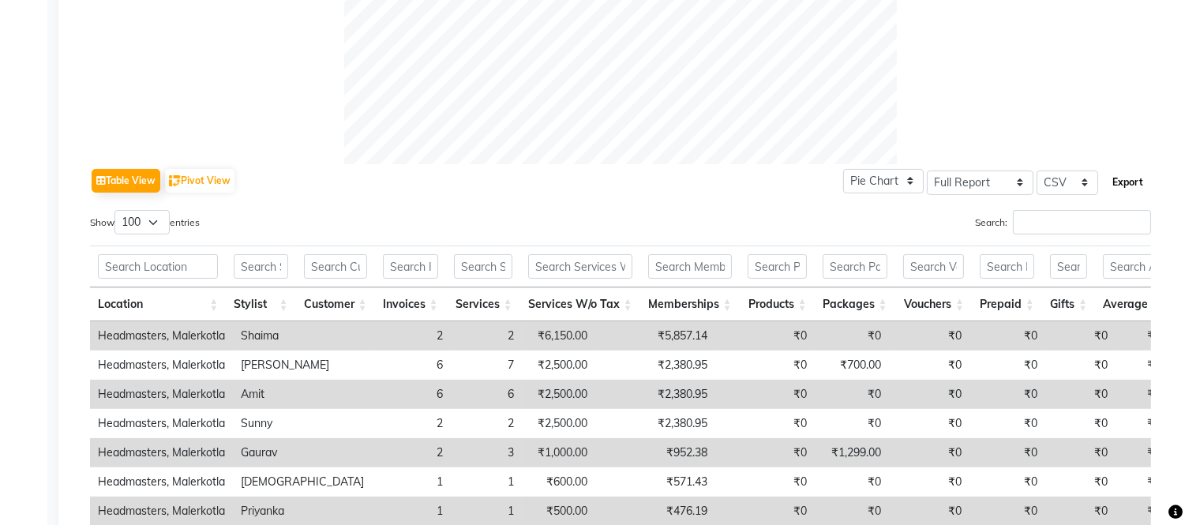
click at [1134, 185] on button "Export" at bounding box center [1127, 182] width 43 height 27
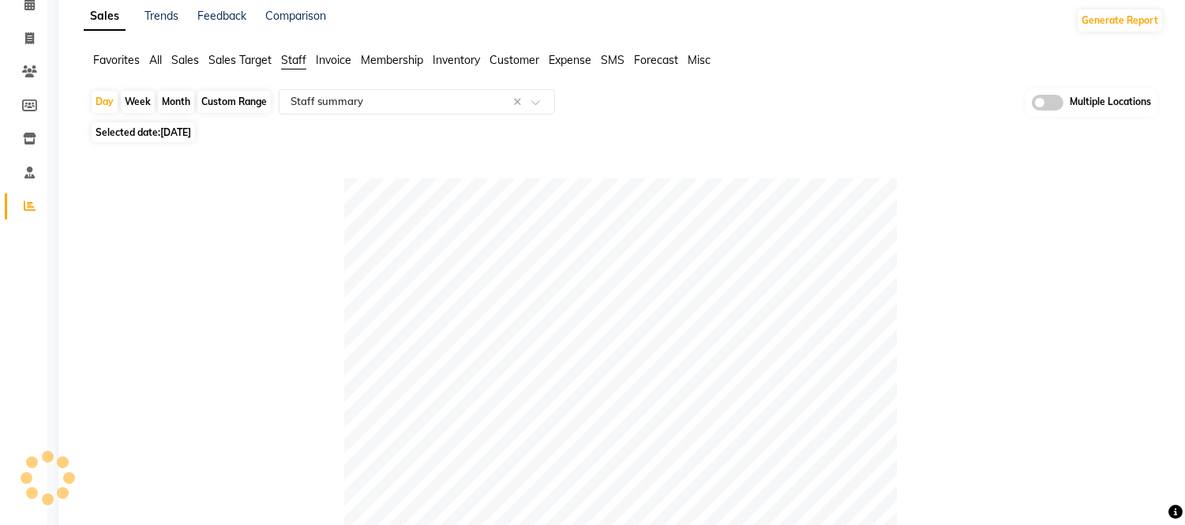
scroll to position [0, 0]
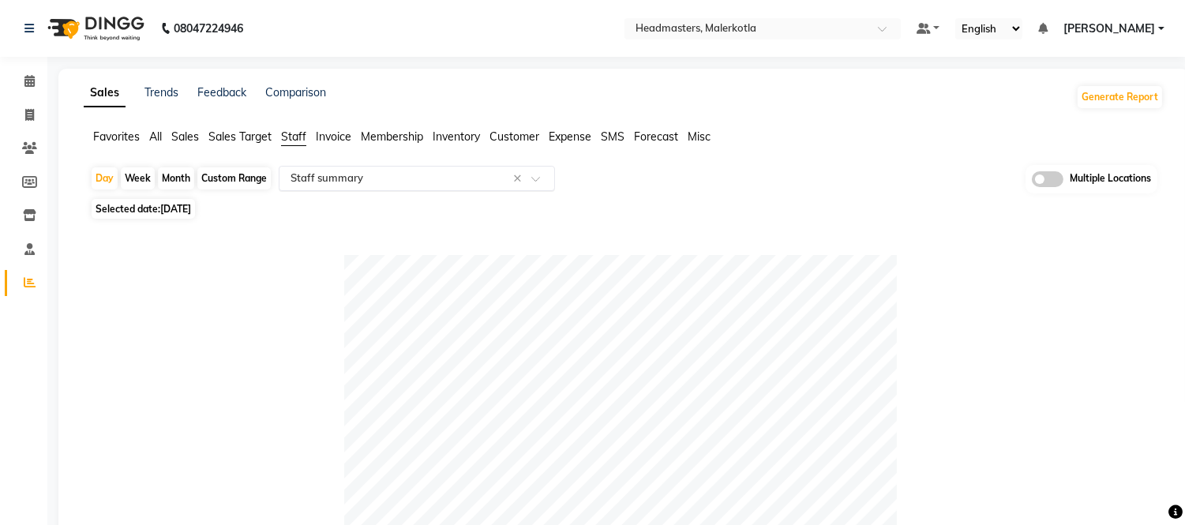
click at [368, 178] on input "text" at bounding box center [400, 179] width 227 height 16
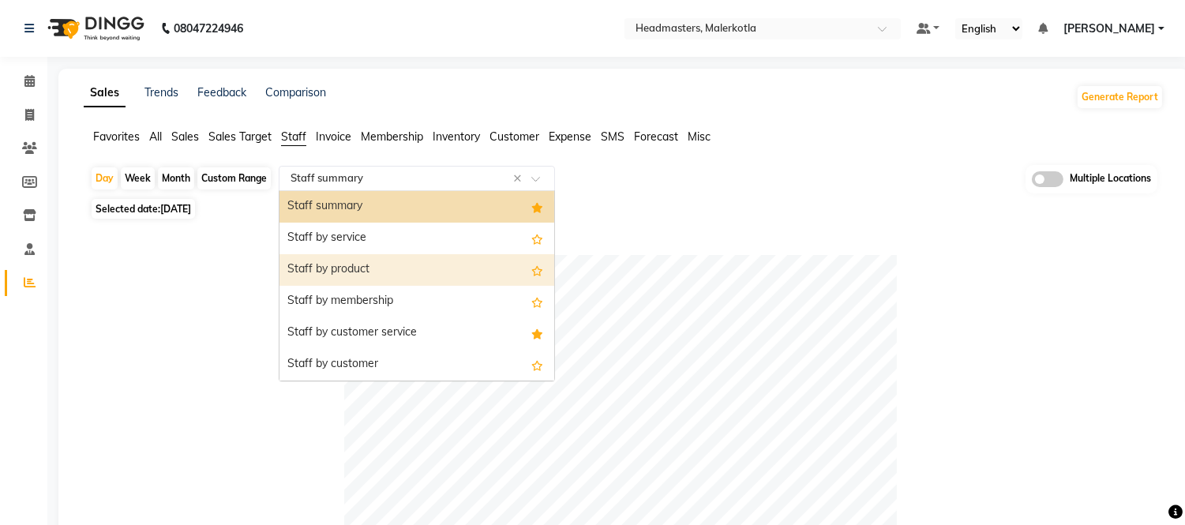
click at [342, 274] on div "Staff by product" at bounding box center [416, 270] width 275 height 32
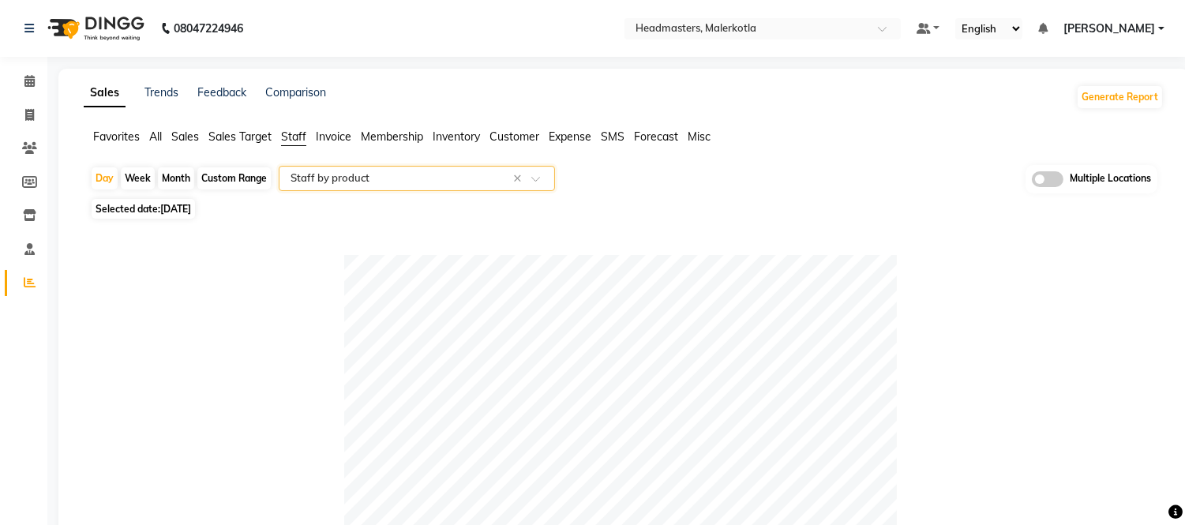
click at [106, 129] on span "Favorites" at bounding box center [116, 136] width 47 height 14
click at [328, 182] on input "text" at bounding box center [400, 179] width 227 height 16
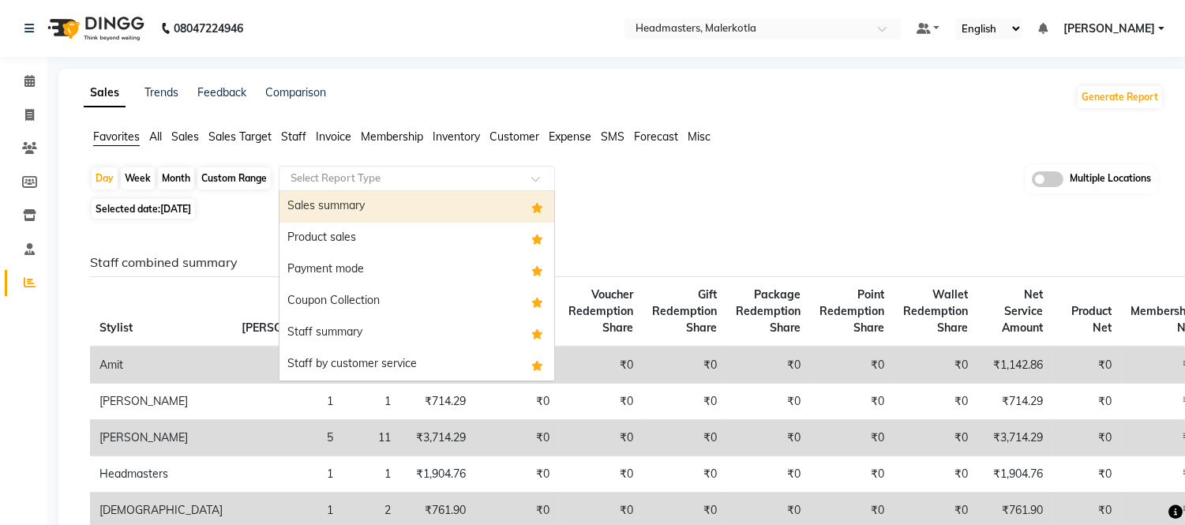
click at [329, 199] on div "Sales summary" at bounding box center [416, 207] width 275 height 32
select select "full_report"
select select "csv"
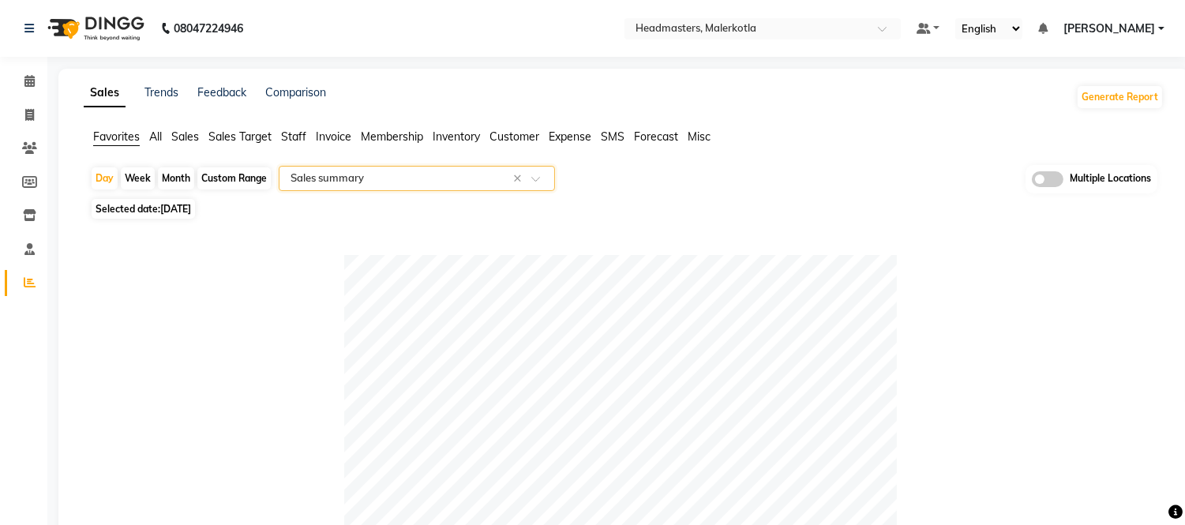
click at [751, 13] on nav "08047224946 Select Location × Headmasters, Malerkotla Default Panel My Panel En…" at bounding box center [592, 28] width 1185 height 57
click at [756, 24] on input "text" at bounding box center [746, 30] width 229 height 16
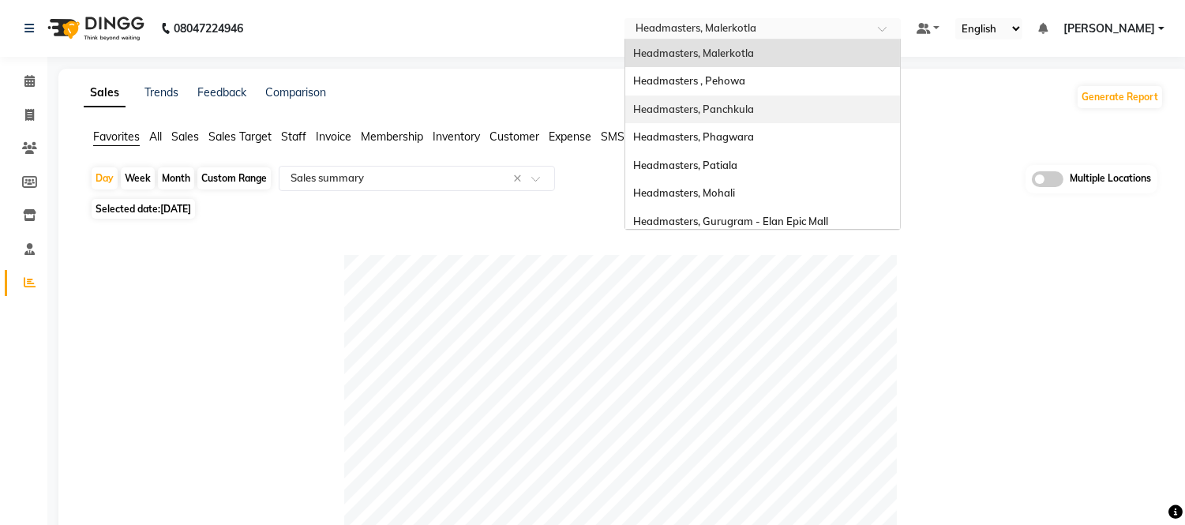
click at [754, 107] on span "Headmasters, Panchkula" at bounding box center [693, 109] width 121 height 13
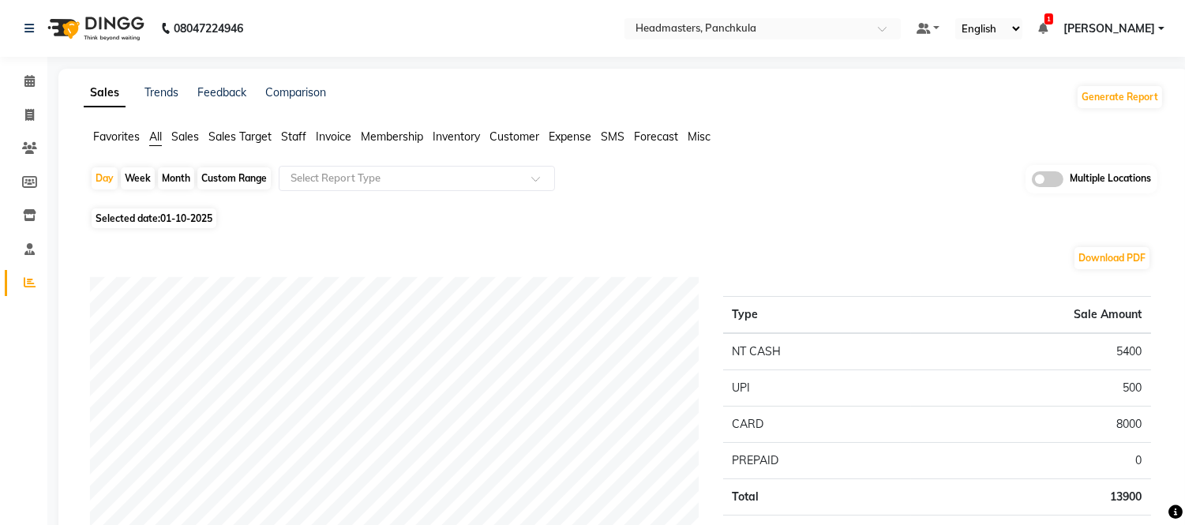
click at [137, 136] on span "Favorites" at bounding box center [116, 136] width 47 height 14
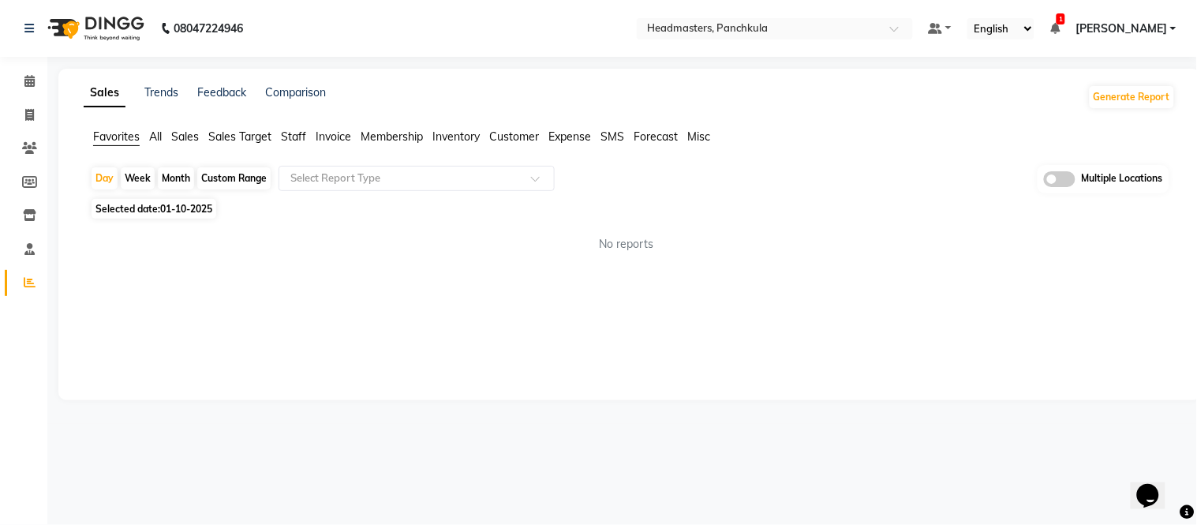
click at [301, 133] on span "Staff" at bounding box center [293, 136] width 25 height 14
click at [328, 166] on div "Select Report Type" at bounding box center [417, 178] width 276 height 25
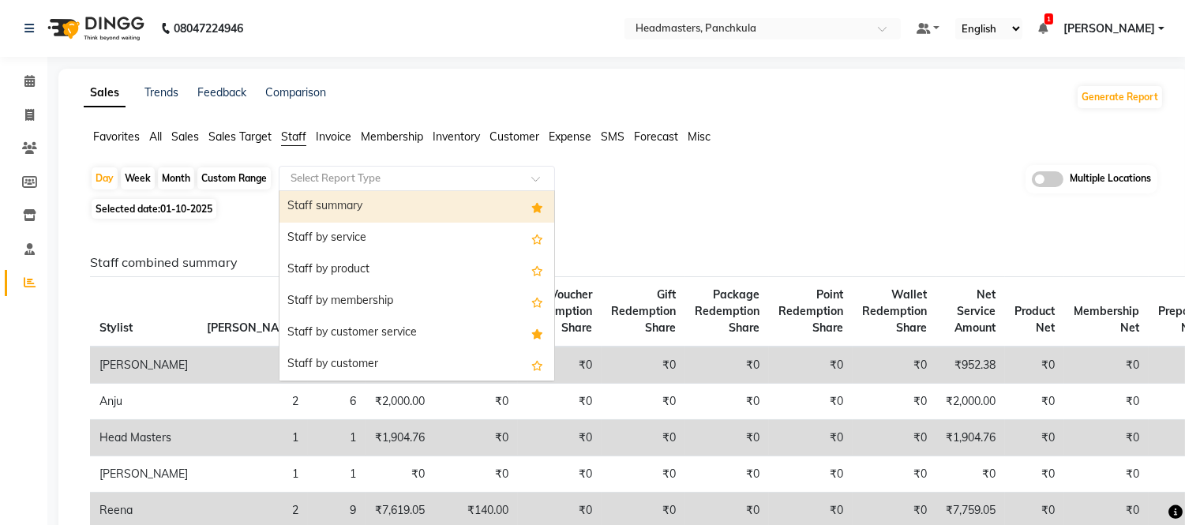
click at [335, 209] on div "Staff summary" at bounding box center [416, 207] width 275 height 32
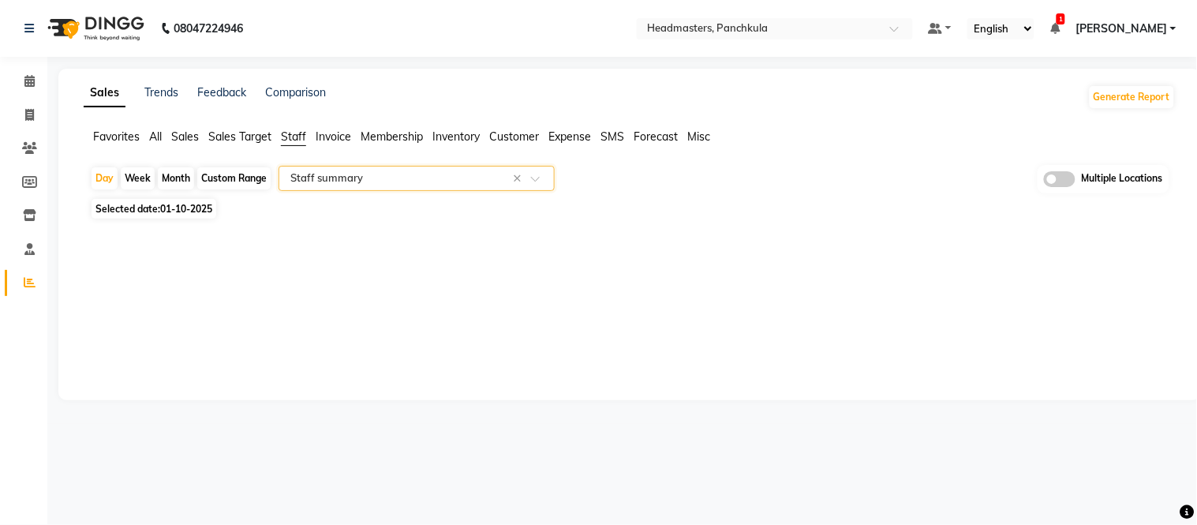
click at [193, 212] on span "01-10-2025" at bounding box center [186, 209] width 52 height 12
select select "10"
select select "2025"
select select "full_report"
select select "csv"
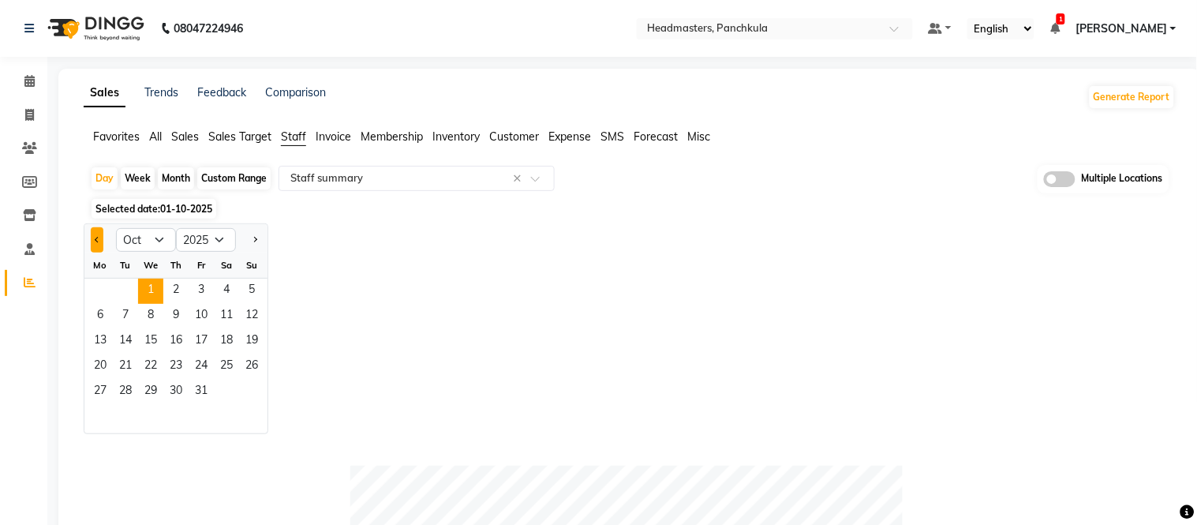
click at [96, 238] on span "Previous month" at bounding box center [98, 239] width 6 height 6
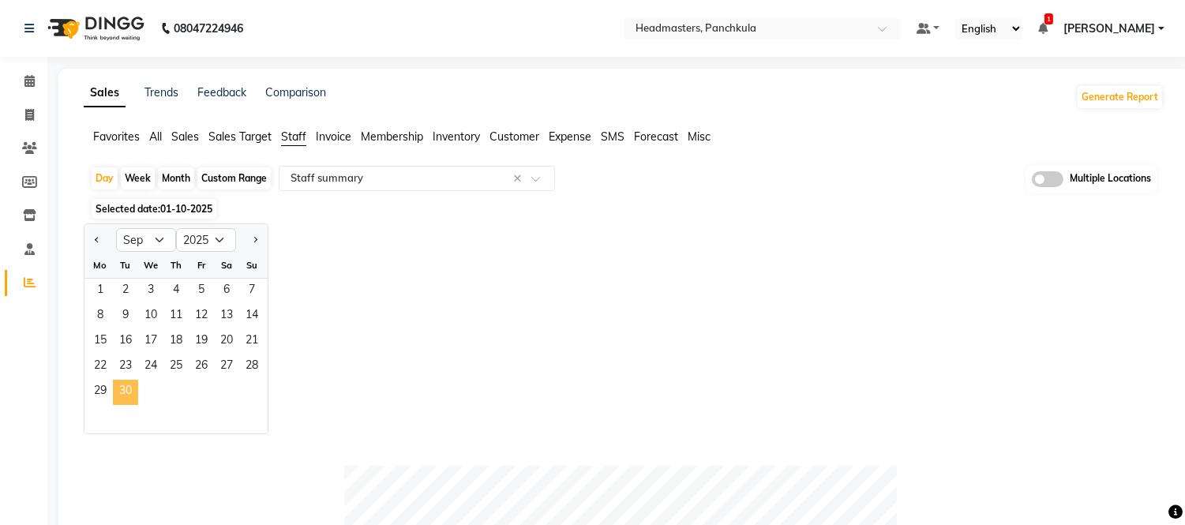
click at [125, 388] on span "30" at bounding box center [125, 392] width 25 height 25
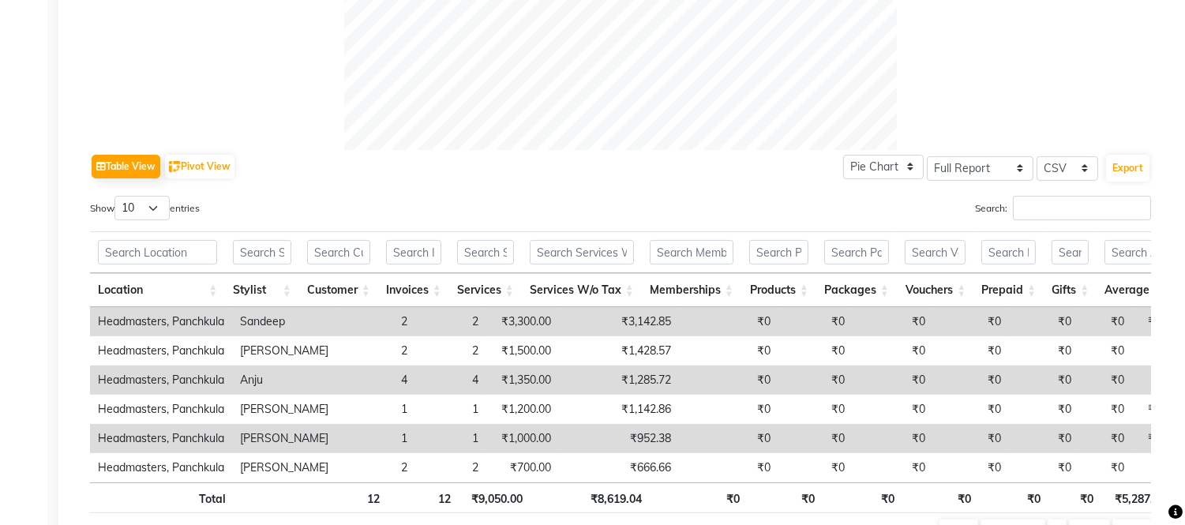
scroll to position [761, 0]
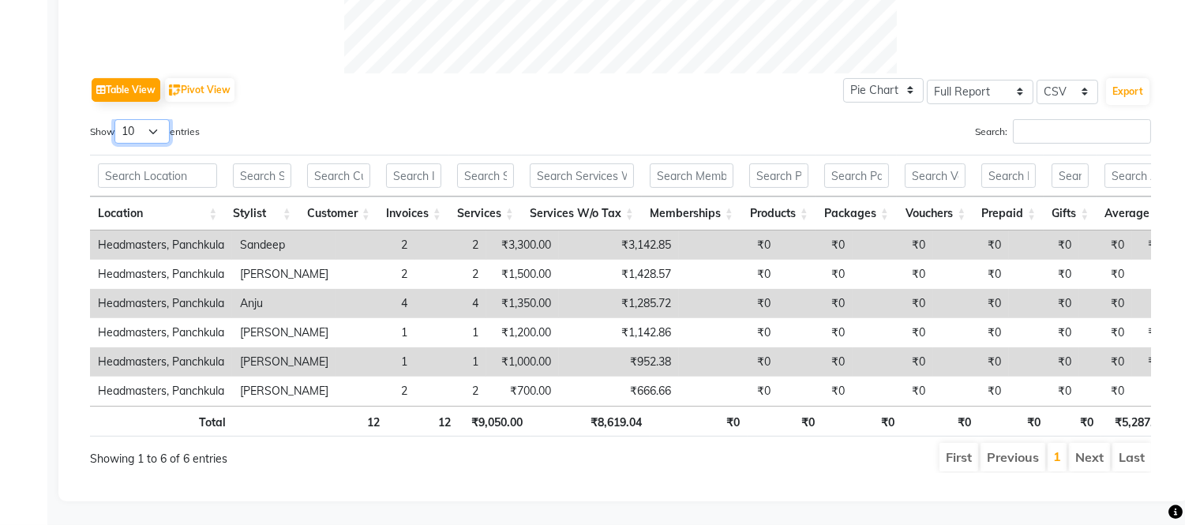
click at [145, 119] on select "10 25 50 100" at bounding box center [141, 131] width 55 height 24
select select "100"
click at [117, 119] on select "10 25 50 100" at bounding box center [141, 131] width 55 height 24
click at [1127, 78] on button "Export" at bounding box center [1127, 91] width 43 height 27
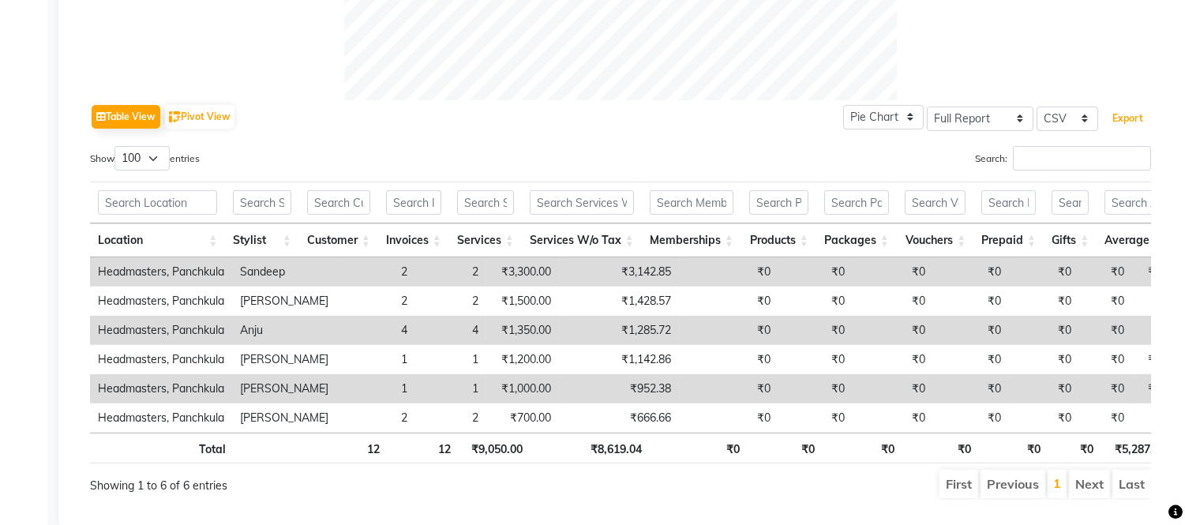
scroll to position [0, 0]
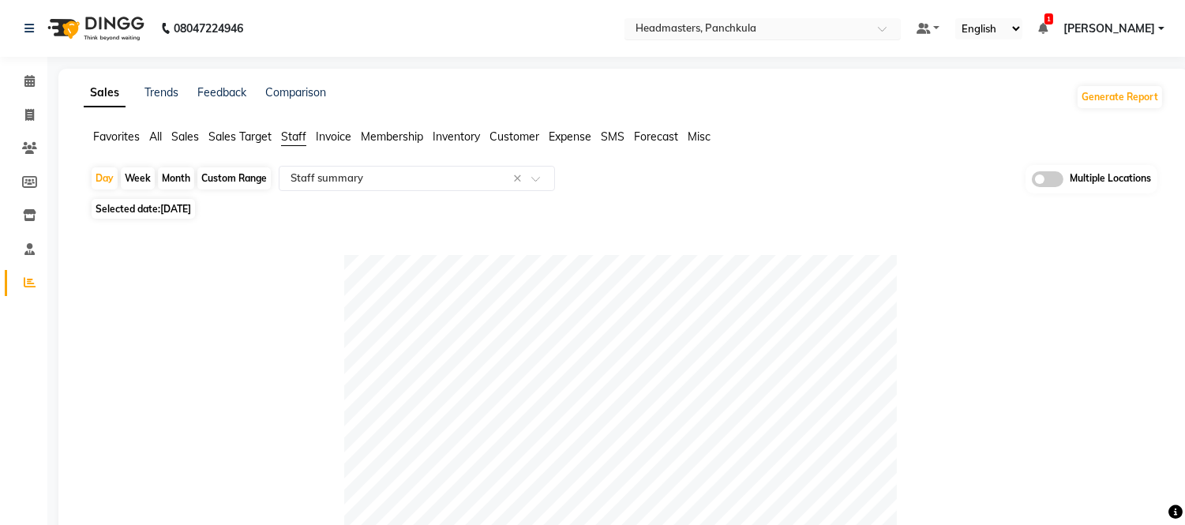
click at [745, 18] on div "Select Location × Headmasters, [GEOGRAPHIC_DATA]" at bounding box center [762, 28] width 276 height 21
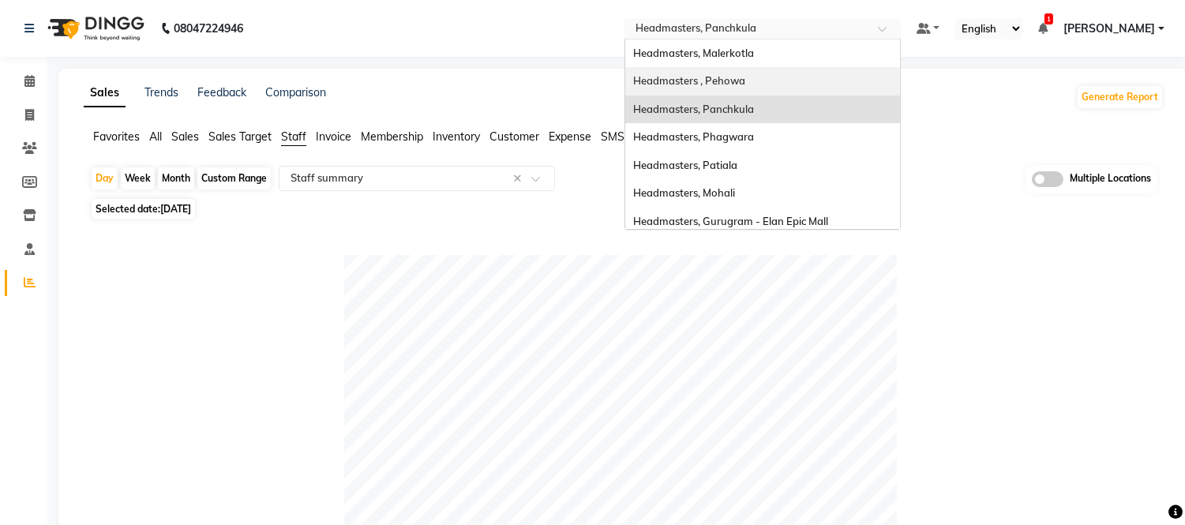
click at [745, 80] on span "Headmasters , Pehowa" at bounding box center [689, 80] width 112 height 13
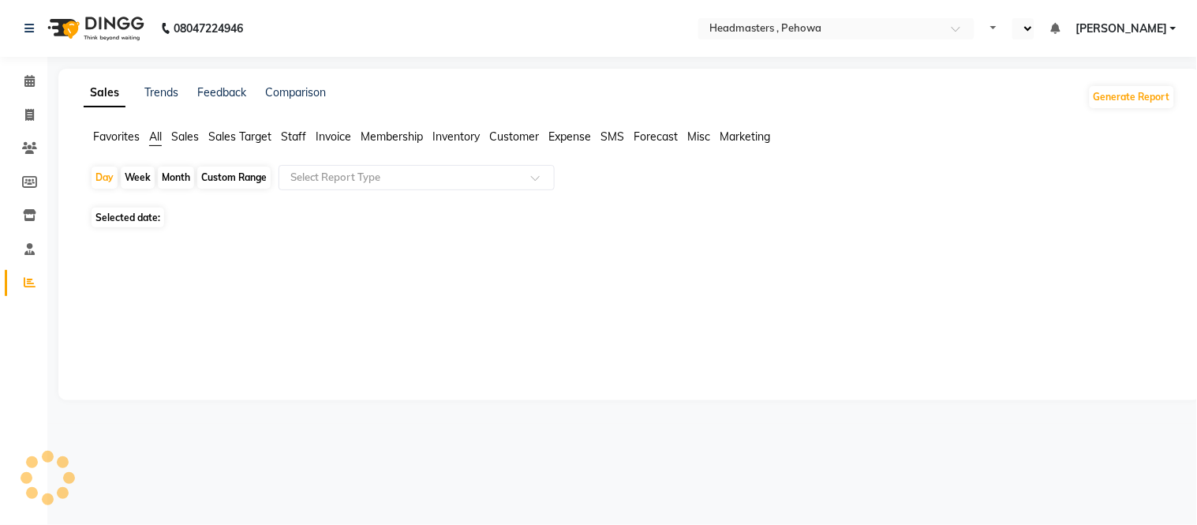
select select "en"
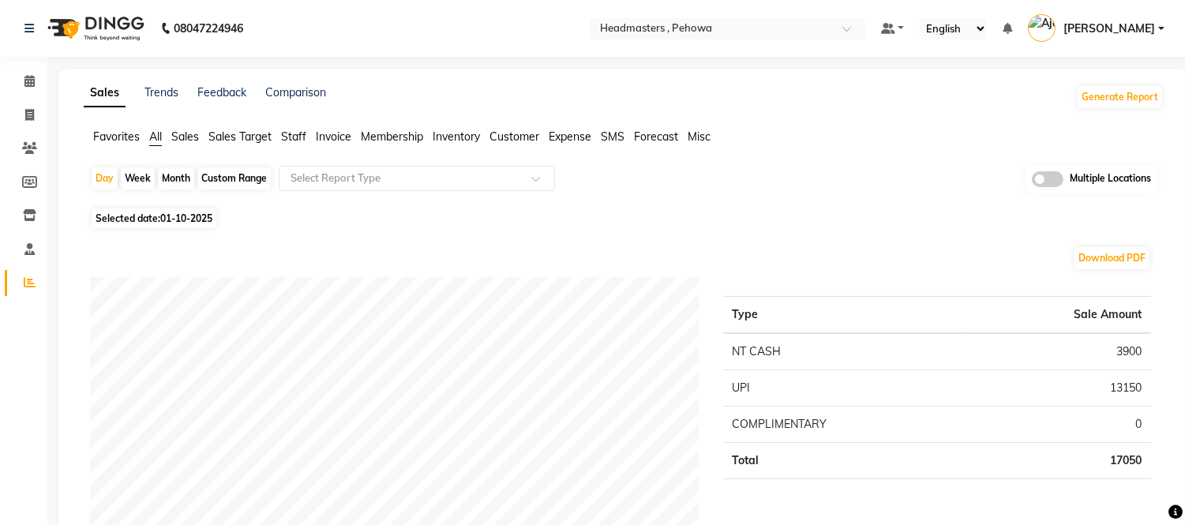
click at [289, 135] on span "Staff" at bounding box center [293, 136] width 25 height 14
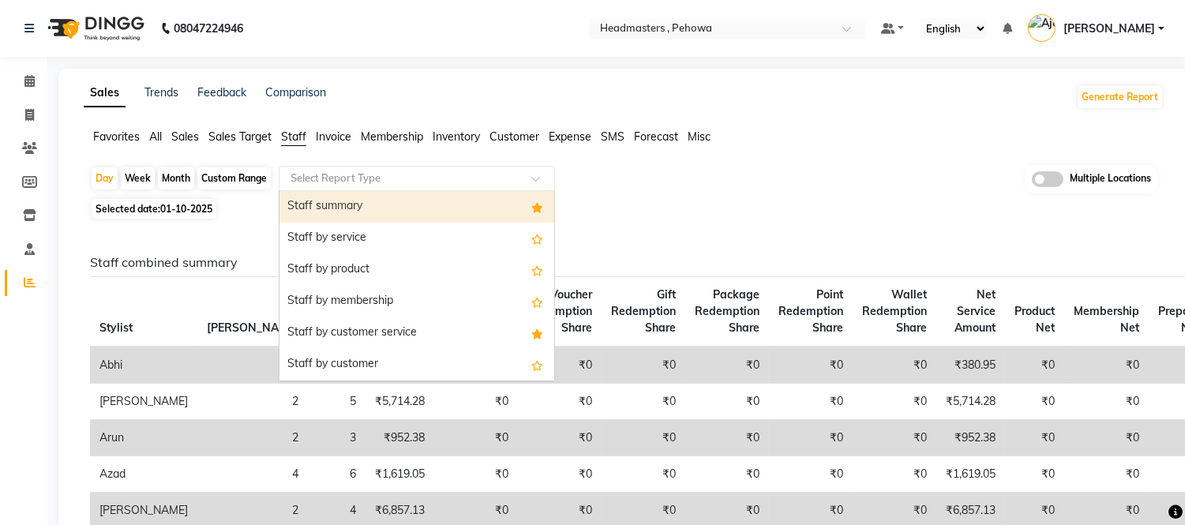
click at [313, 210] on div "Staff summary" at bounding box center [416, 207] width 275 height 32
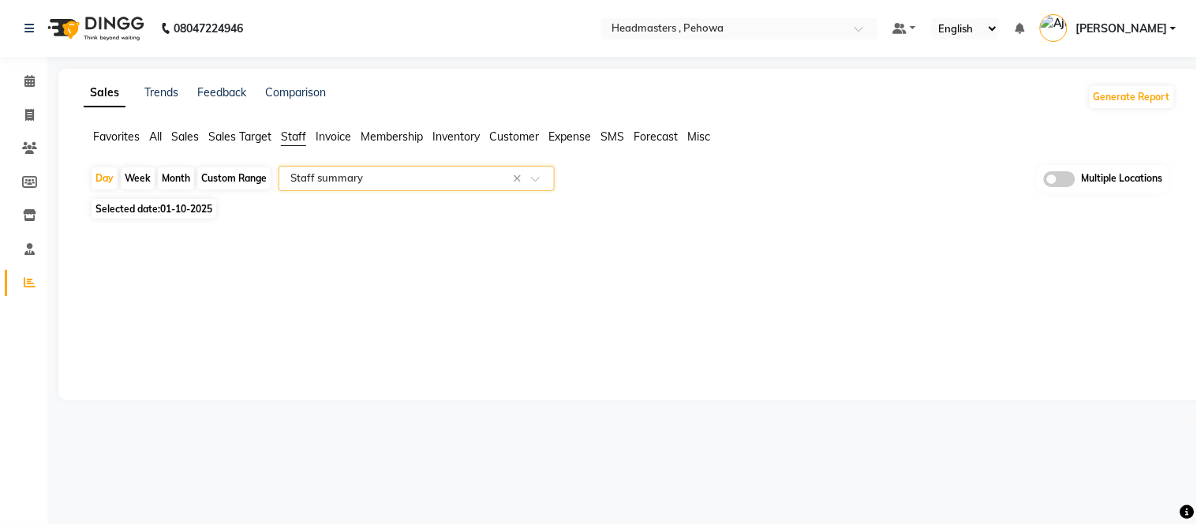
select select "full_report"
select select "csv"
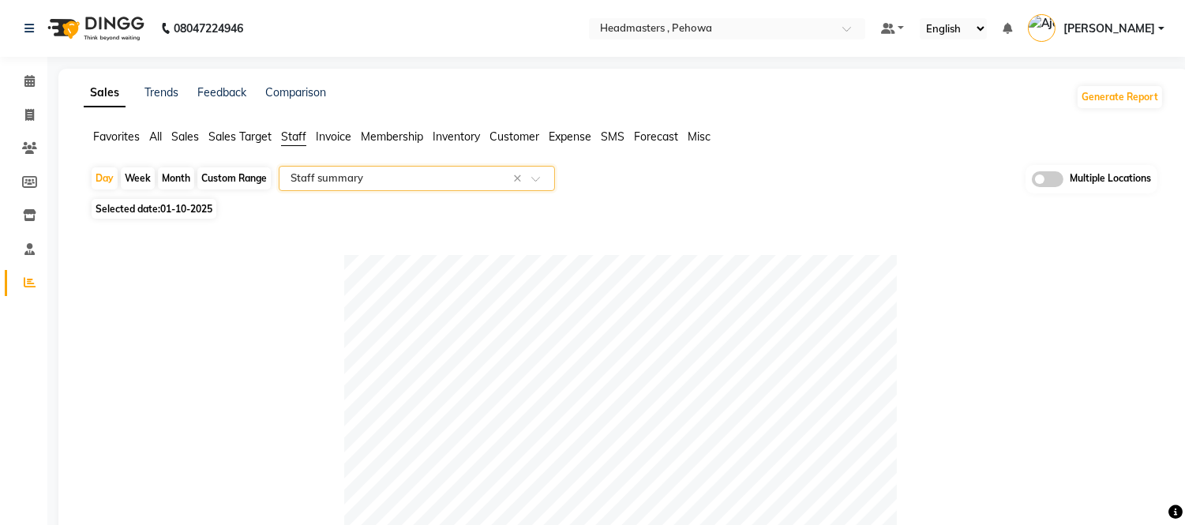
click at [175, 208] on span "01-10-2025" at bounding box center [186, 209] width 52 height 12
select select "10"
select select "2025"
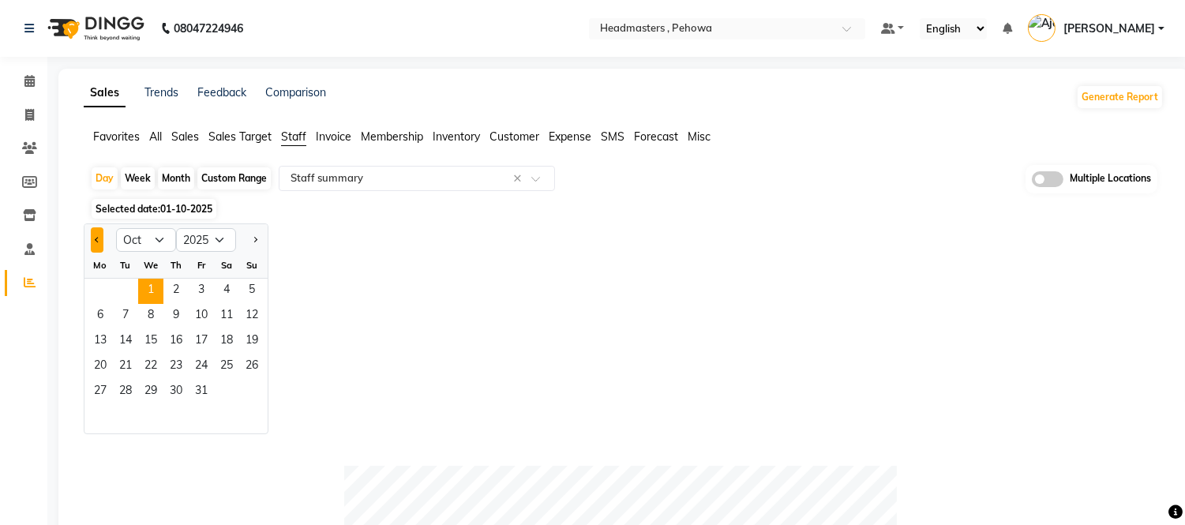
click at [101, 234] on button "Previous month" at bounding box center [97, 239] width 13 height 25
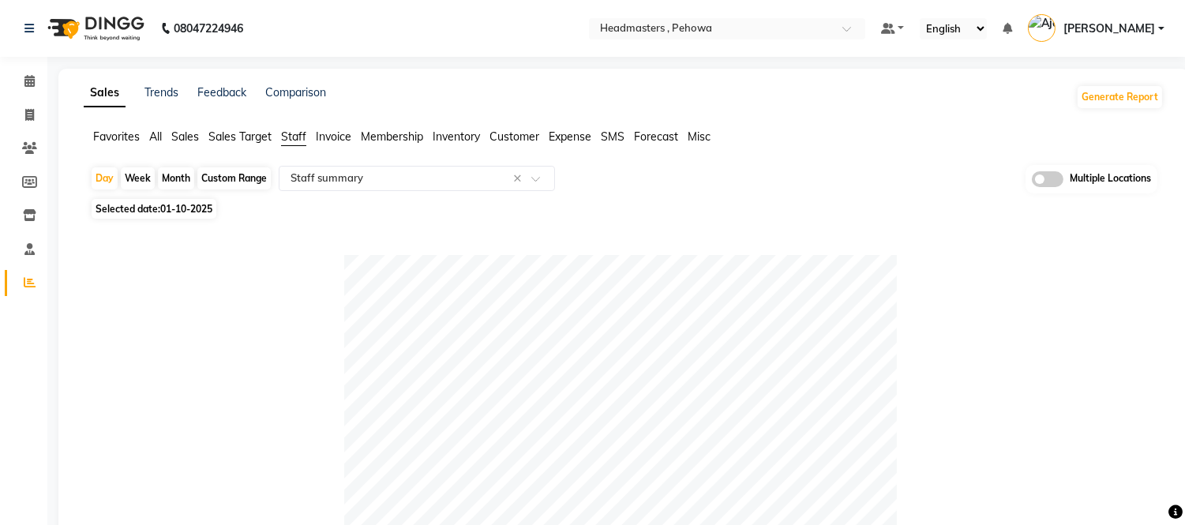
click at [169, 205] on span "01-10-2025" at bounding box center [186, 209] width 52 height 12
select select "10"
select select "2025"
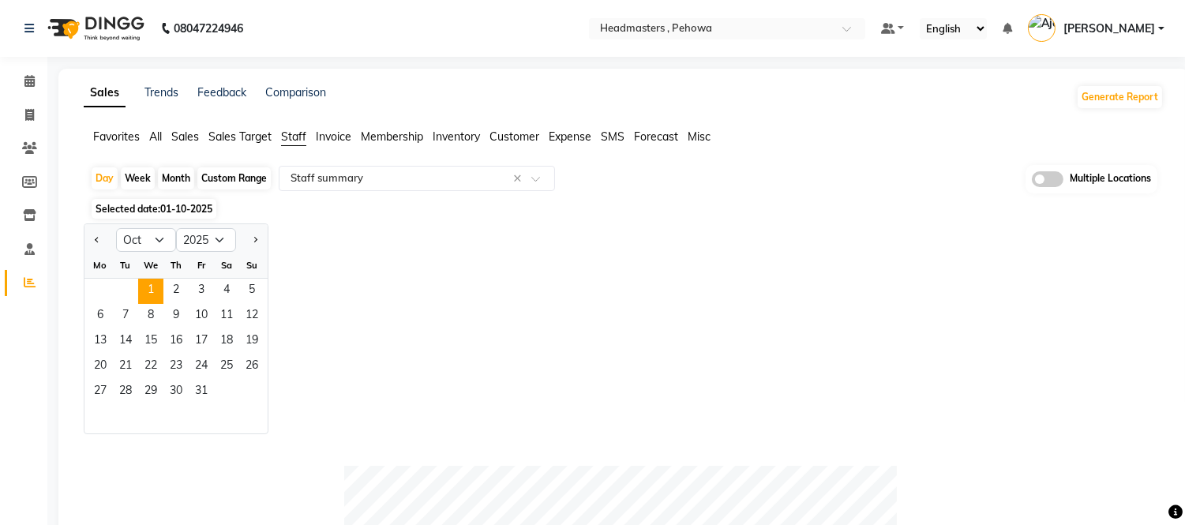
click at [89, 235] on div at bounding box center [100, 239] width 32 height 25
click at [100, 238] on button "Previous month" at bounding box center [97, 239] width 13 height 25
select select "9"
click at [120, 389] on span "30" at bounding box center [125, 392] width 25 height 25
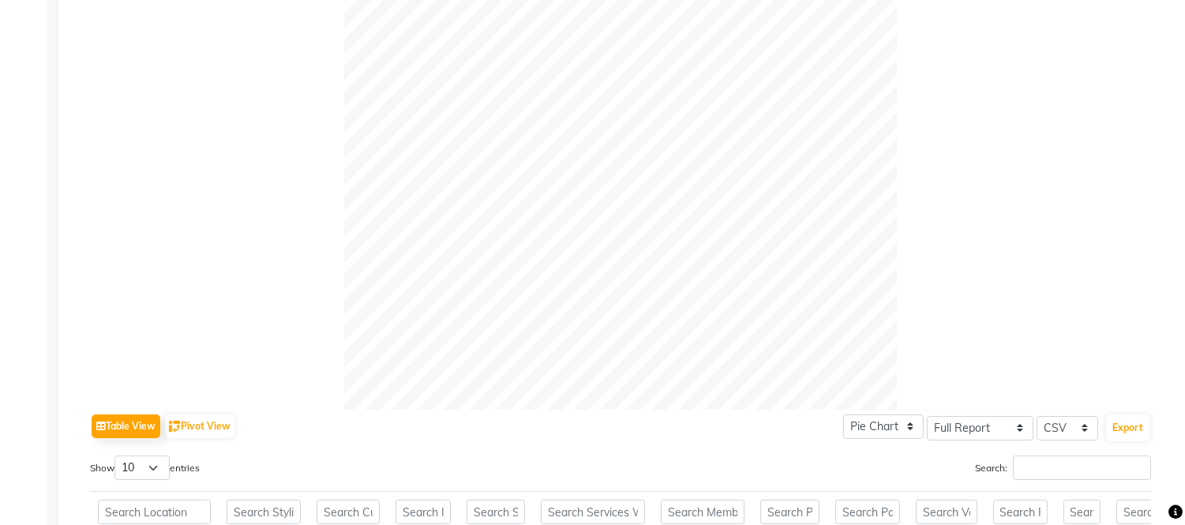
scroll to position [790, 0]
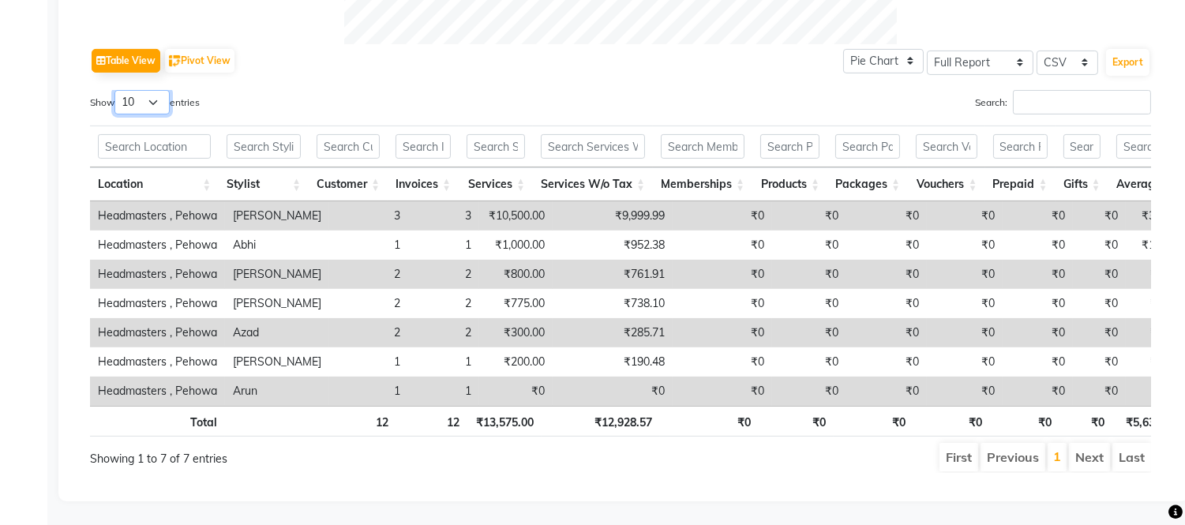
click at [142, 90] on select "10 25 50 100" at bounding box center [141, 102] width 55 height 24
select select "100"
click at [117, 90] on select "10 25 50 100" at bounding box center [141, 102] width 55 height 24
click at [1119, 49] on button "Export" at bounding box center [1127, 62] width 43 height 27
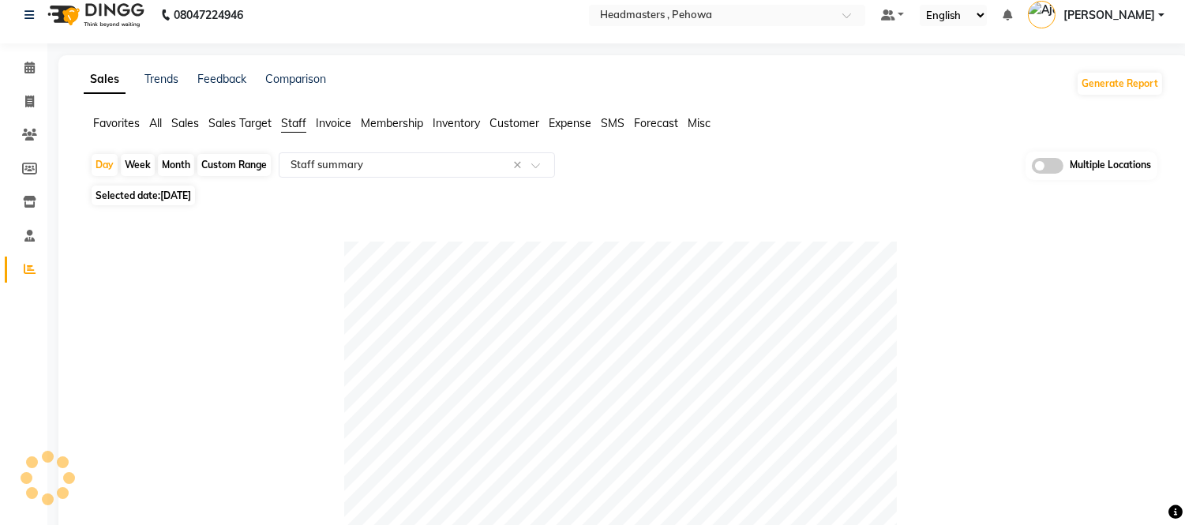
scroll to position [0, 0]
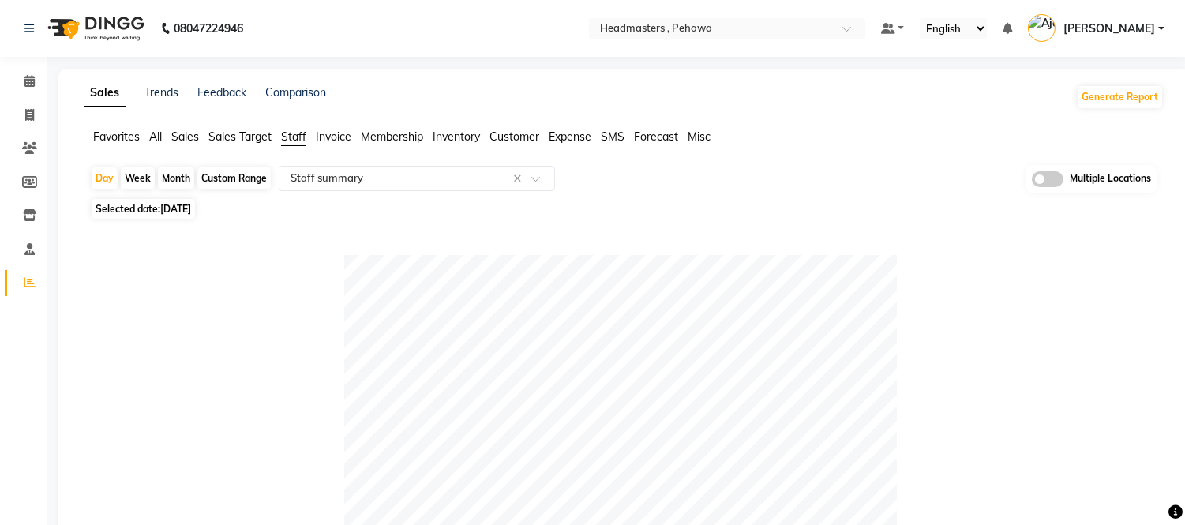
click at [113, 137] on span "Favorites" at bounding box center [116, 136] width 47 height 14
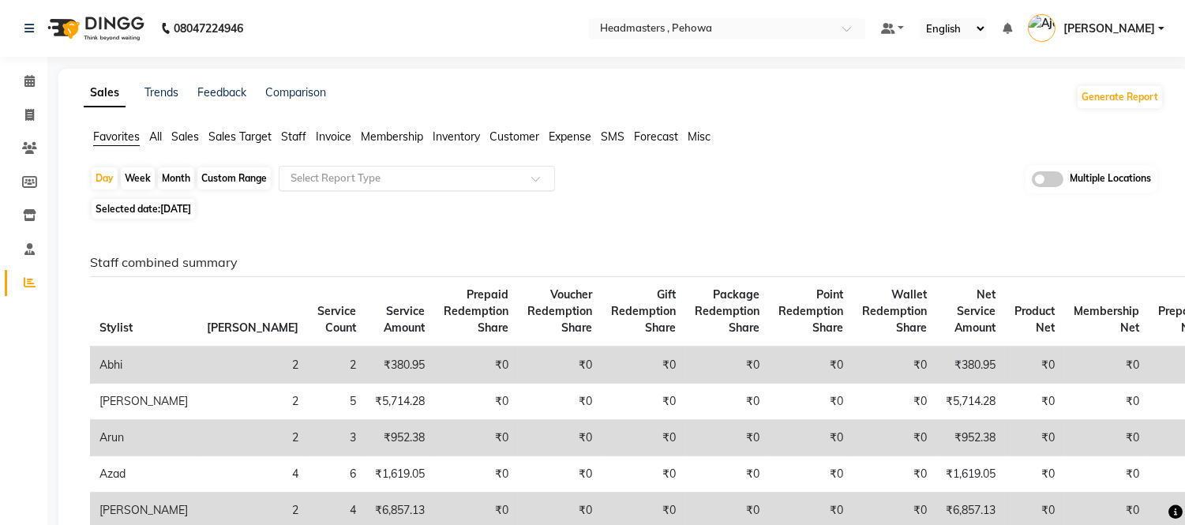
click at [354, 175] on input "text" at bounding box center [400, 179] width 227 height 16
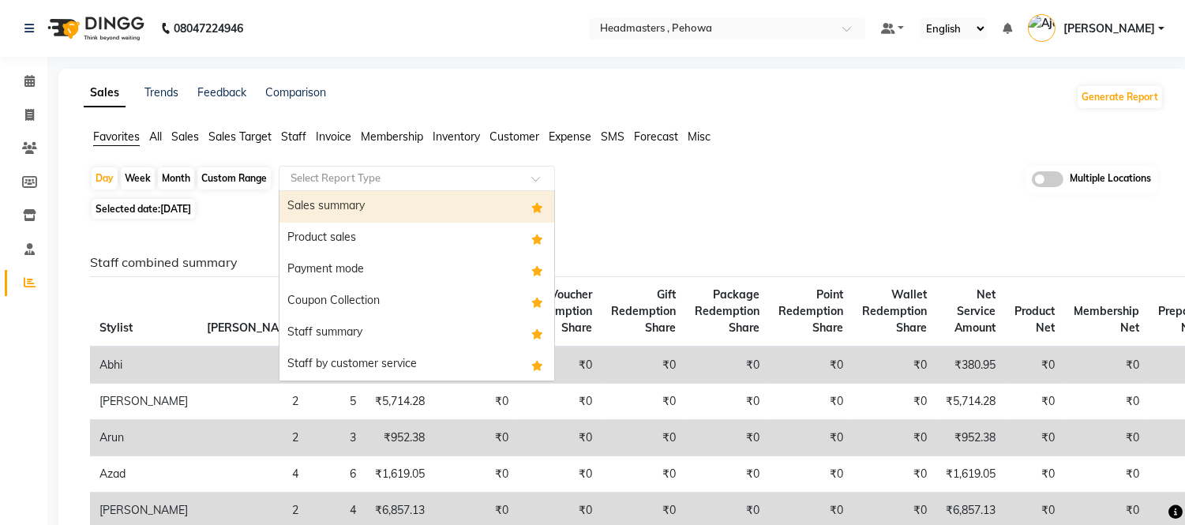
click at [346, 218] on div "Sales summary" at bounding box center [416, 207] width 275 height 32
select select "full_report"
select select "csv"
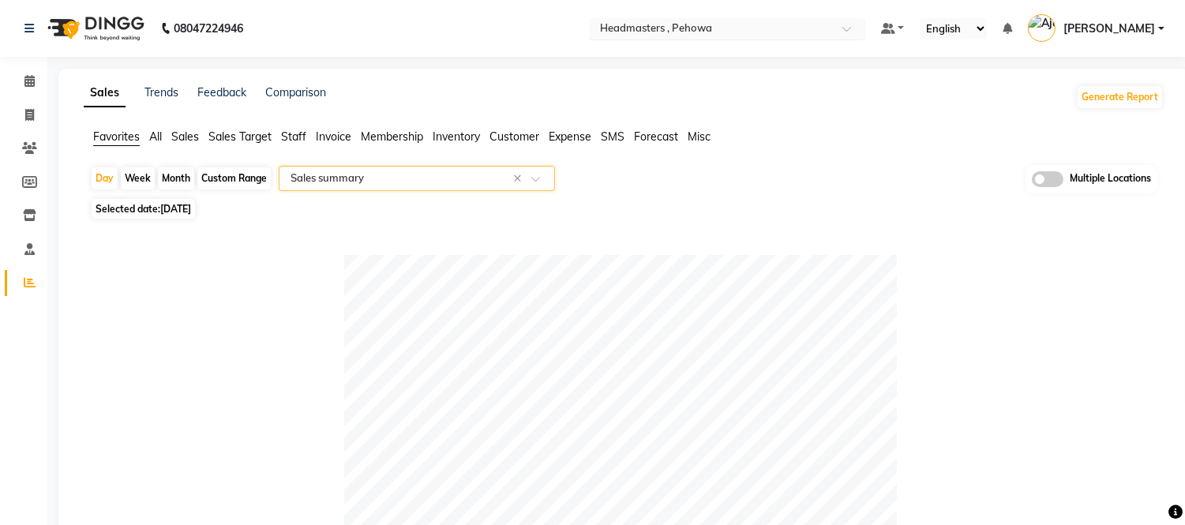
click at [772, 34] on input "text" at bounding box center [711, 30] width 229 height 16
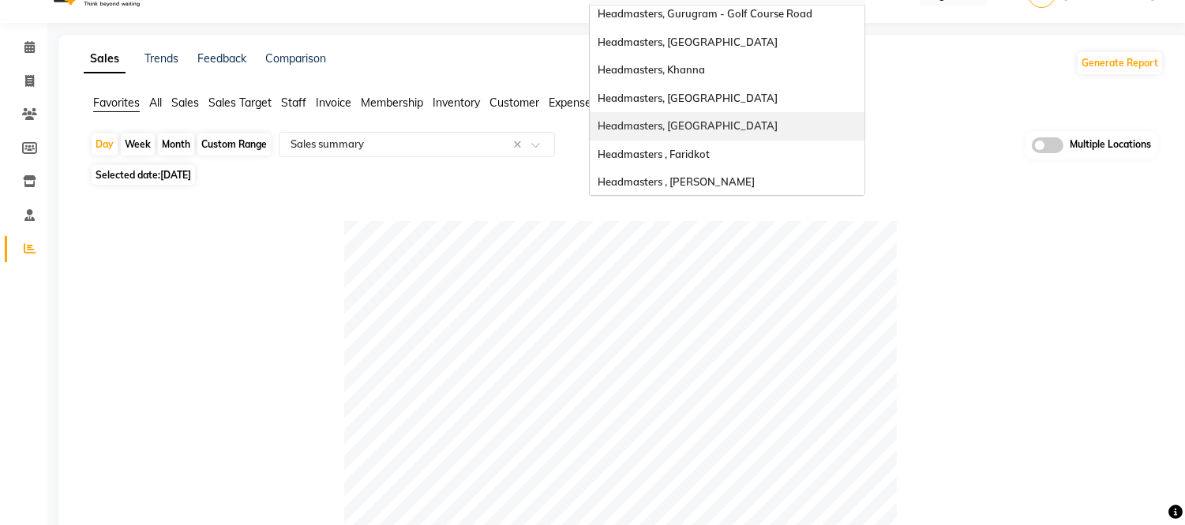
scroll to position [29, 0]
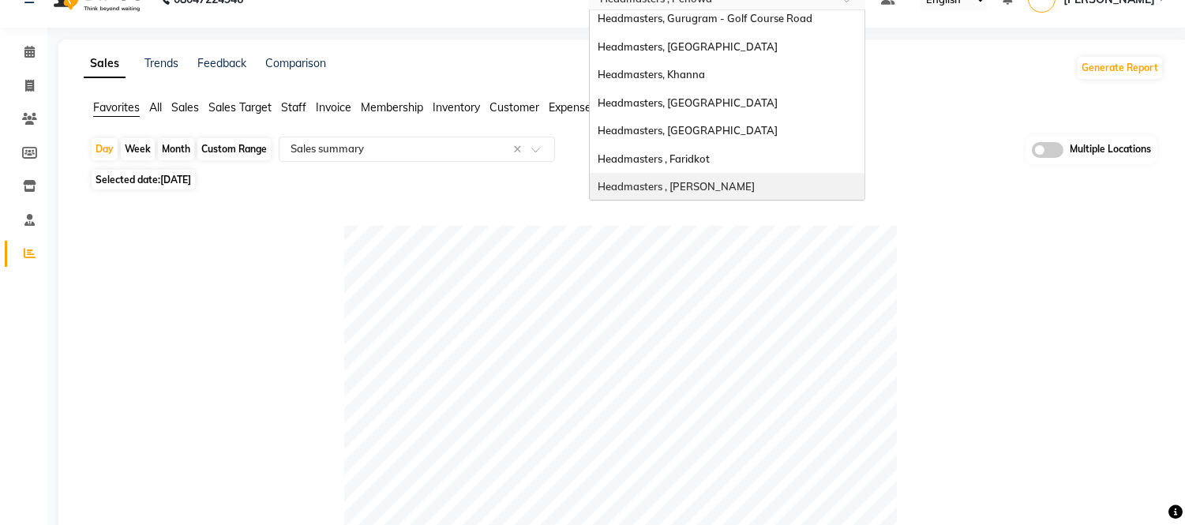
click at [755, 183] on span "Headmasters , [PERSON_NAME]" at bounding box center [676, 186] width 157 height 13
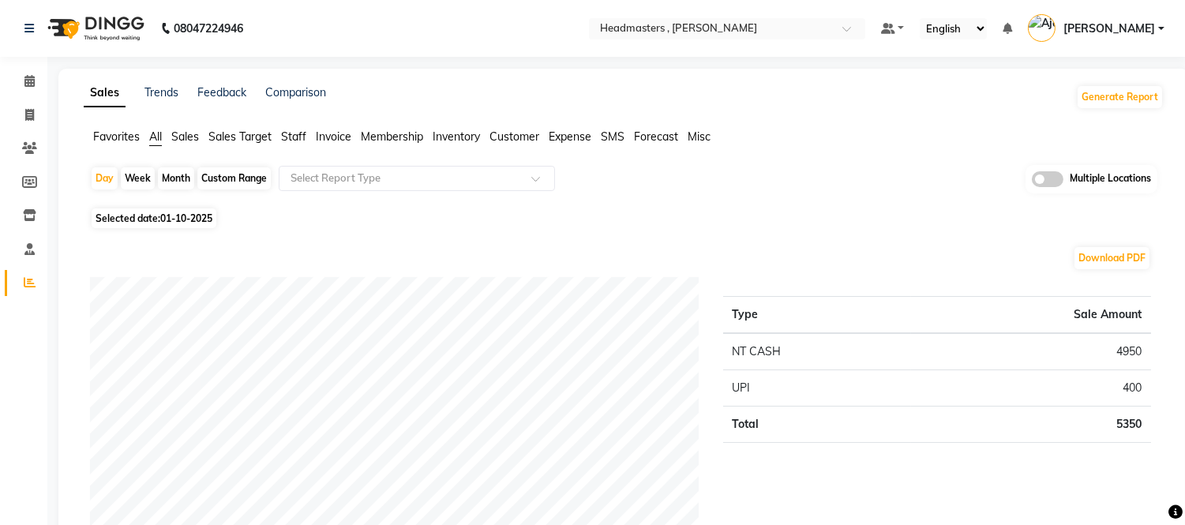
click at [300, 134] on span "Staff" at bounding box center [293, 136] width 25 height 14
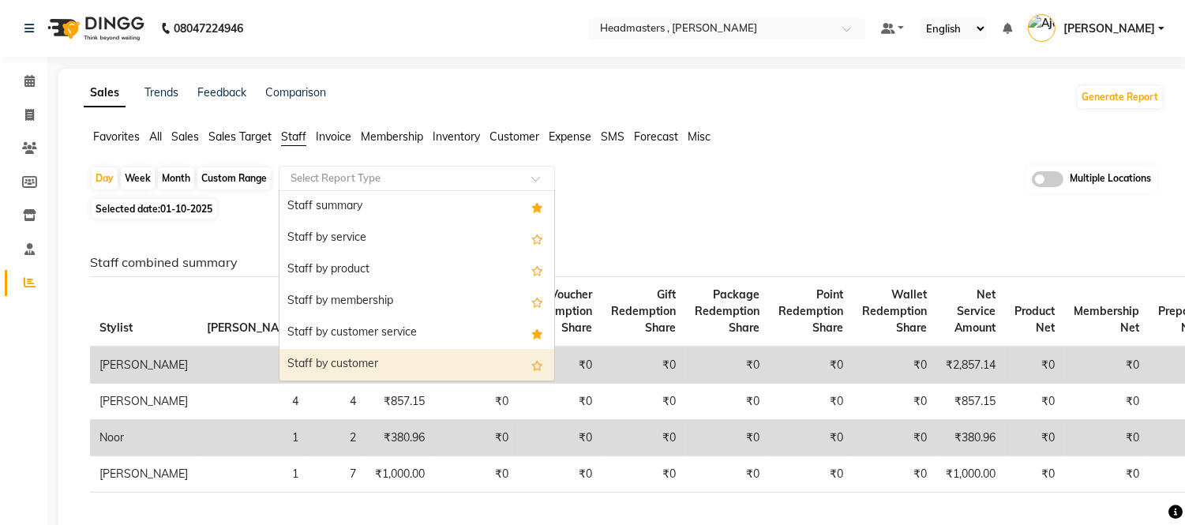
click at [343, 374] on div "Staff by customer" at bounding box center [416, 365] width 275 height 32
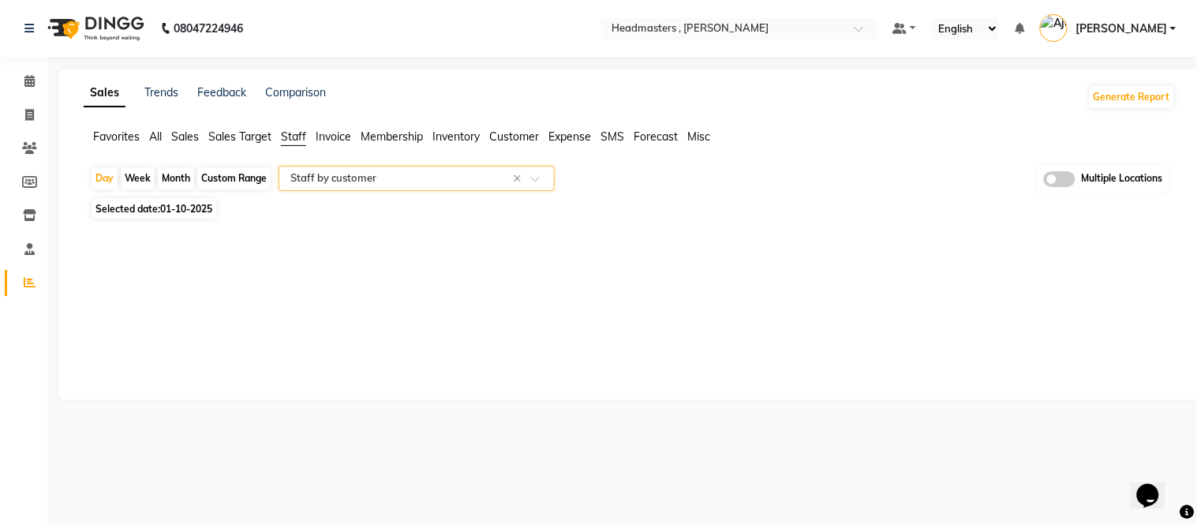
select select "full_report"
select select "csv"
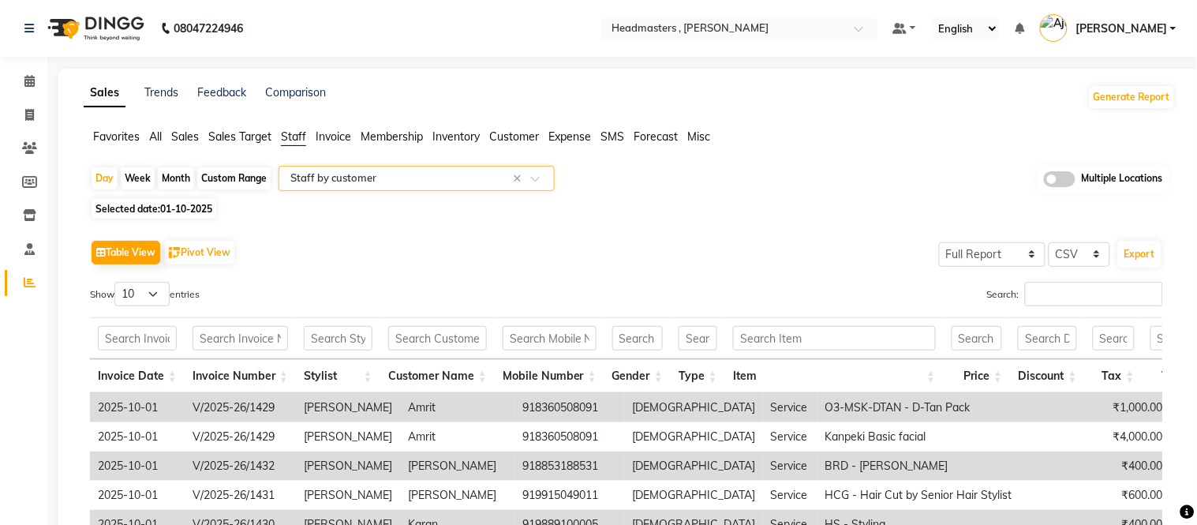
click at [312, 190] on ng-select "Select Report Type × Staff by customer ×" at bounding box center [417, 178] width 276 height 25
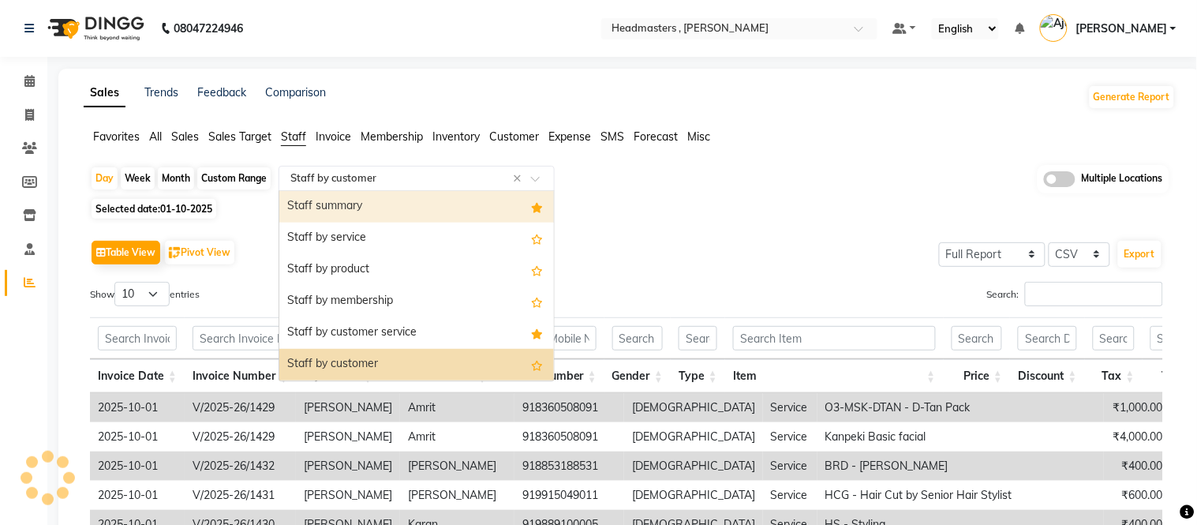
click at [335, 182] on input "text" at bounding box center [400, 179] width 227 height 16
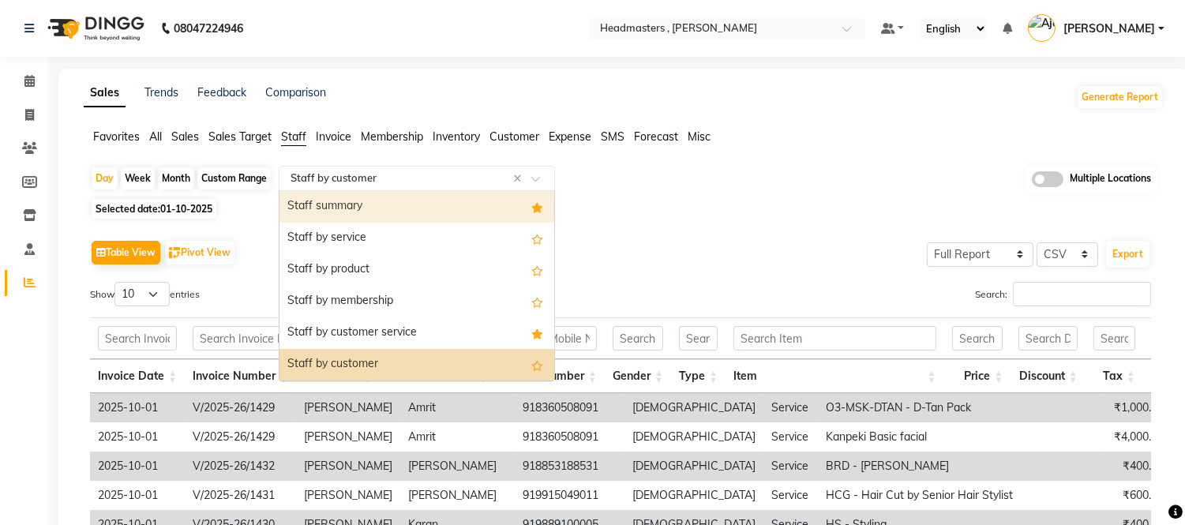
click at [341, 201] on div "Staff summary" at bounding box center [416, 207] width 275 height 32
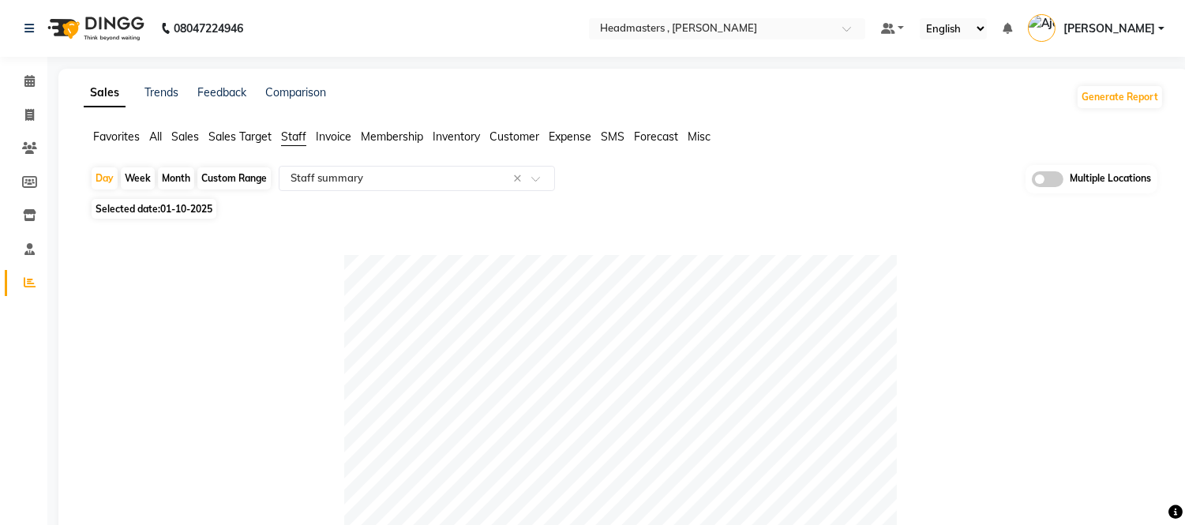
click at [179, 206] on span "01-10-2025" at bounding box center [186, 209] width 52 height 12
select select "10"
select select "2025"
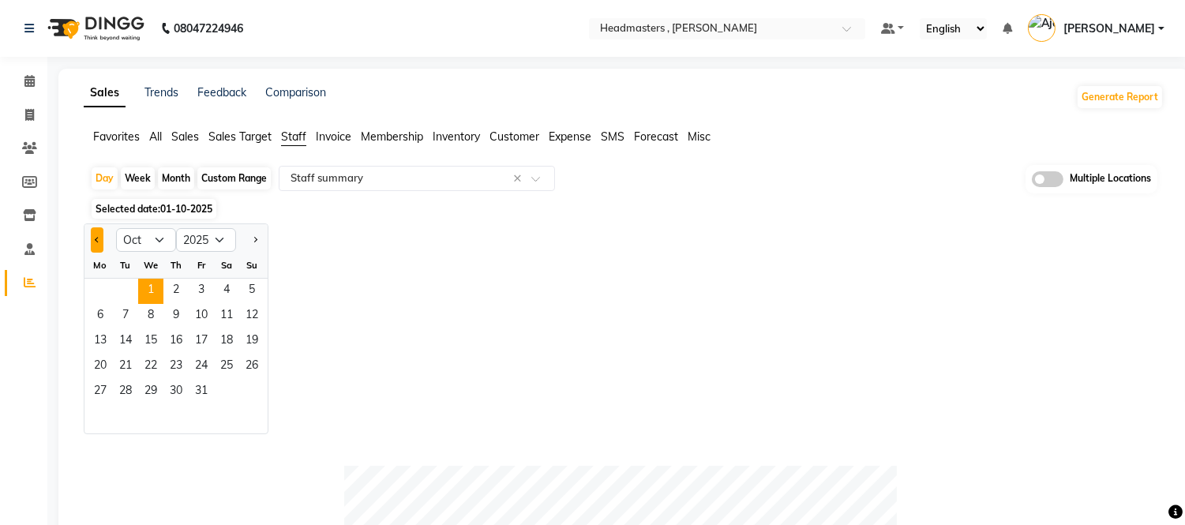
click at [95, 230] on button "Previous month" at bounding box center [97, 239] width 13 height 25
select select "9"
click at [122, 384] on span "30" at bounding box center [125, 392] width 25 height 25
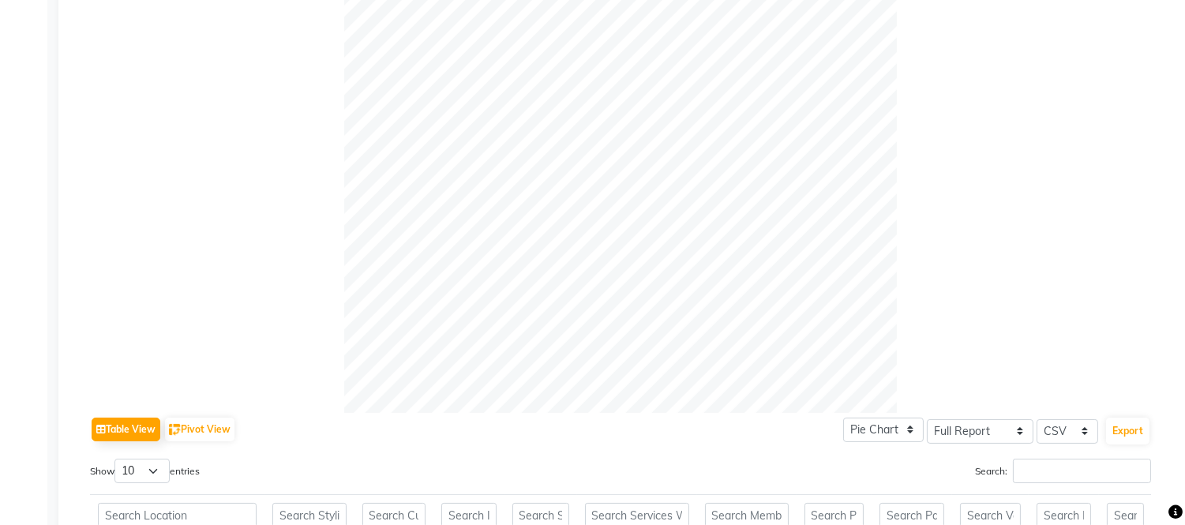
scroll to position [613, 0]
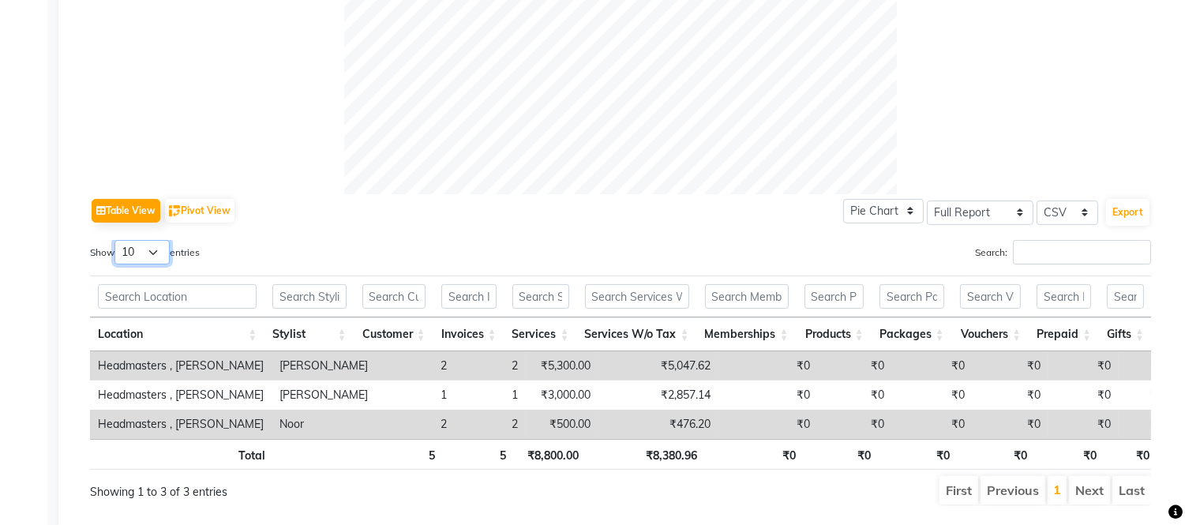
drag, startPoint x: 145, startPoint y: 253, endPoint x: 147, endPoint y: 263, distance: 10.4
click at [145, 253] on select "10 25 50 100" at bounding box center [141, 252] width 55 height 24
select select "100"
click at [117, 240] on select "10 25 50 100" at bounding box center [141, 252] width 55 height 24
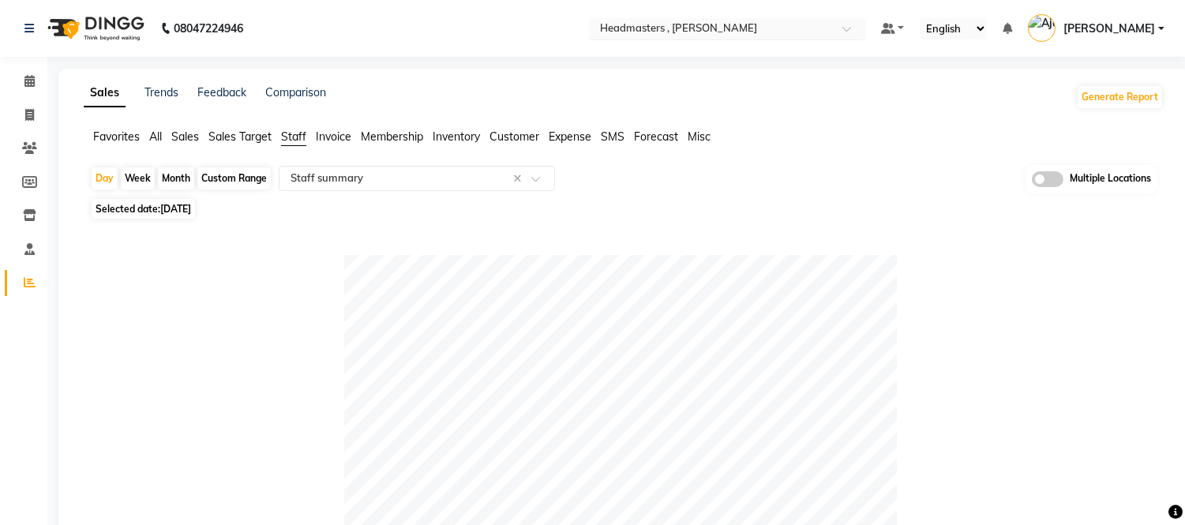
click at [703, 28] on input "text" at bounding box center [711, 30] width 229 height 16
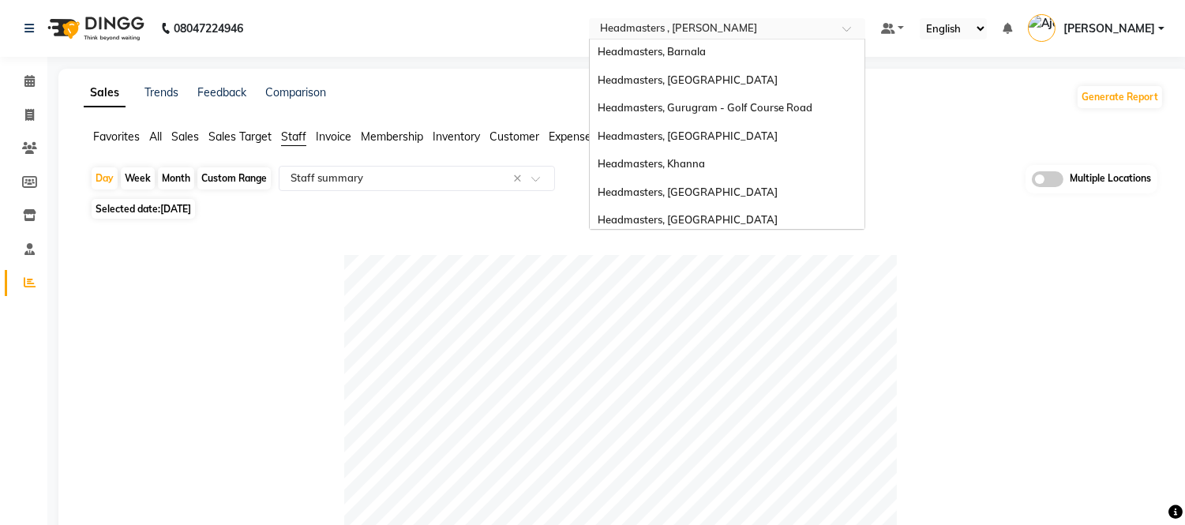
scroll to position [313, 0]
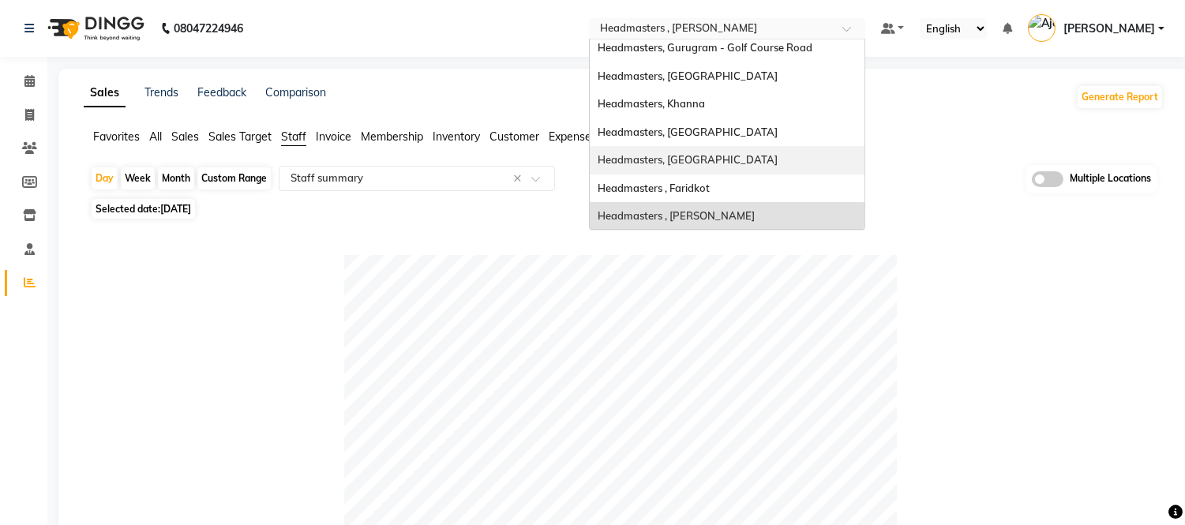
click at [720, 161] on span "Headmasters, Amritsar" at bounding box center [688, 159] width 180 height 13
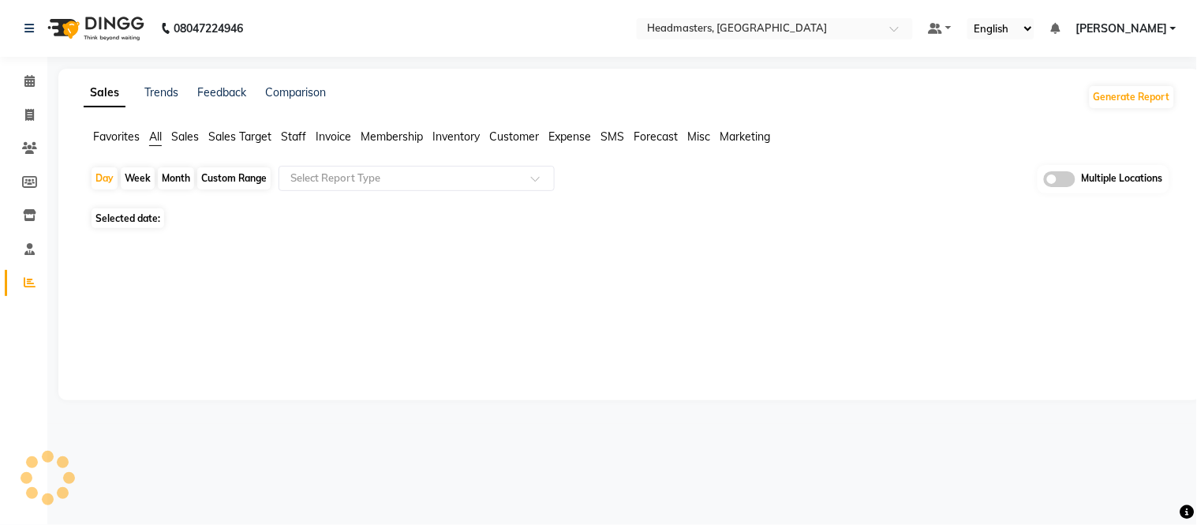
select select "en"
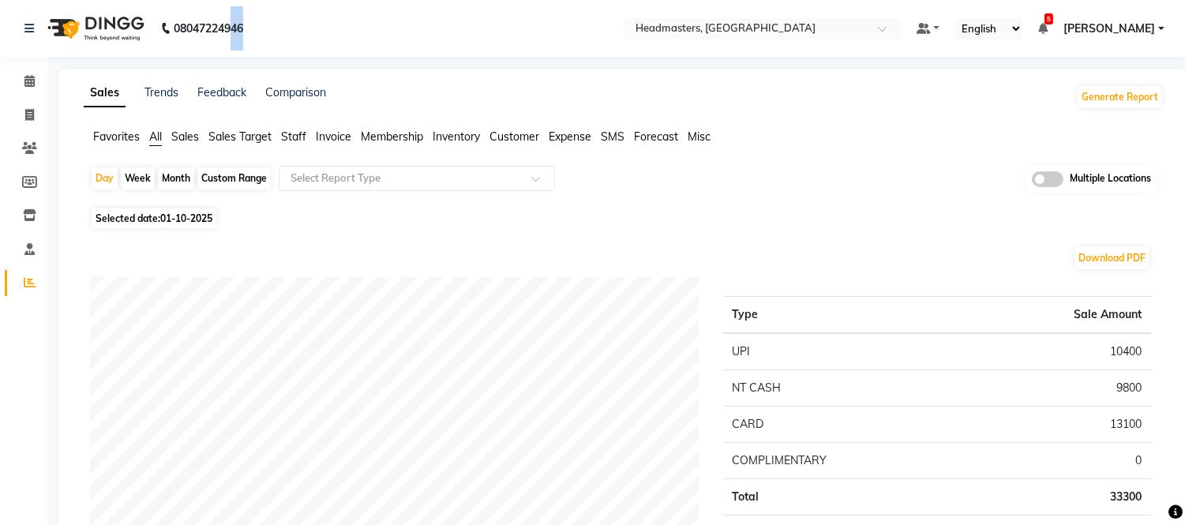
drag, startPoint x: 234, startPoint y: 24, endPoint x: 0, endPoint y: 27, distance: 233.7
click at [0, 27] on nav "[PHONE_NUMBER] Need Help? Call us on 08047224946 Select Location × Headmasters,…" at bounding box center [592, 28] width 1185 height 57
click at [271, 18] on nav "[PHONE_NUMBER] Need Help? Call us on 08047224946 Select Location × Headmasters,…" at bounding box center [592, 28] width 1185 height 57
click at [337, 140] on span "Invoice" at bounding box center [334, 136] width 36 height 14
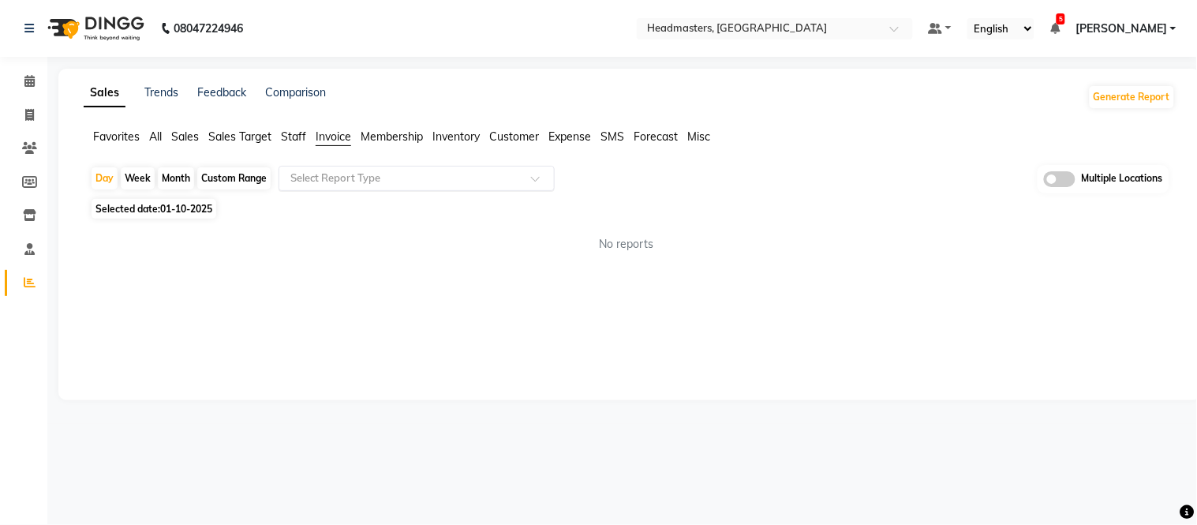
click at [332, 184] on input "text" at bounding box center [400, 179] width 227 height 16
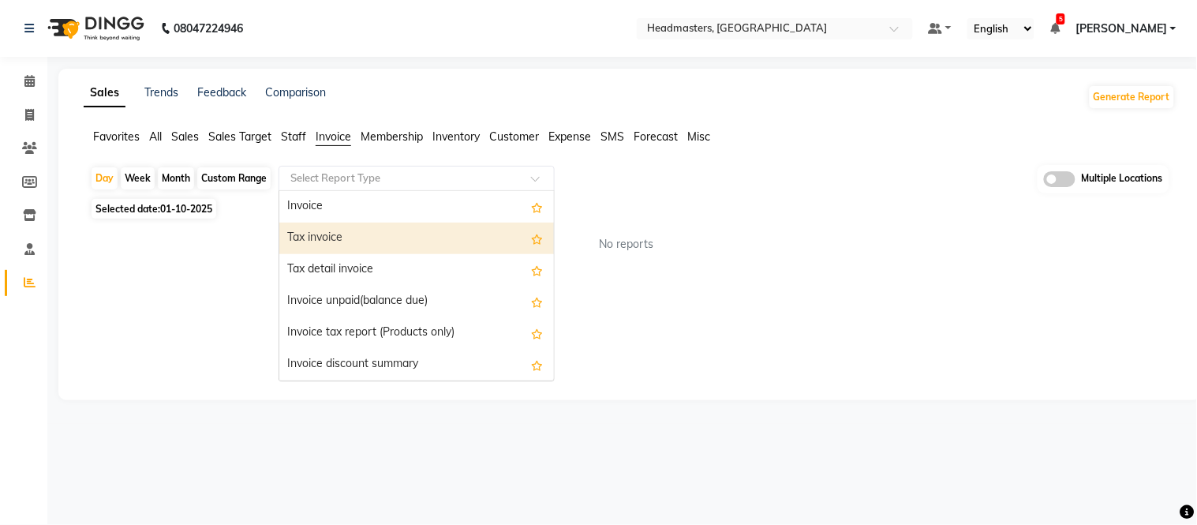
click at [326, 234] on div "Tax invoice" at bounding box center [416, 239] width 275 height 32
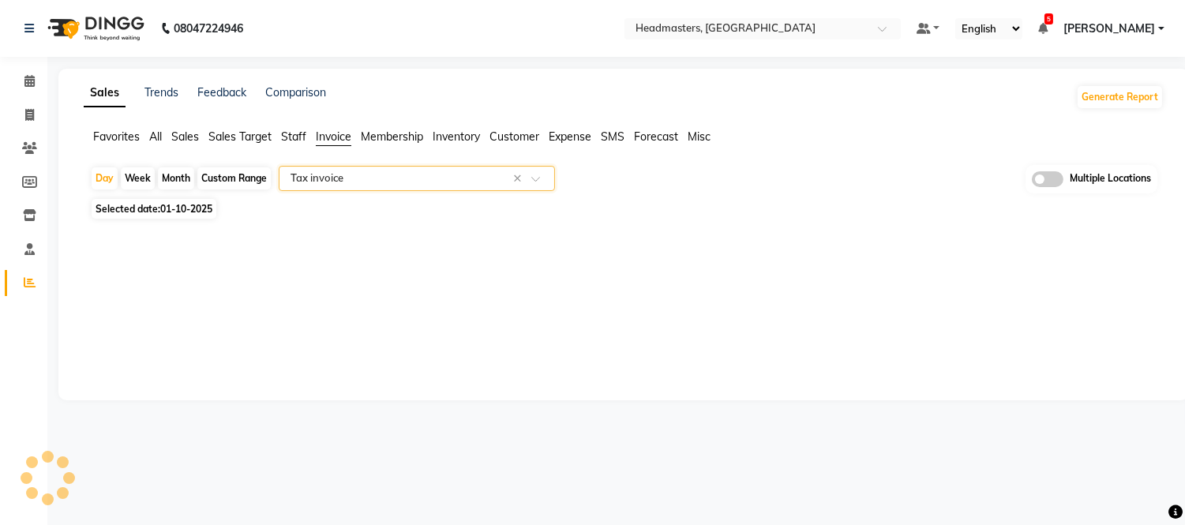
select select "full_report"
select select "csv"
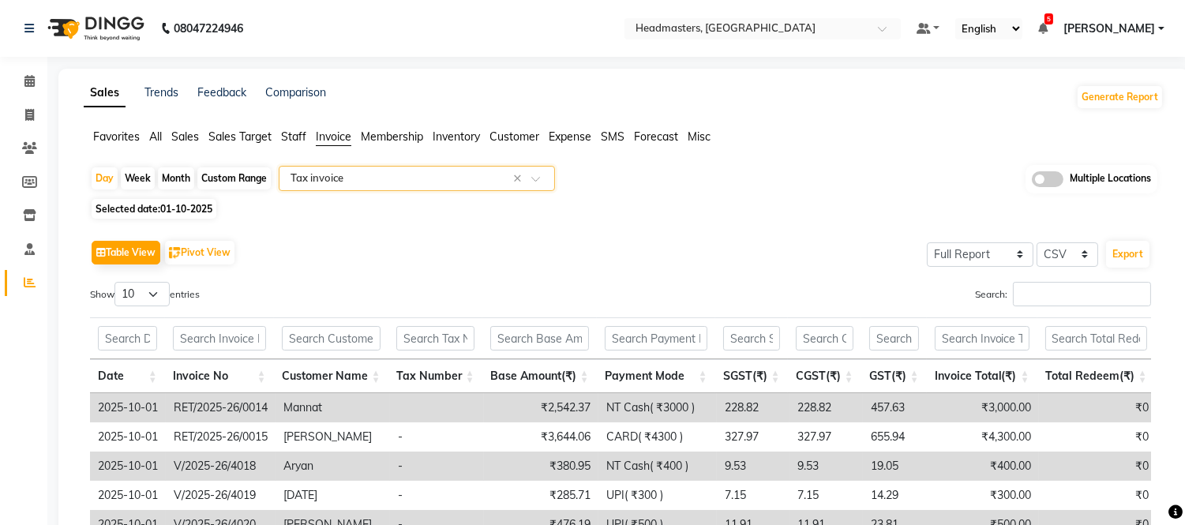
click at [184, 178] on div "Month" at bounding box center [176, 178] width 36 height 22
select select "10"
select select "2025"
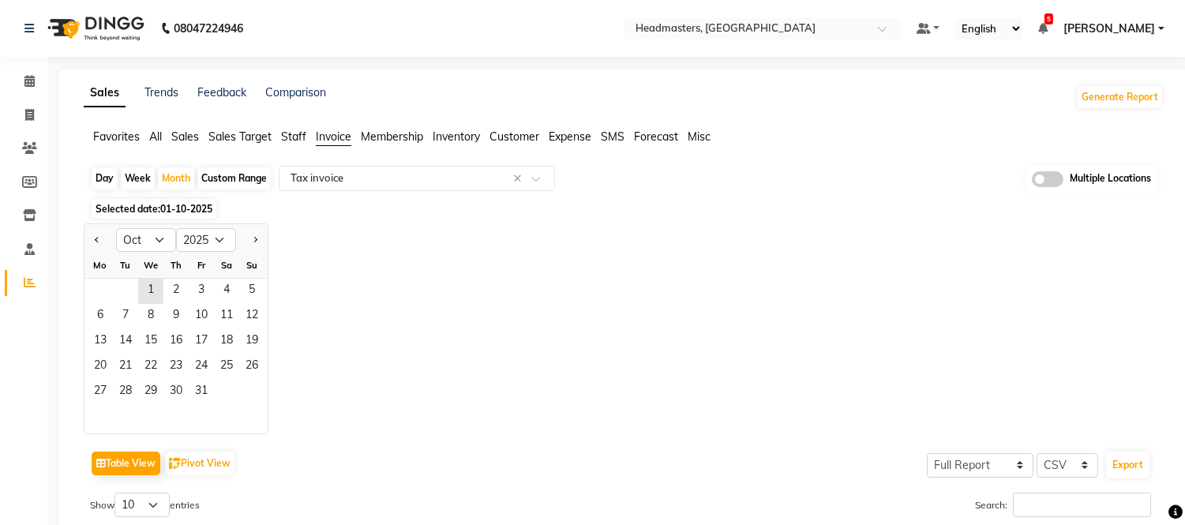
click at [238, 176] on div "Custom Range" at bounding box center [233, 178] width 73 height 22
select select "10"
select select "2025"
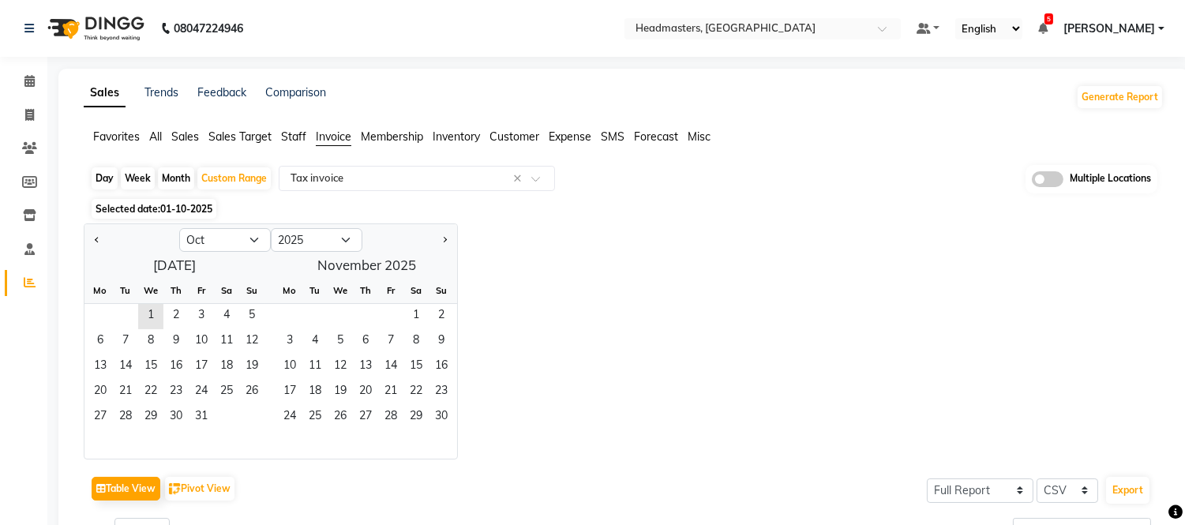
click at [89, 238] on div at bounding box center [131, 239] width 95 height 25
click at [96, 241] on span "Previous month" at bounding box center [98, 239] width 6 height 6
click at [200, 309] on span "1" at bounding box center [201, 316] width 25 height 25
click at [97, 236] on span "Previous month" at bounding box center [98, 239] width 6 height 6
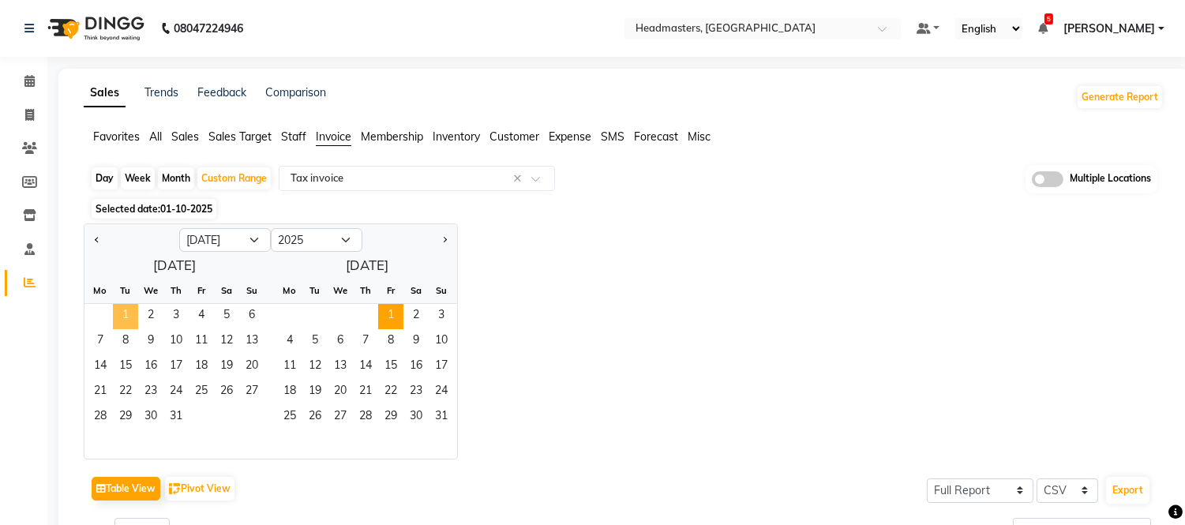
click at [135, 311] on span "1" at bounding box center [125, 316] width 25 height 25
click at [439, 234] on button "Next month" at bounding box center [444, 239] width 13 height 25
select select "8"
click at [310, 415] on span "30" at bounding box center [314, 417] width 25 height 25
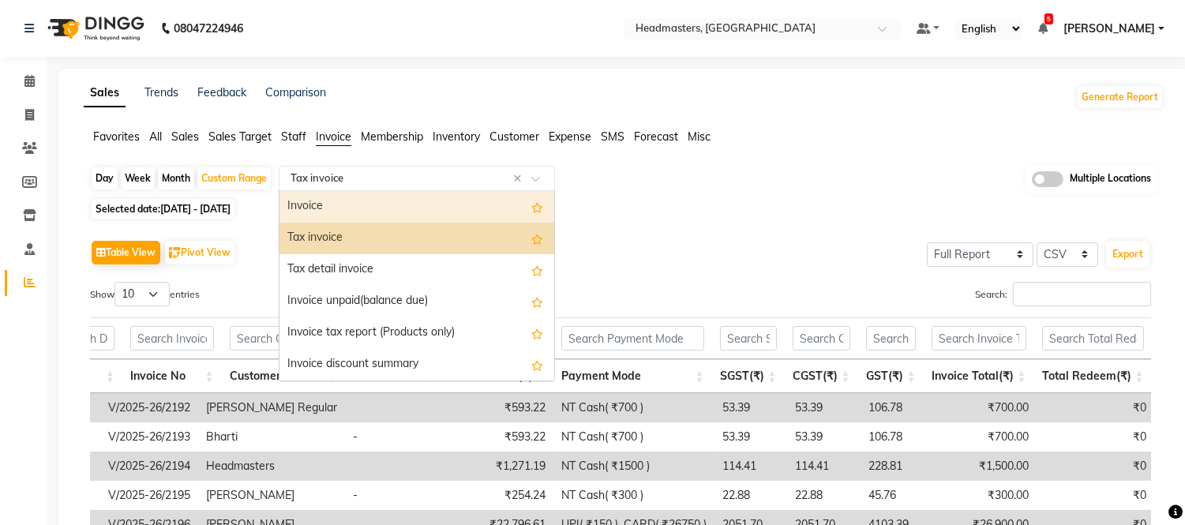
click at [376, 190] on ng-select "Select Report Type × Tax invoice × Invoice Tax invoice Tax detail invoice Invoi…" at bounding box center [417, 178] width 276 height 25
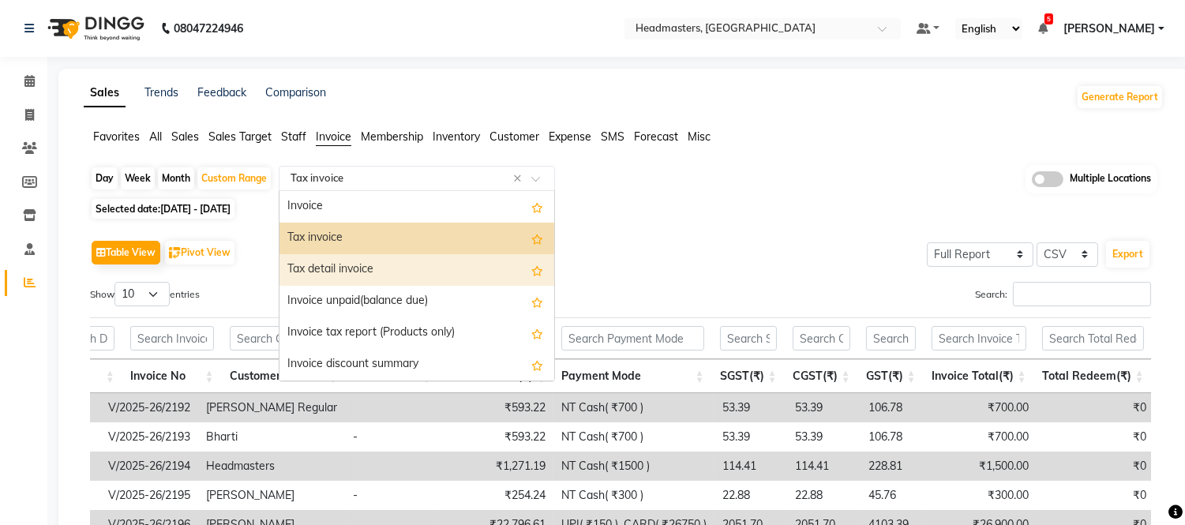
click at [364, 259] on div "Tax detail invoice" at bounding box center [416, 270] width 275 height 32
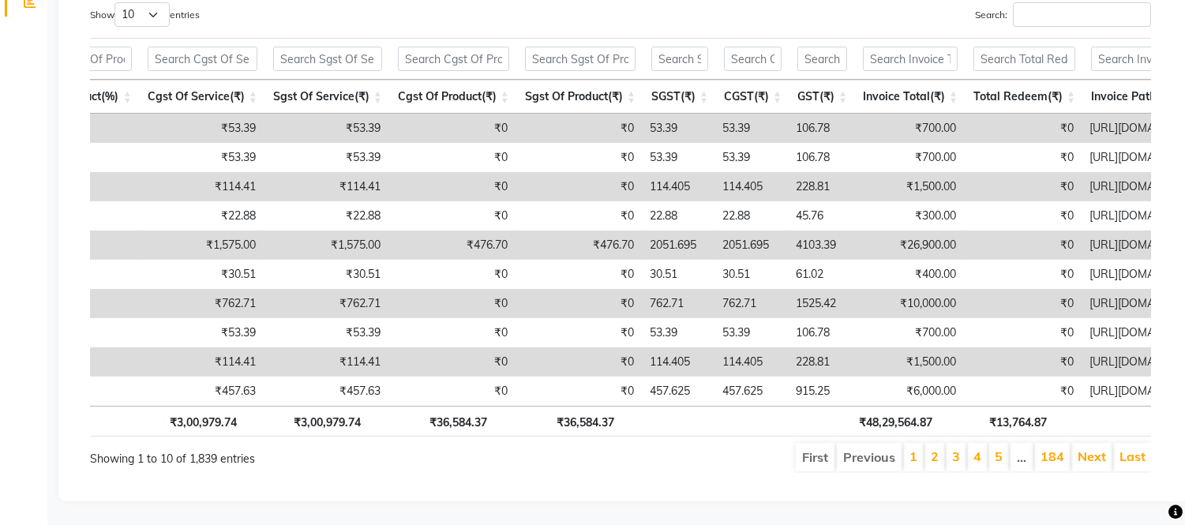
scroll to position [0, 1541]
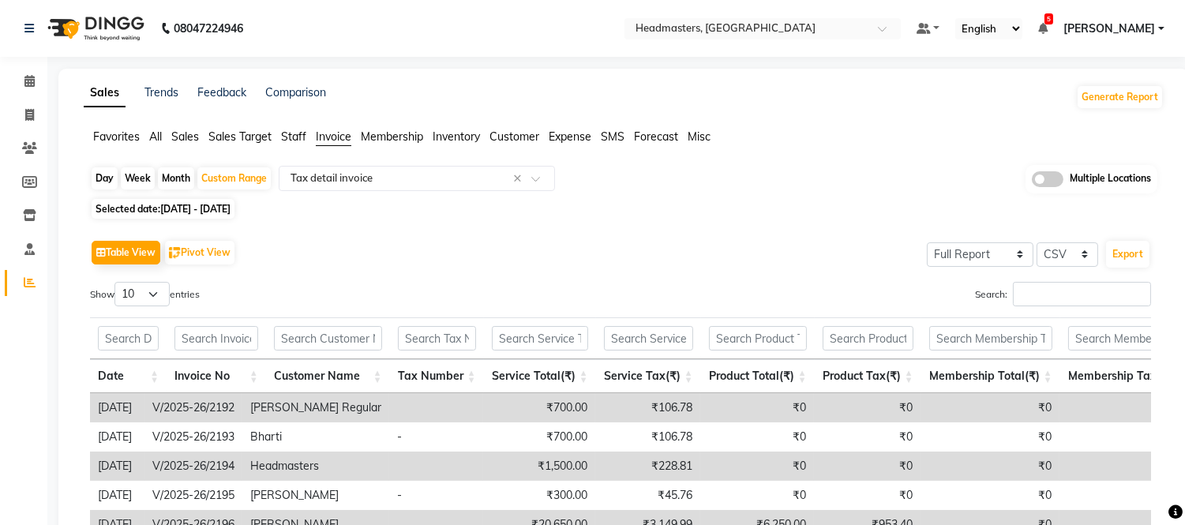
click at [297, 139] on span "Staff" at bounding box center [293, 136] width 25 height 14
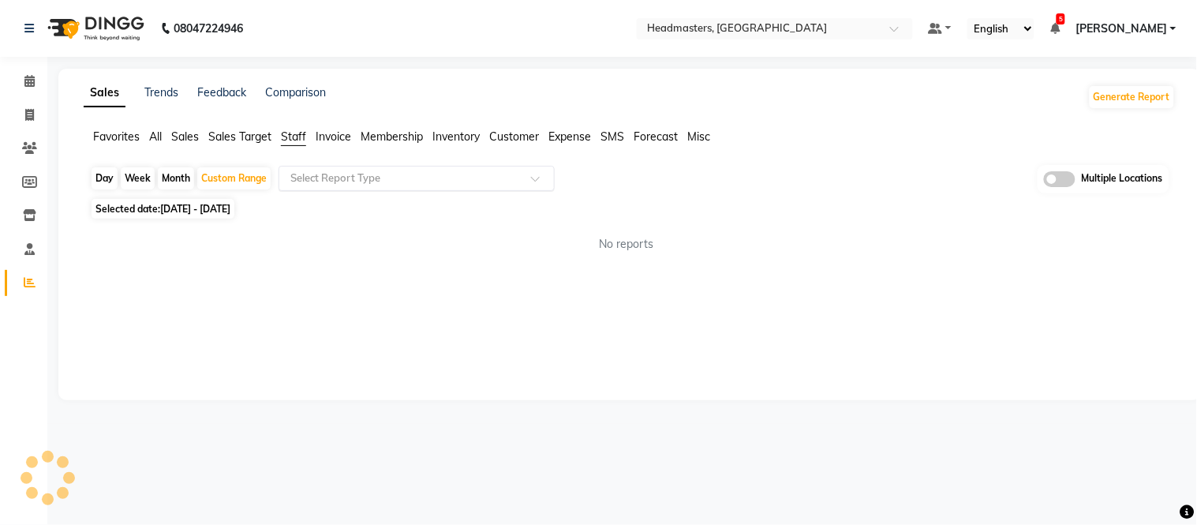
click at [309, 184] on input "text" at bounding box center [400, 179] width 227 height 16
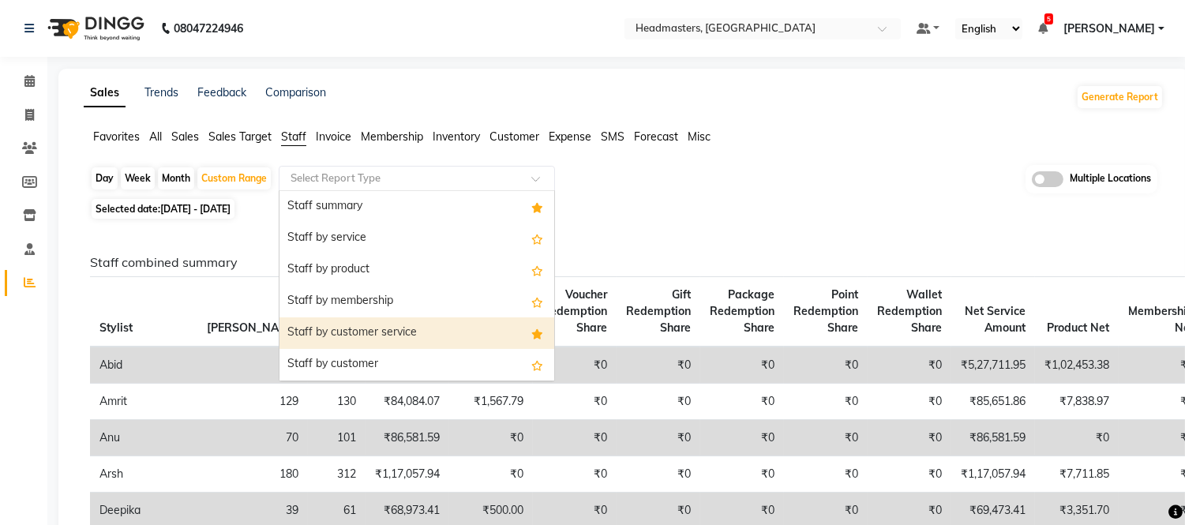
click at [336, 334] on div "Staff by customer service" at bounding box center [416, 333] width 275 height 32
select select "full_report"
select select "csv"
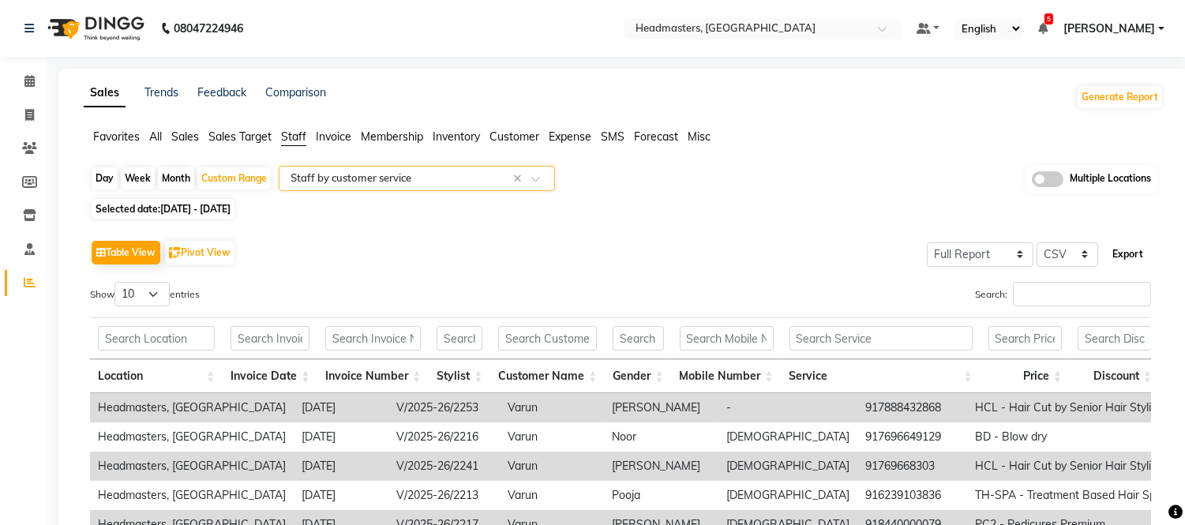
click at [1131, 260] on button "Export" at bounding box center [1127, 254] width 43 height 27
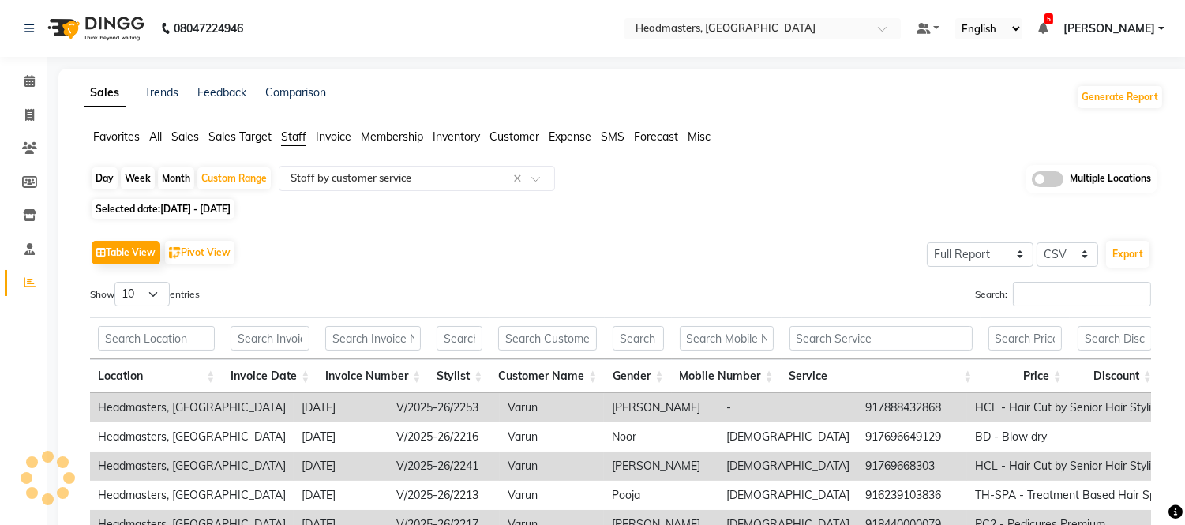
click at [688, 42] on nav "08047224946 Select Location × Headmasters, Amritsar Default Panel My Panel Engl…" at bounding box center [592, 28] width 1185 height 57
click at [722, 28] on input "text" at bounding box center [746, 30] width 229 height 16
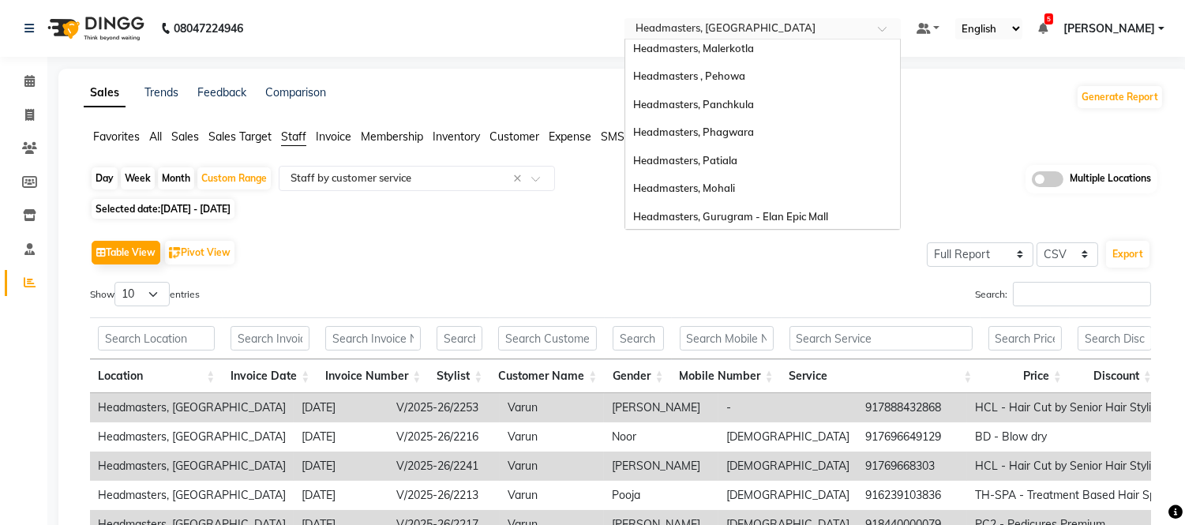
scroll to position [0, 0]
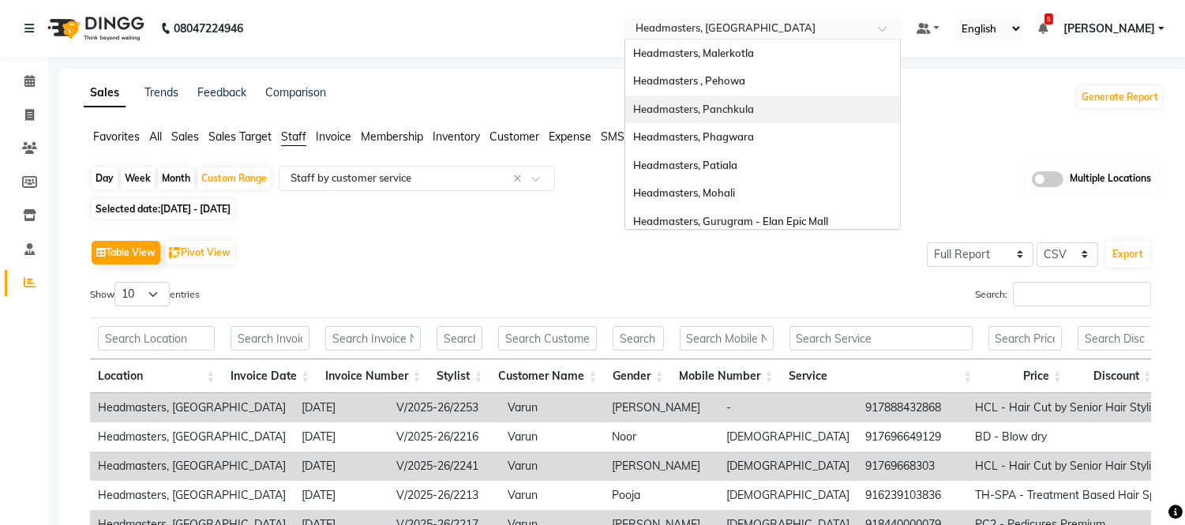
click at [754, 114] on span "Headmasters, Panchkula" at bounding box center [693, 109] width 121 height 13
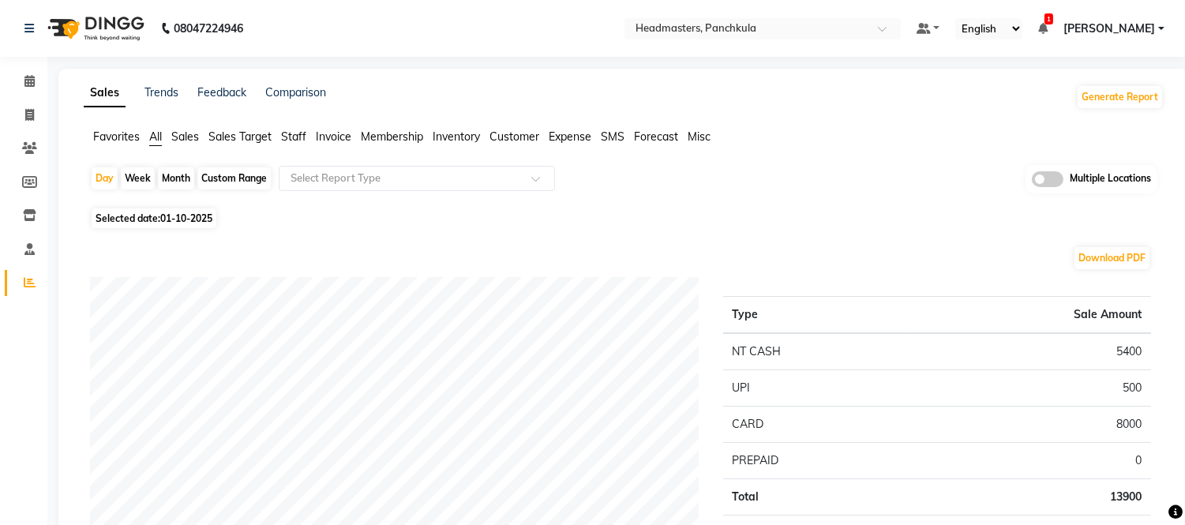
click at [305, 130] on span "Staff" at bounding box center [293, 136] width 25 height 14
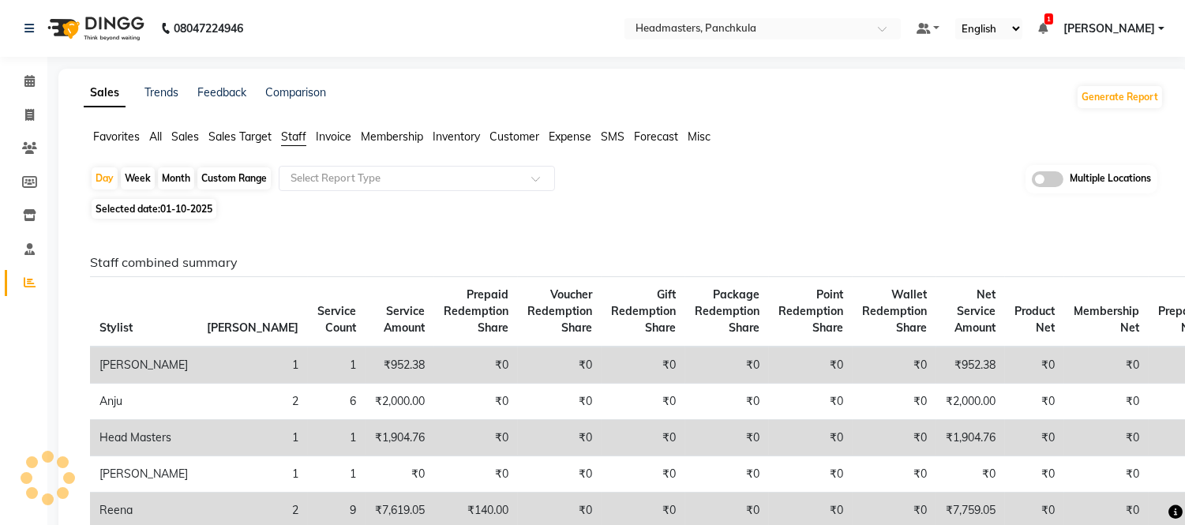
click at [332, 178] on input "text" at bounding box center [400, 179] width 227 height 16
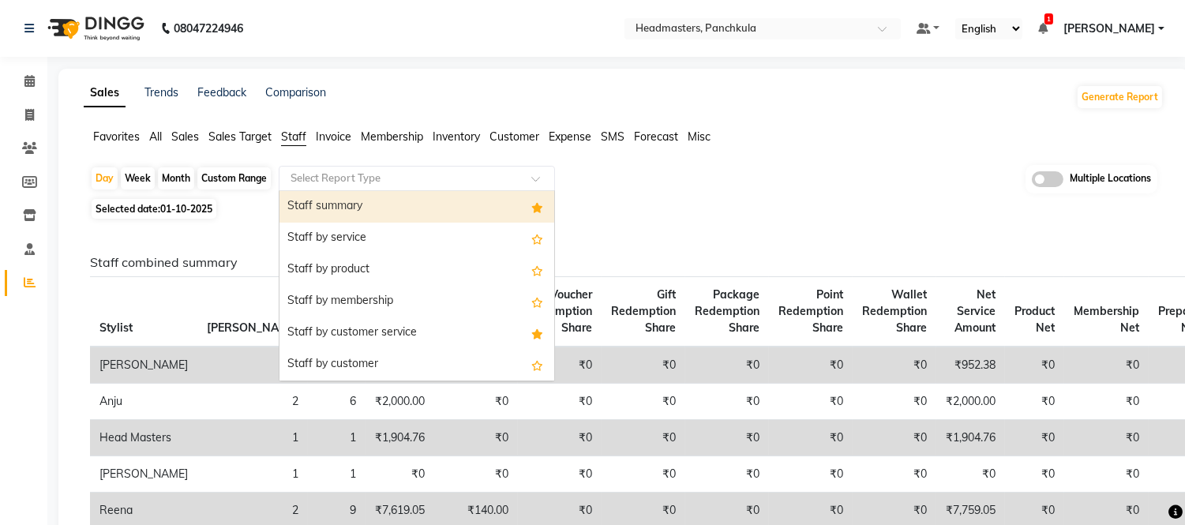
drag, startPoint x: 338, startPoint y: 207, endPoint x: 179, endPoint y: 185, distance: 160.2
click at [338, 208] on div "Staff summary" at bounding box center [416, 207] width 275 height 32
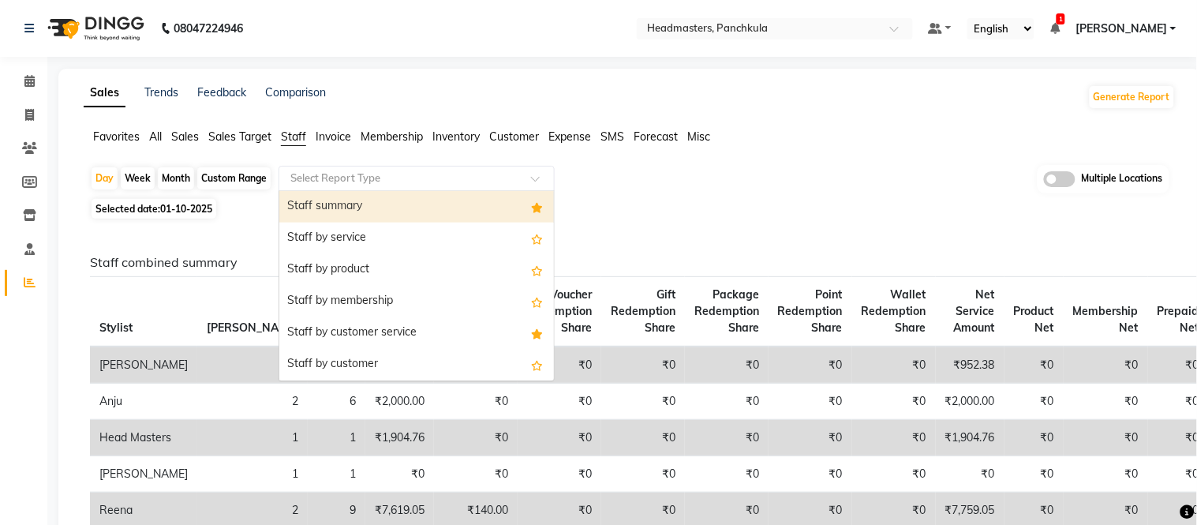
select select "full_report"
select select "csv"
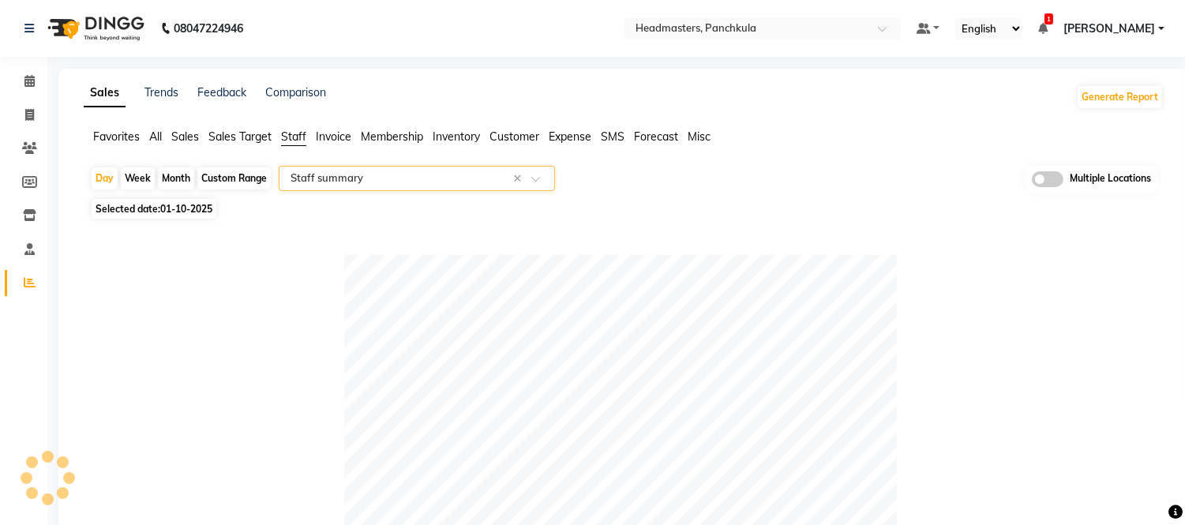
drag, startPoint x: 178, startPoint y: 168, endPoint x: 184, endPoint y: 179, distance: 12.7
click at [177, 168] on div "Month" at bounding box center [176, 178] width 36 height 22
click at [182, 188] on div "Month" at bounding box center [176, 178] width 36 height 22
click at [184, 179] on div "Month" at bounding box center [176, 178] width 36 height 22
select select "10"
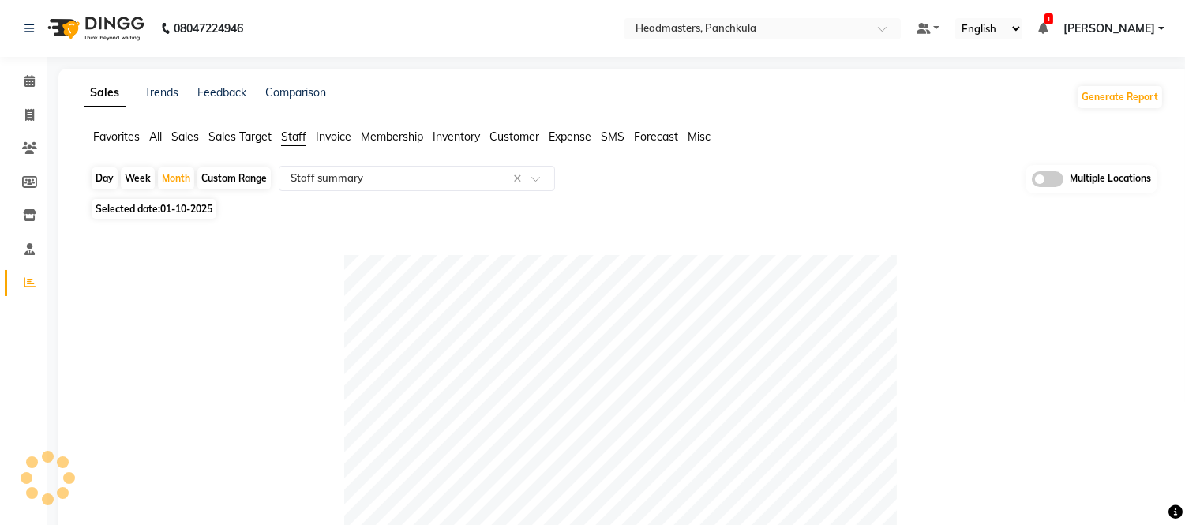
select select "2025"
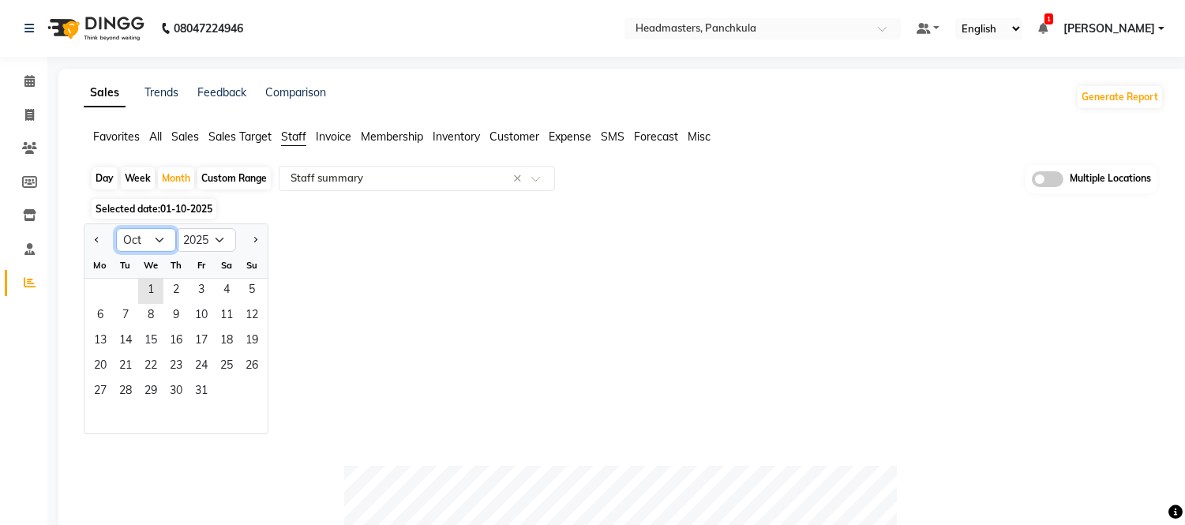
click at [164, 245] on select "Jan Feb Mar Apr May Jun [DATE] Aug Sep Oct Nov Dec" at bounding box center [146, 240] width 60 height 24
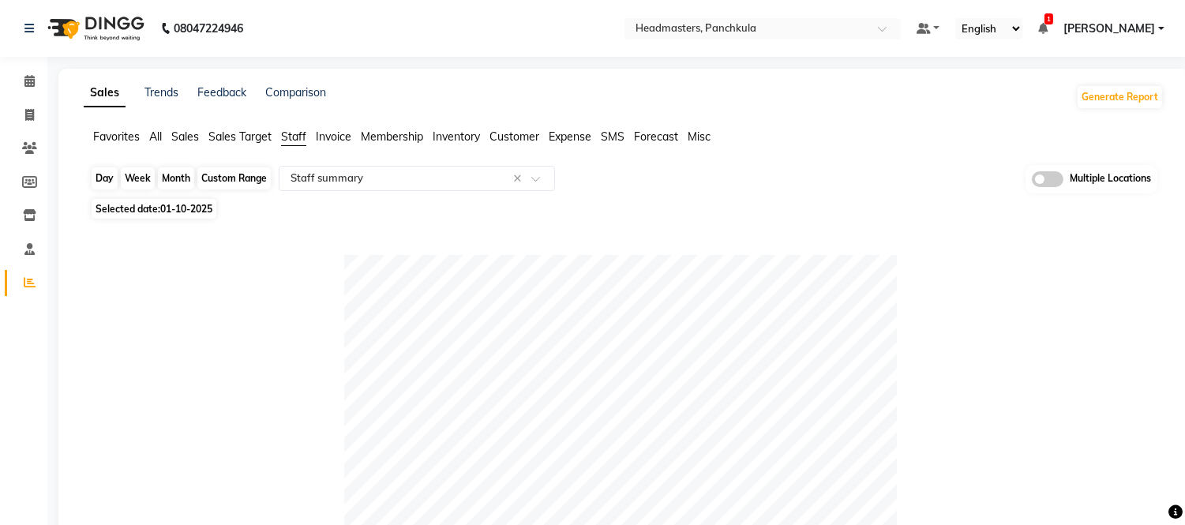
click at [175, 171] on div "Month" at bounding box center [176, 178] width 36 height 22
select select "10"
select select "2025"
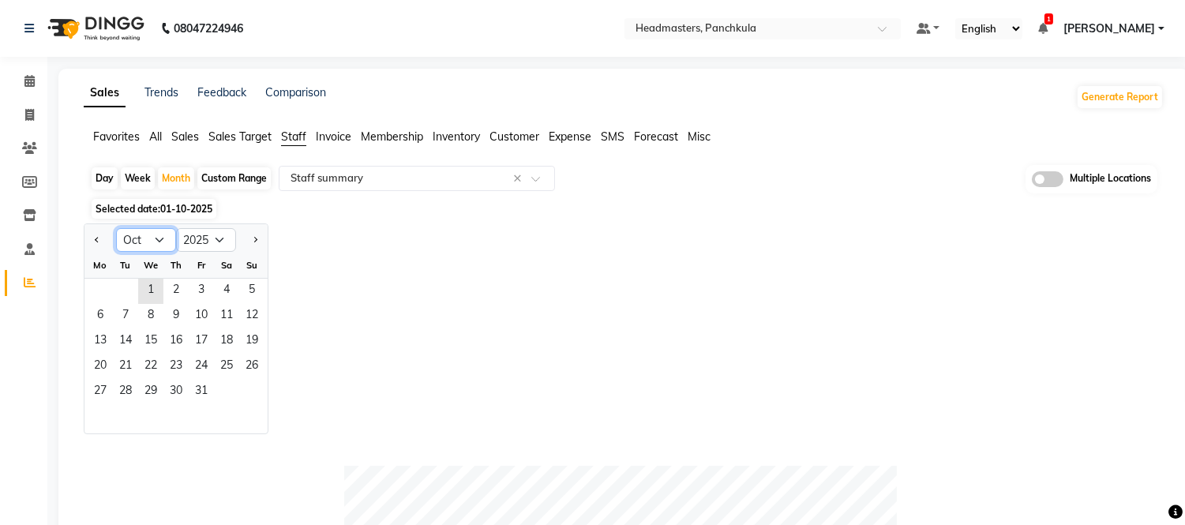
click at [156, 242] on select "Jan Feb Mar Apr May Jun [DATE] Aug Sep Oct Nov Dec" at bounding box center [146, 240] width 60 height 24
select select "9"
click at [116, 228] on select "Jan Feb Mar Apr May Jun [DATE] Aug Sep Oct Nov Dec" at bounding box center [146, 240] width 60 height 24
click at [96, 290] on span "1" at bounding box center [100, 291] width 25 height 25
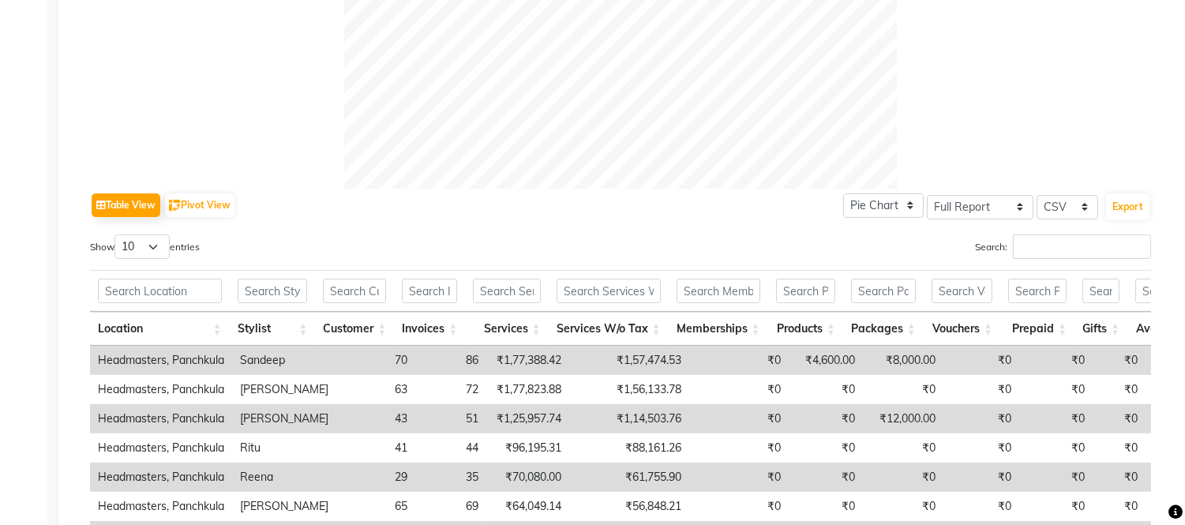
scroll to position [848, 0]
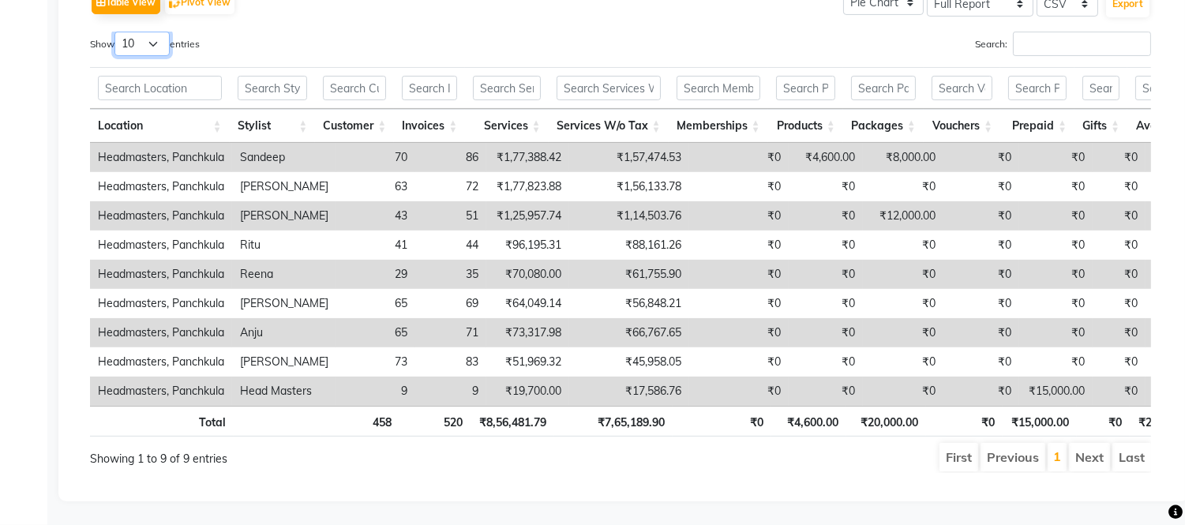
click at [159, 32] on select "10 25 50 100" at bounding box center [141, 44] width 55 height 24
select select "100"
click at [117, 32] on select "10 25 50 100" at bounding box center [141, 44] width 55 height 24
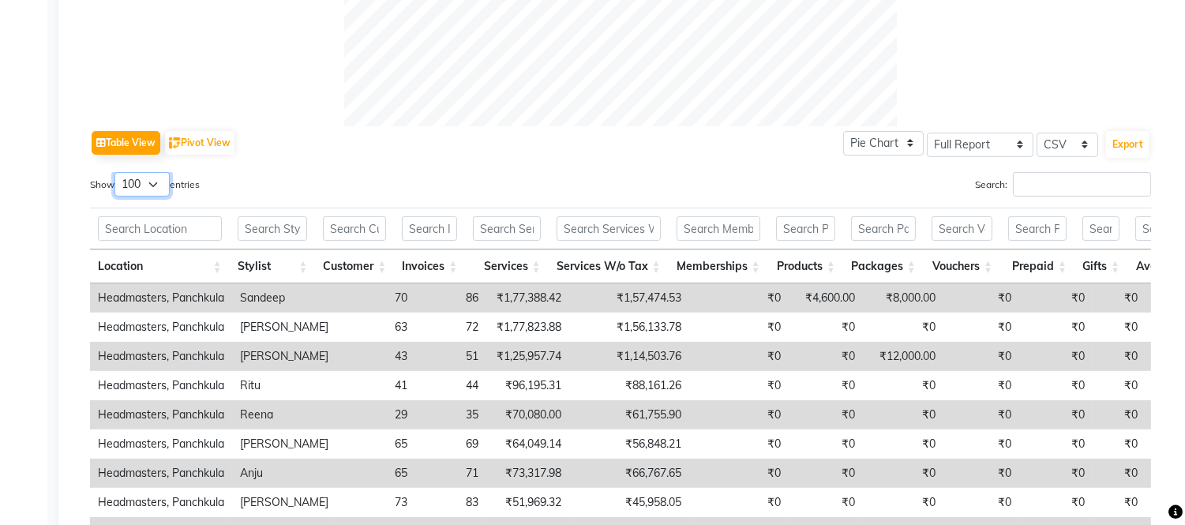
scroll to position [643, 0]
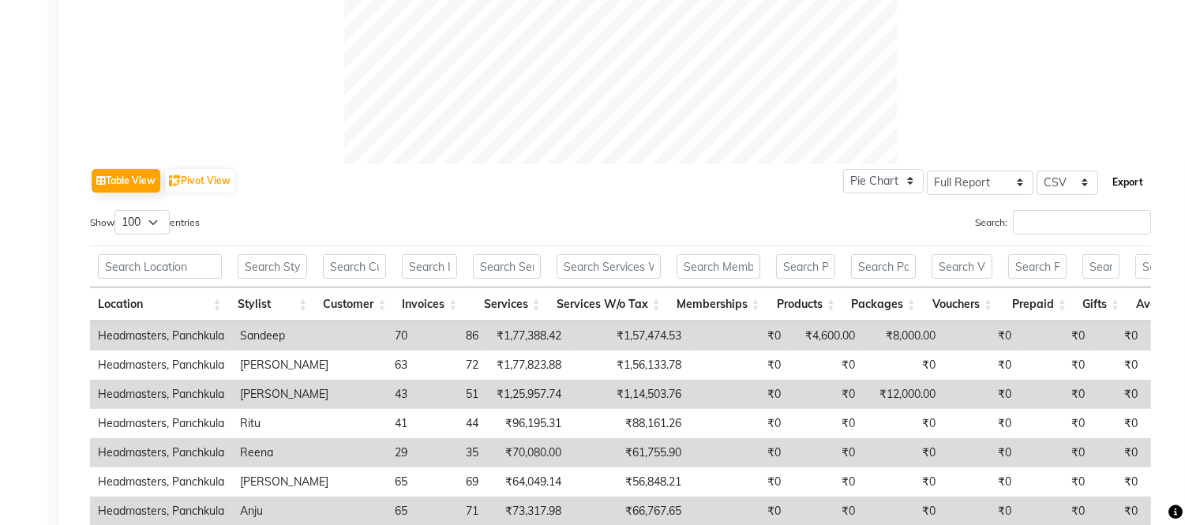
click at [1118, 178] on button "Export" at bounding box center [1127, 182] width 43 height 27
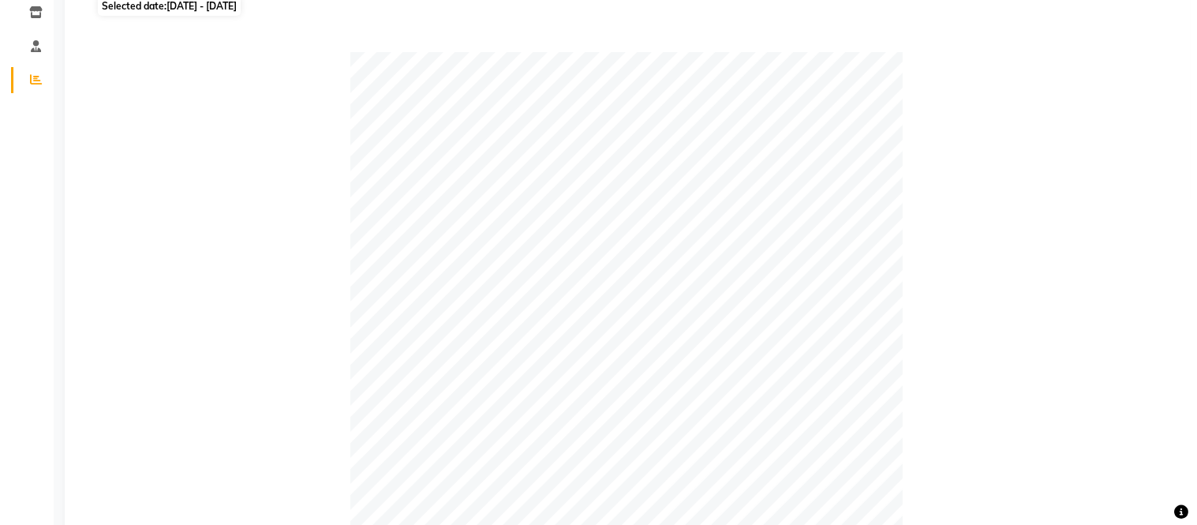
scroll to position [0, 0]
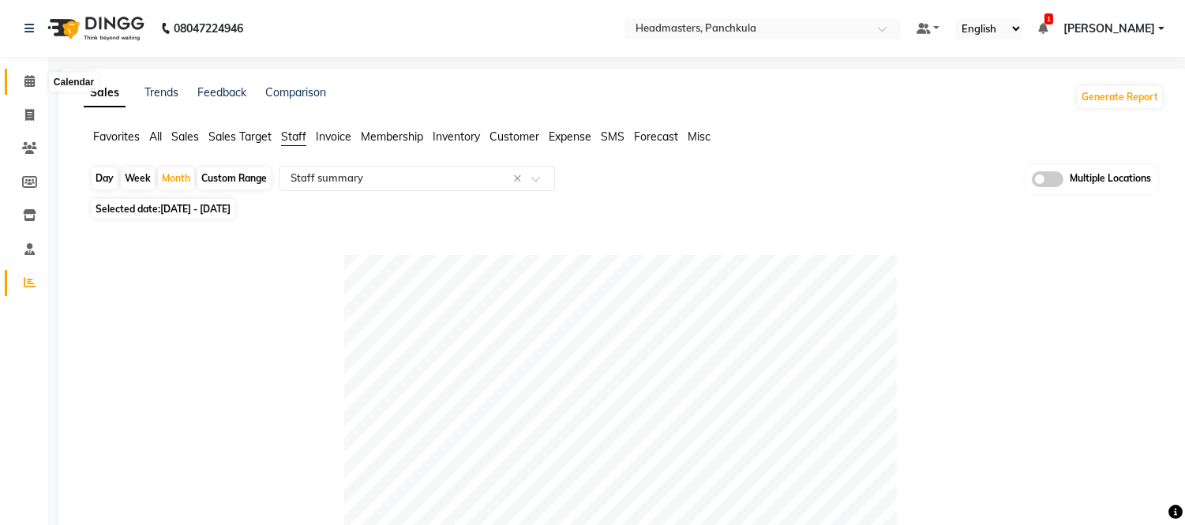
click at [17, 74] on span at bounding box center [30, 82] width 28 height 18
click at [28, 79] on icon at bounding box center [29, 81] width 10 height 12
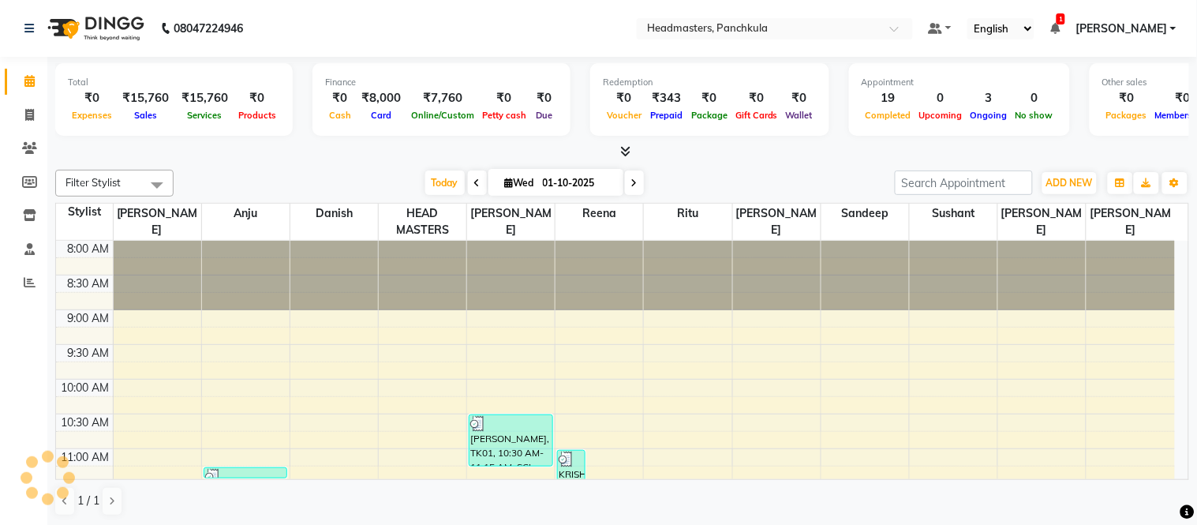
scroll to position [558, 0]
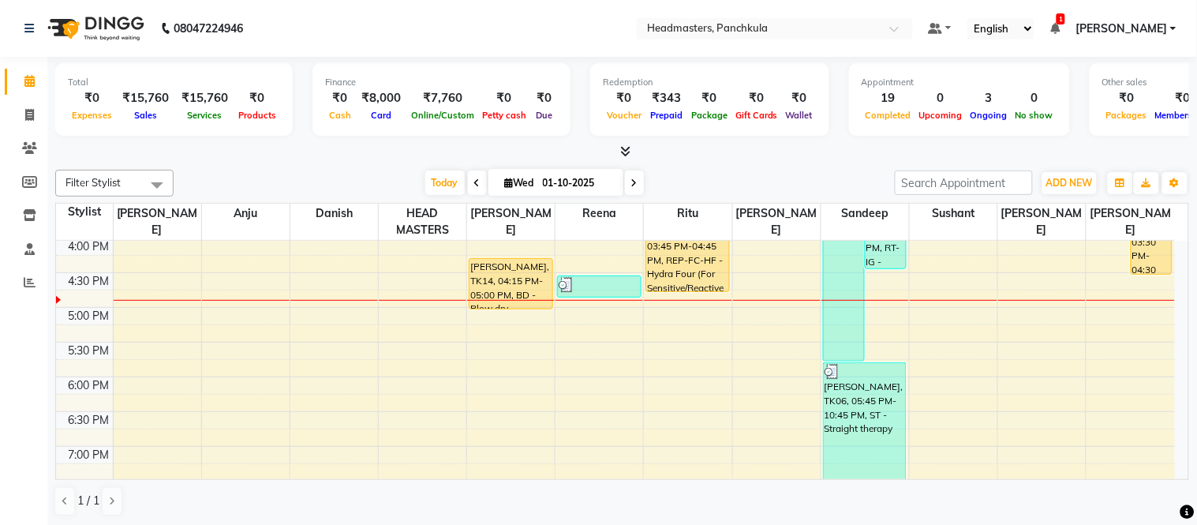
click at [1060, 24] on icon at bounding box center [1055, 28] width 9 height 11
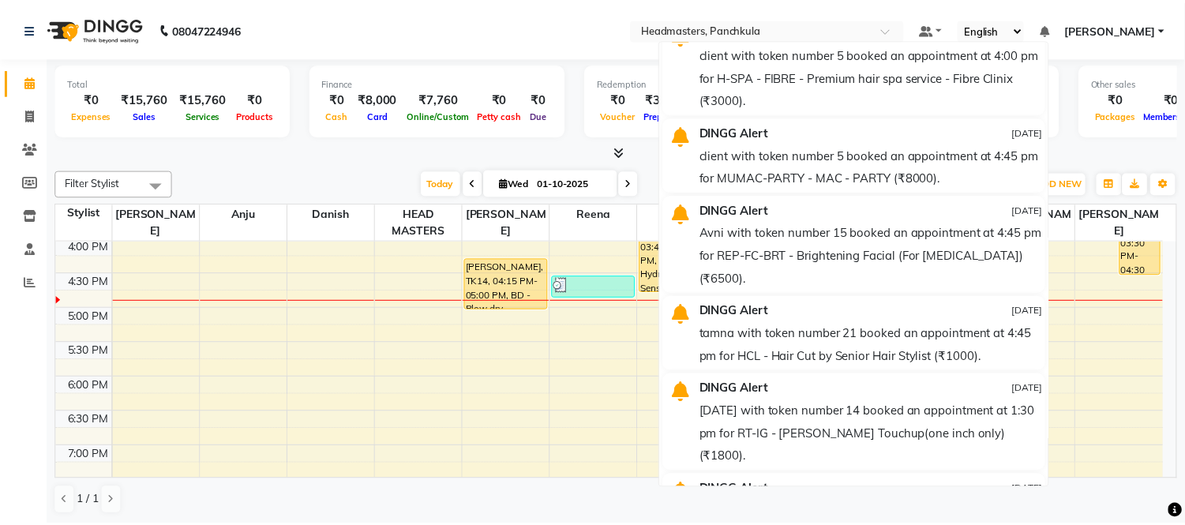
scroll to position [0, 0]
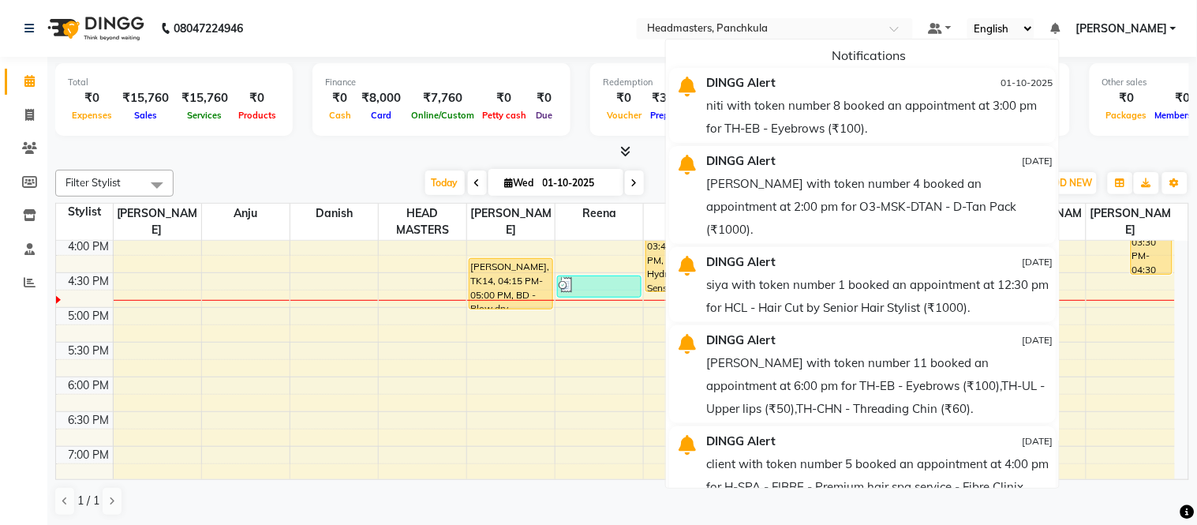
click at [1060, 26] on icon at bounding box center [1055, 28] width 9 height 11
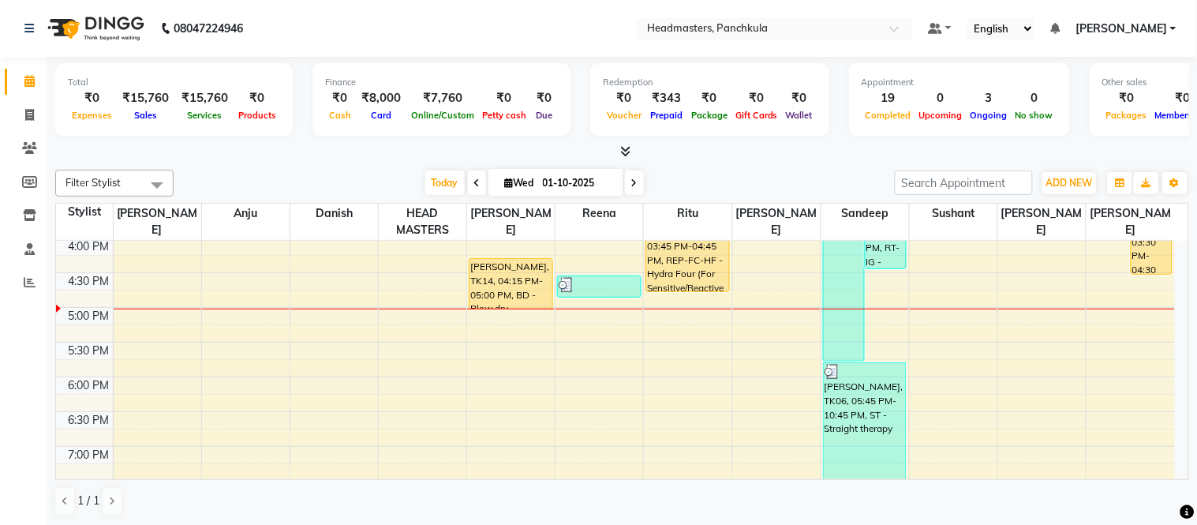
click at [272, 152] on div at bounding box center [622, 152] width 1134 height 17
click at [628, 151] on icon at bounding box center [625, 151] width 10 height 12
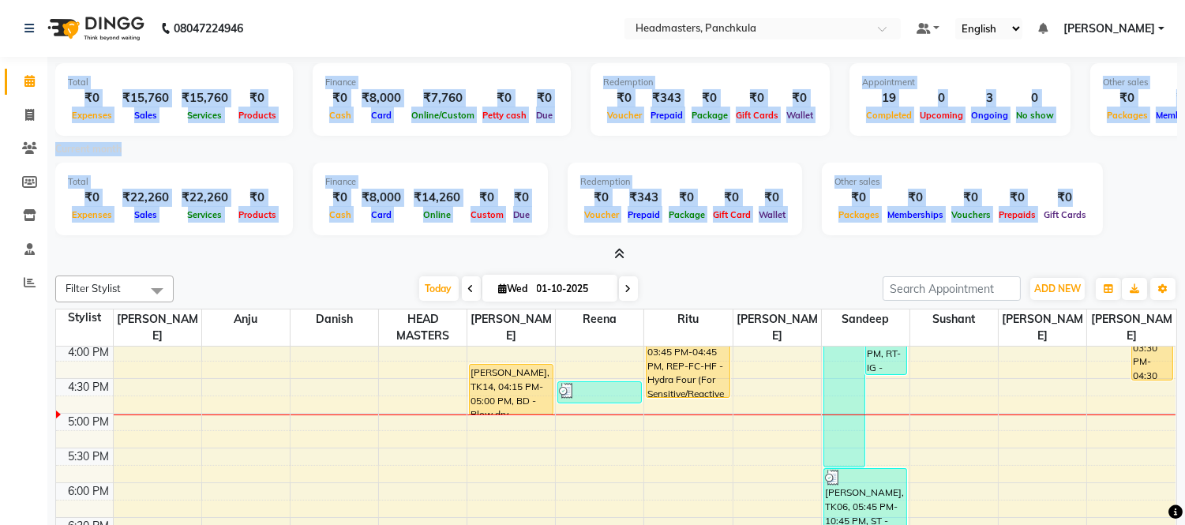
drag, startPoint x: 64, startPoint y: 82, endPoint x: 1113, endPoint y: 245, distance: 1061.6
click at [1083, 205] on div "Total ₹0 Expenses ₹15,760 Sales ₹15,760 Services ₹0 Products Finance ₹0 Cash ₹8…" at bounding box center [616, 160] width 1122 height 206
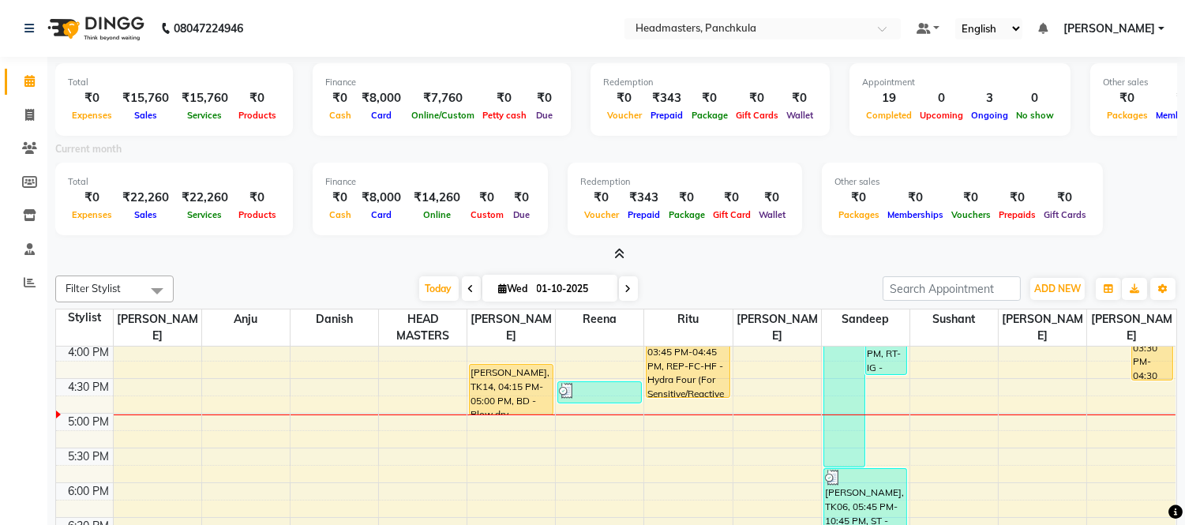
drag, startPoint x: 1110, startPoint y: 251, endPoint x: 1069, endPoint y: 273, distance: 46.6
click at [1105, 255] on div at bounding box center [616, 254] width 1122 height 17
click at [1069, 273] on div "Filter Stylist Select All Amjad Anju Danish HEAD [PERSON_NAME] [PERSON_NAME] Ri…" at bounding box center [616, 448] width 1122 height 359
click at [365, 34] on nav "[PHONE_NUMBER] Need Help? Call us on 08047224946 Select Location × Headmasters,…" at bounding box center [592, 28] width 1185 height 57
click at [33, 81] on icon at bounding box center [29, 81] width 10 height 12
